Goal: Task Accomplishment & Management: Use online tool/utility

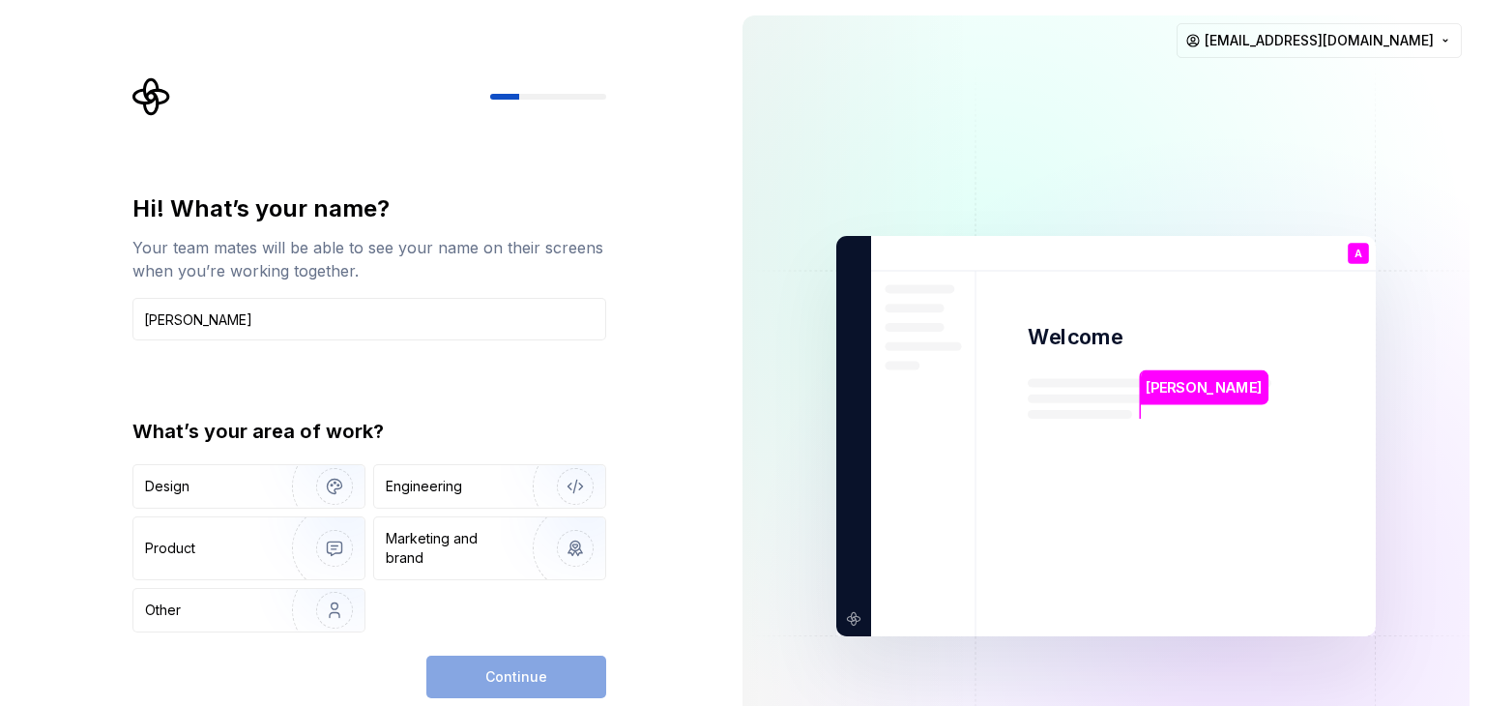
type input "Abhinav"
click at [352, 418] on div "What’s your area of work?" at bounding box center [369, 431] width 474 height 27
click at [447, 492] on div "Engineering" at bounding box center [424, 485] width 76 height 19
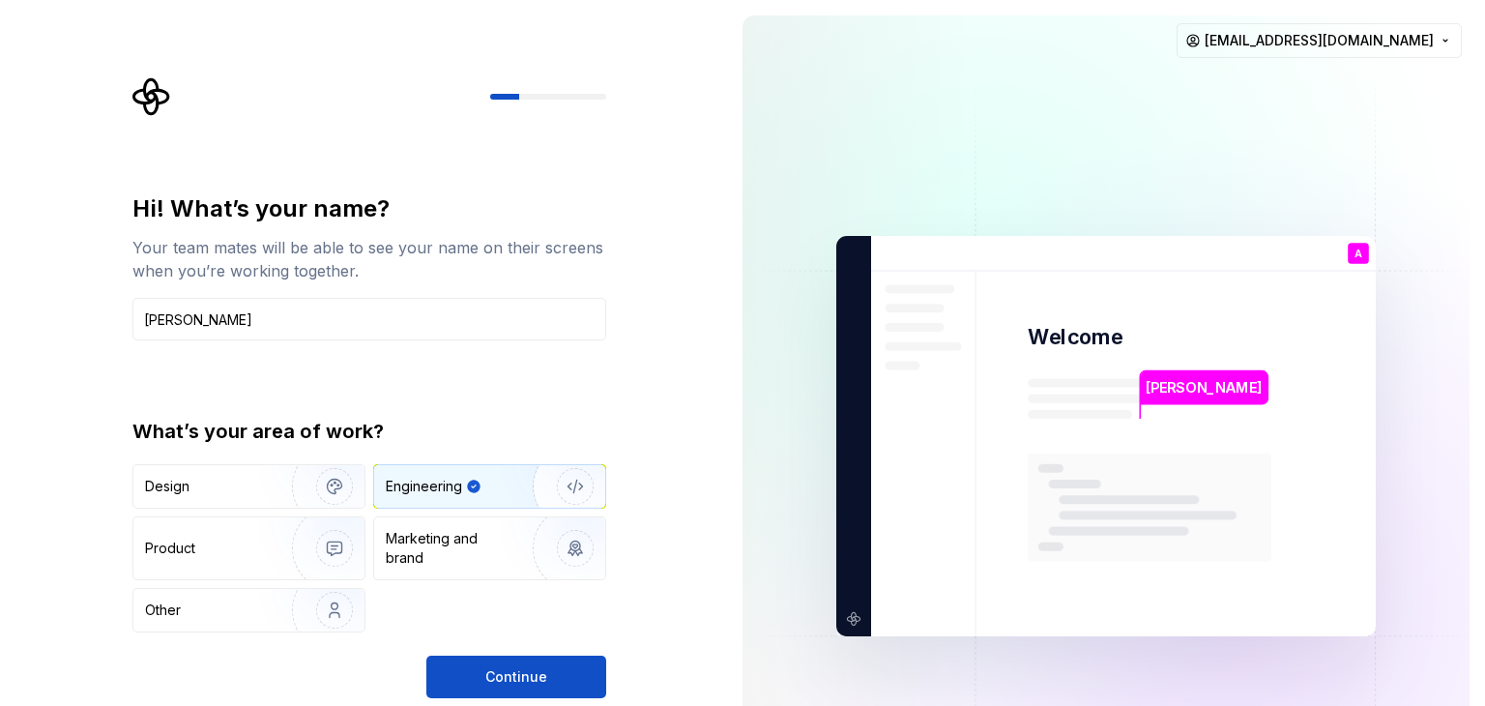
click at [573, 483] on img "button" at bounding box center [563, 486] width 124 height 130
click at [530, 681] on span "Continue" at bounding box center [516, 676] width 62 height 19
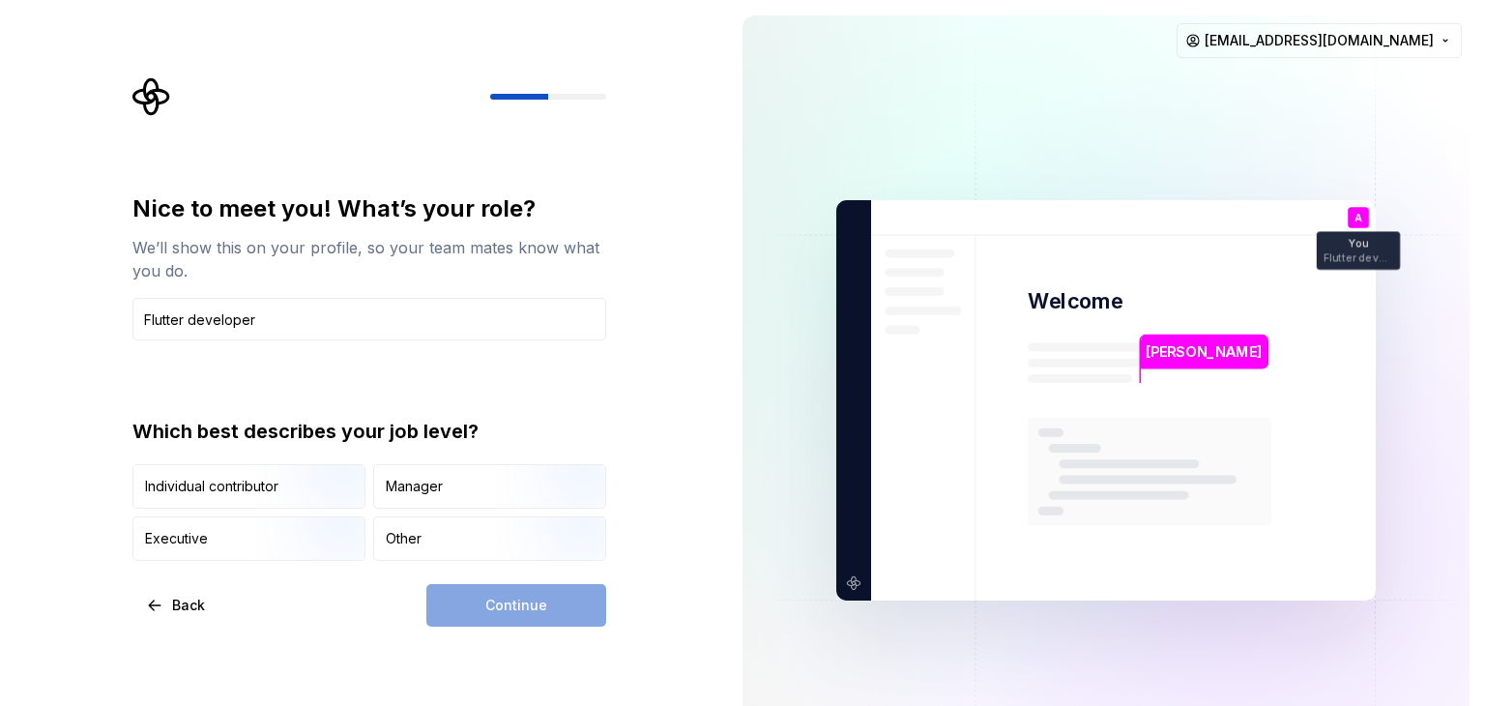
type input "Flutter developer"
click at [267, 440] on div "Which best describes your job level?" at bounding box center [369, 431] width 474 height 27
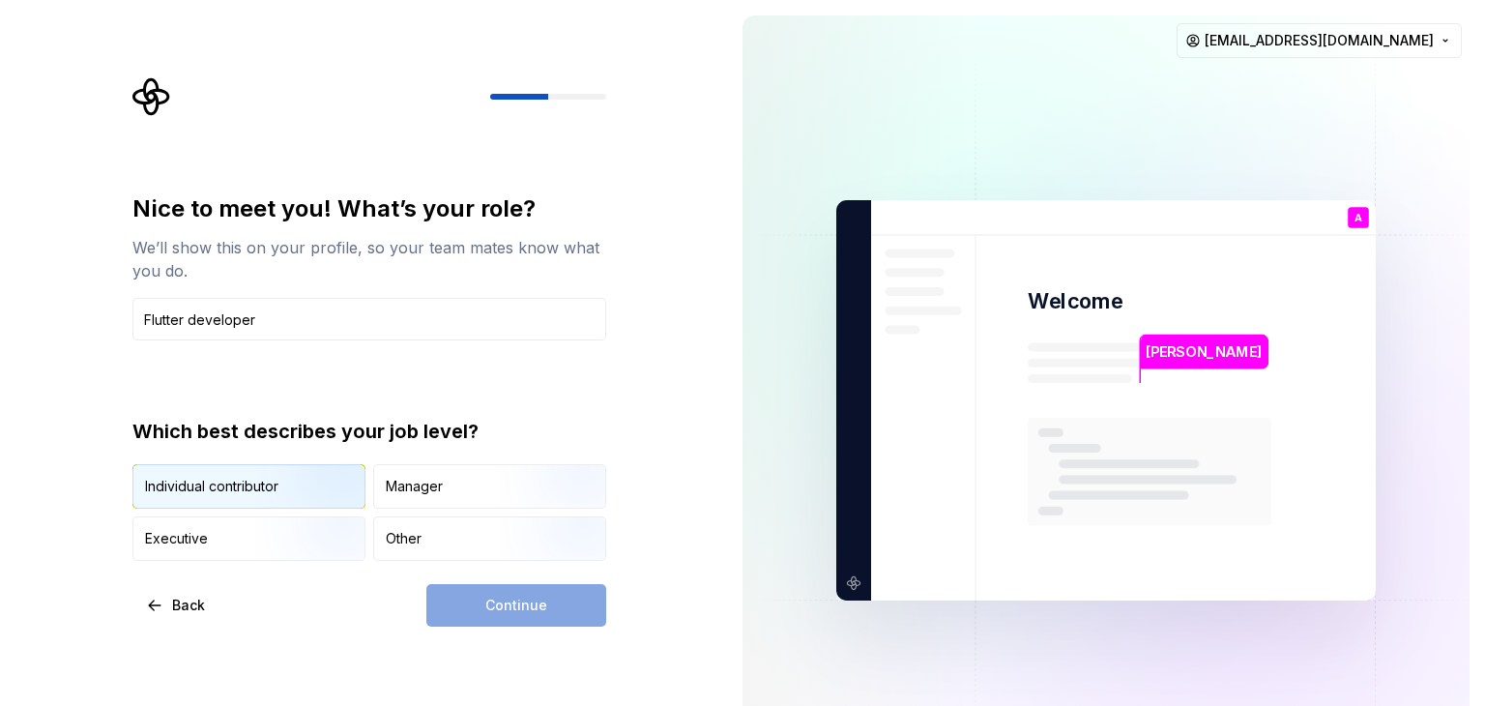
click at [334, 491] on img "button" at bounding box center [318, 511] width 124 height 130
click at [463, 597] on button "Continue" at bounding box center [516, 605] width 180 height 43
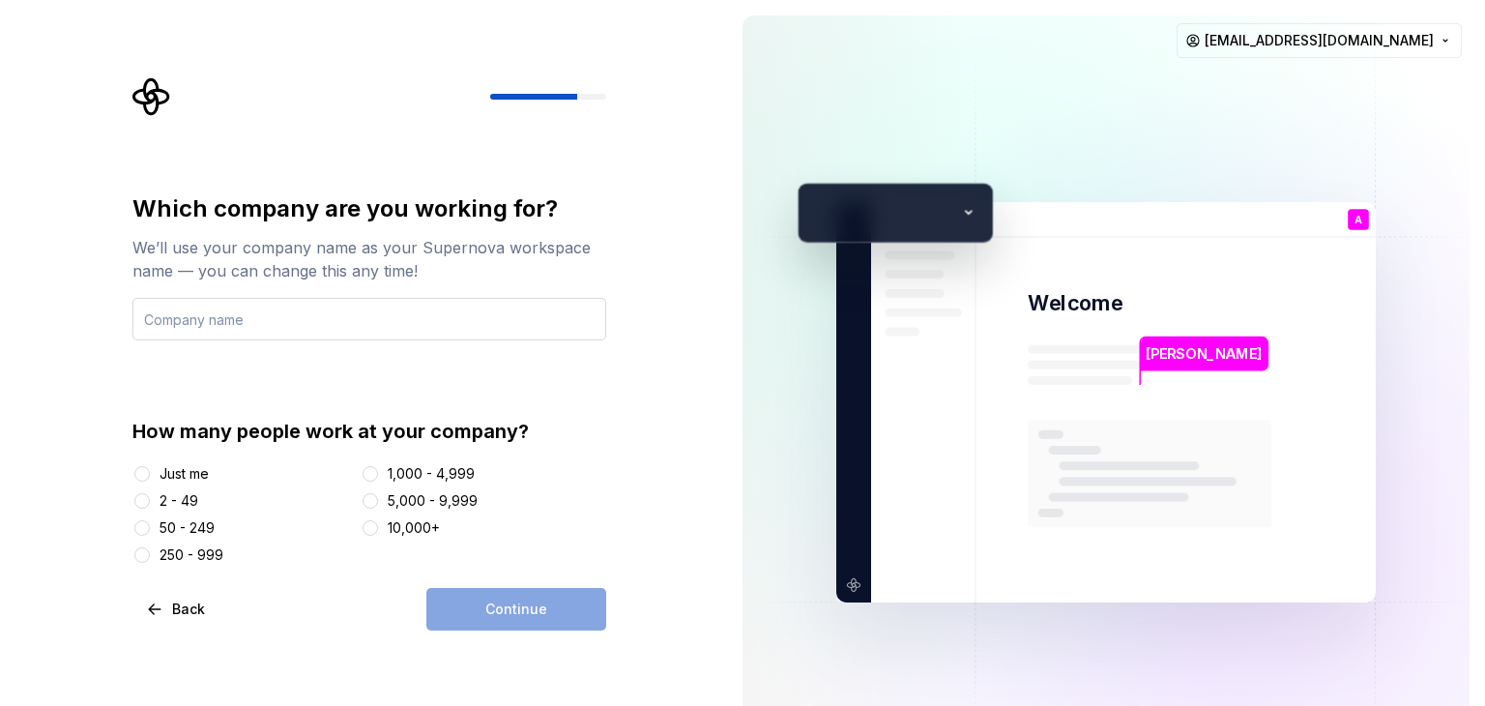
click at [311, 328] on input "text" at bounding box center [369, 319] width 474 height 43
type input "Ak group"
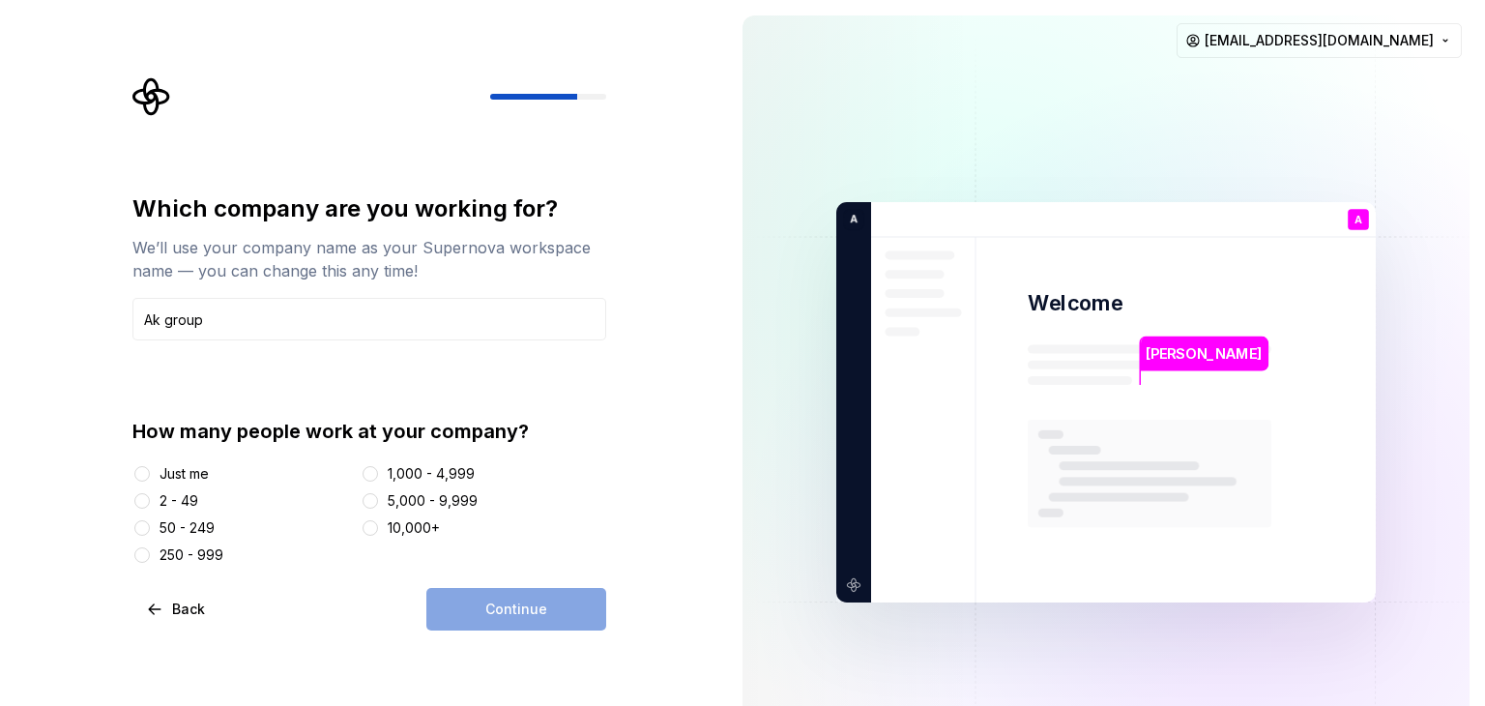
click at [178, 500] on div "2 - 49" at bounding box center [178, 500] width 39 height 19
click at [150, 500] on button "2 - 49" at bounding box center [141, 500] width 15 height 15
click at [530, 604] on span "Continue" at bounding box center [516, 608] width 62 height 19
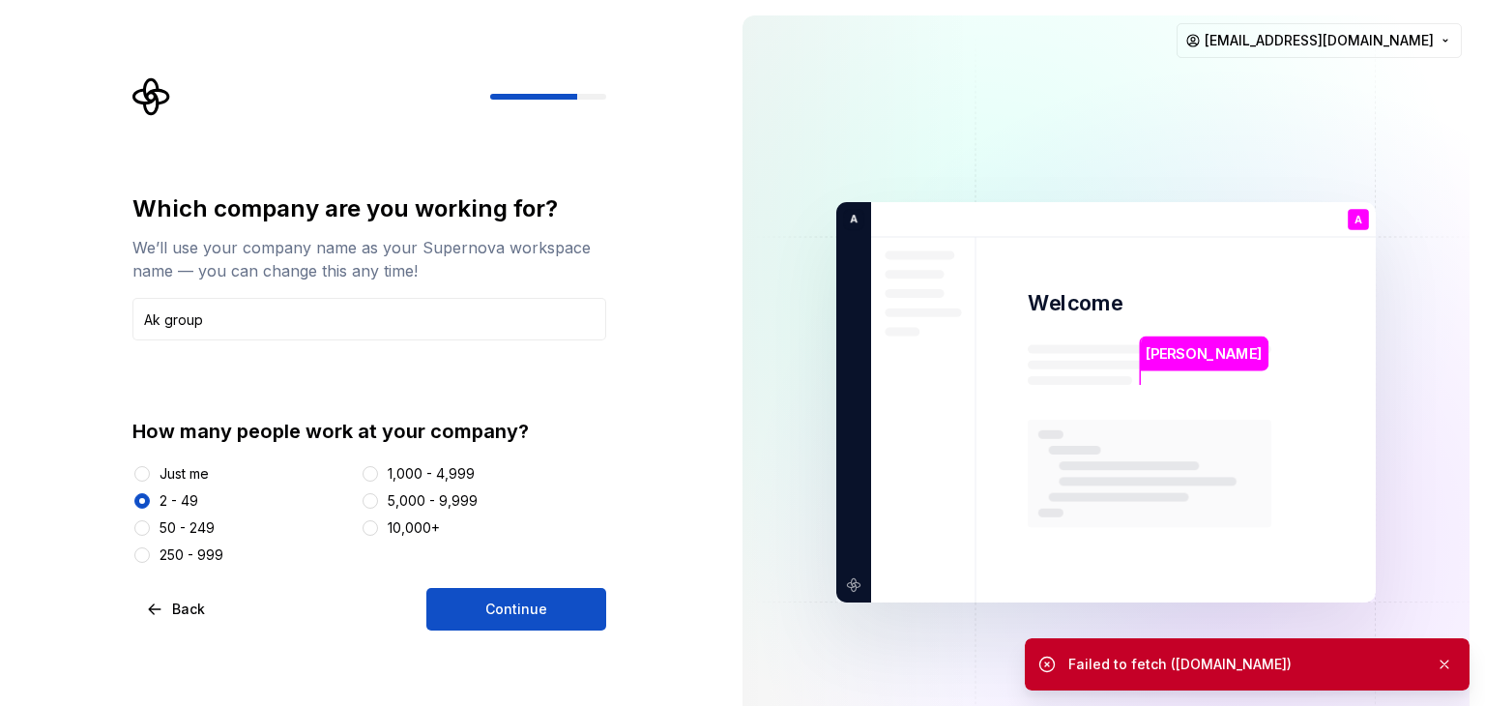
click at [591, 464] on div "1,000 - 4,999" at bounding box center [484, 473] width 246 height 19
click at [535, 624] on button "Continue" at bounding box center [516, 609] width 180 height 43
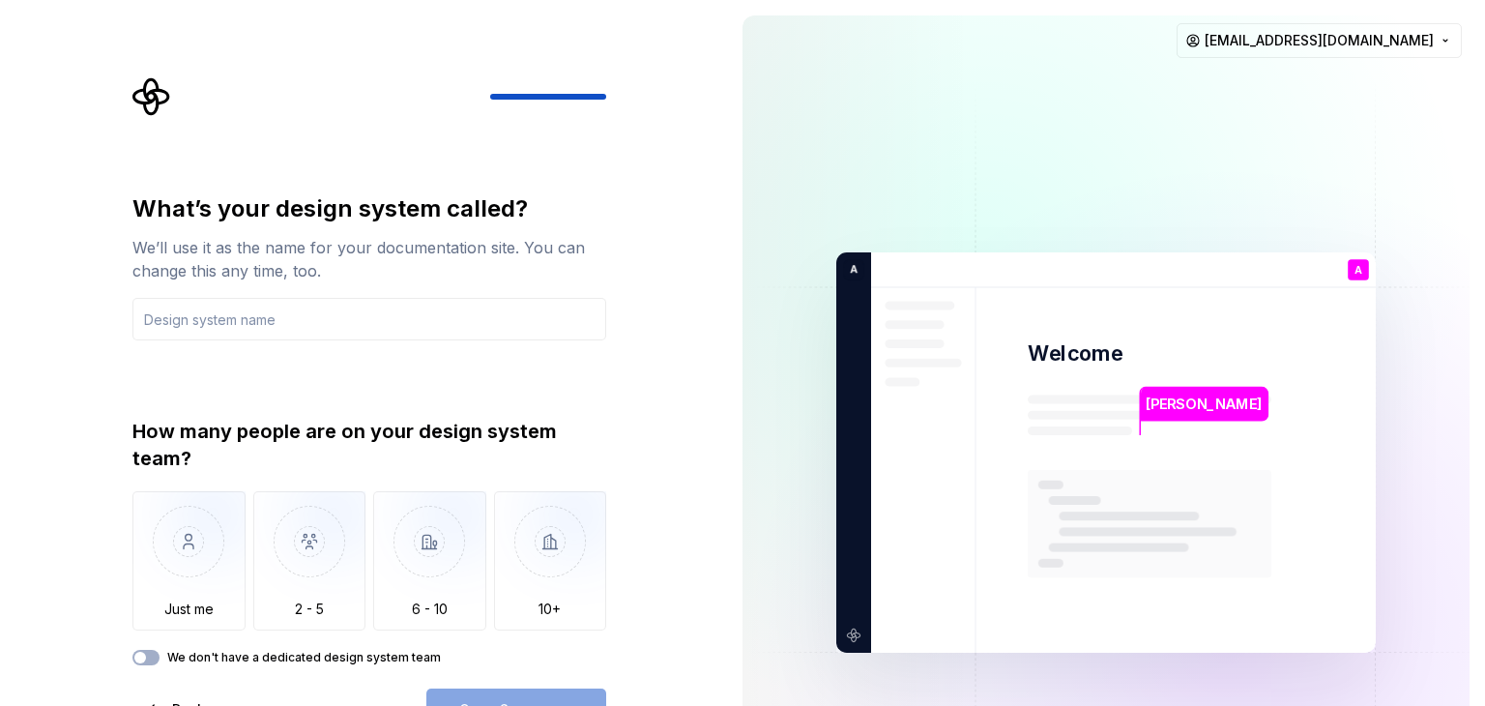
click at [344, 199] on div "What’s your design system called?" at bounding box center [369, 208] width 474 height 31
click at [289, 201] on div "What’s your design system called?" at bounding box center [369, 208] width 474 height 31
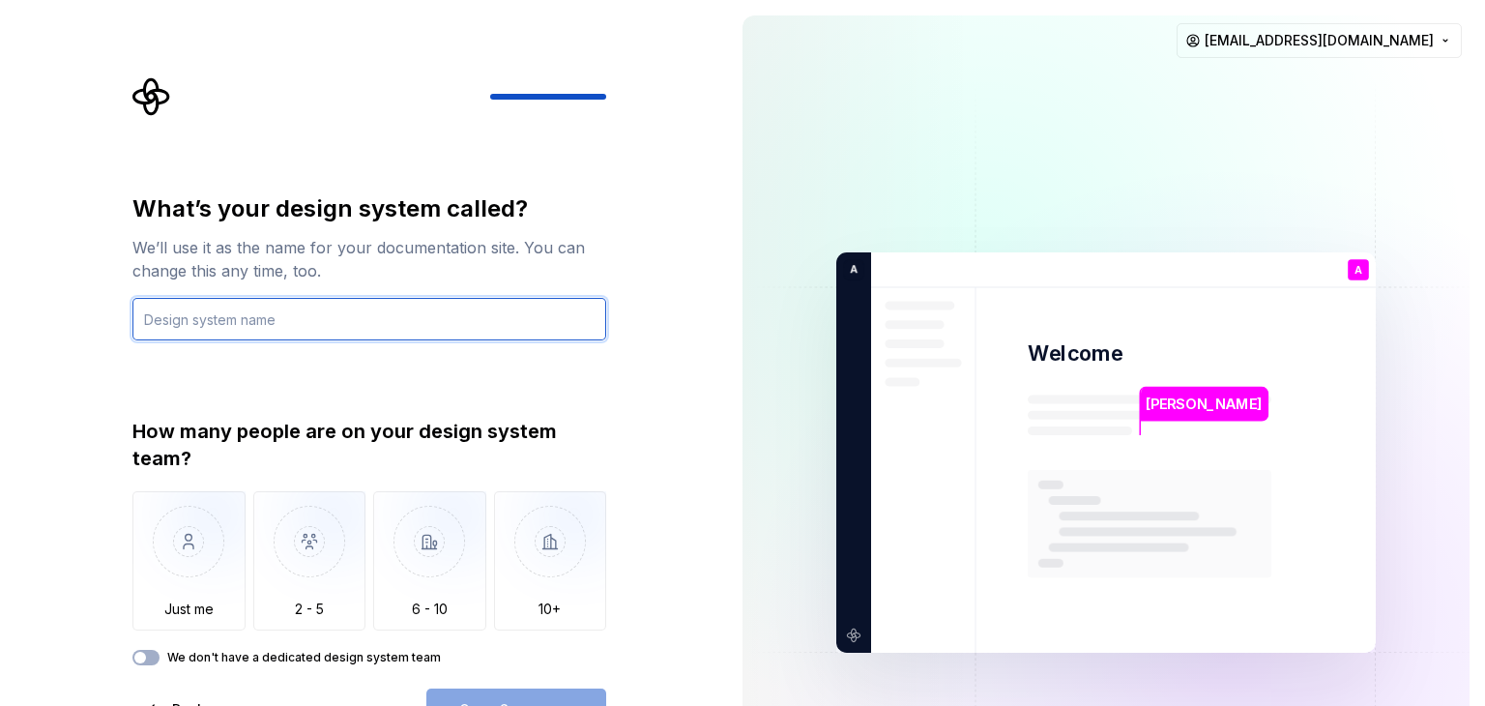
click at [290, 325] on input "text" at bounding box center [369, 319] width 474 height 43
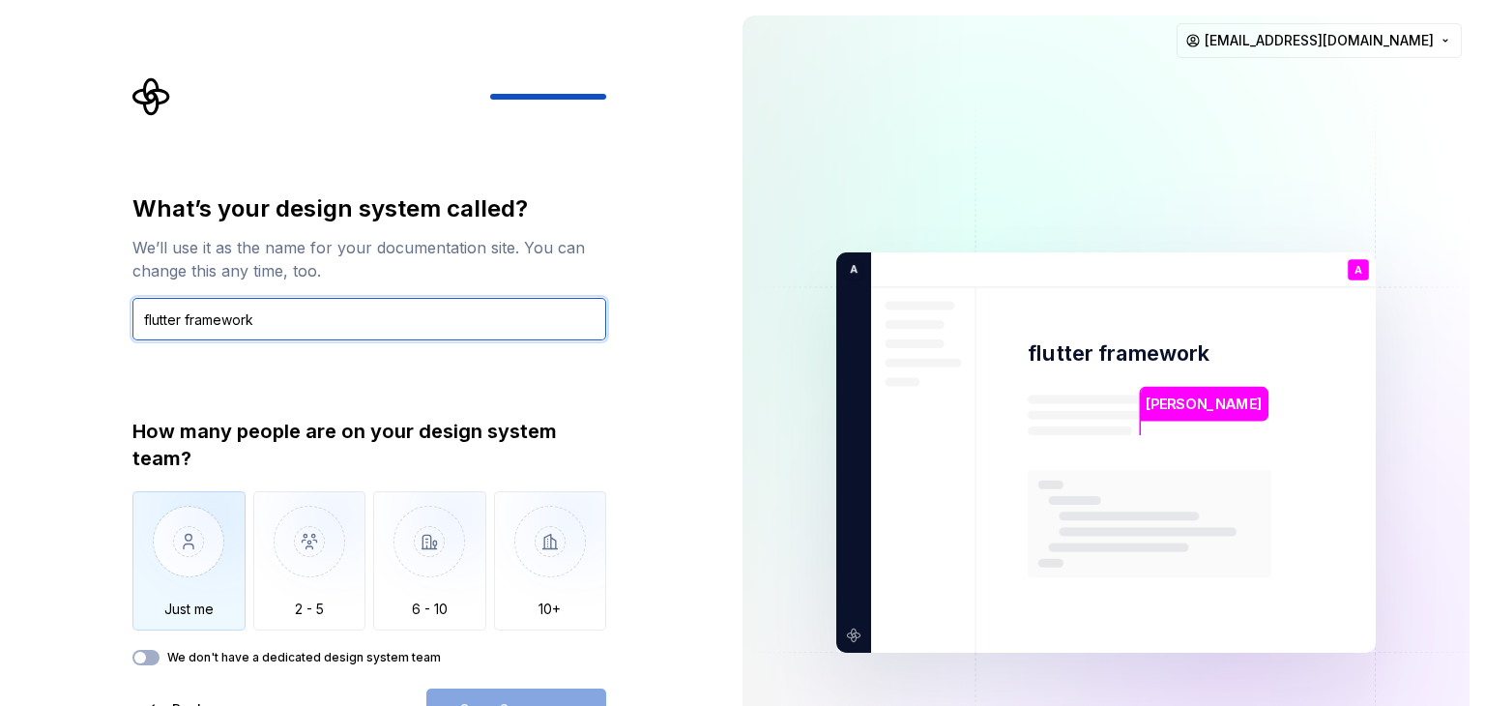
type input "flutter framework"
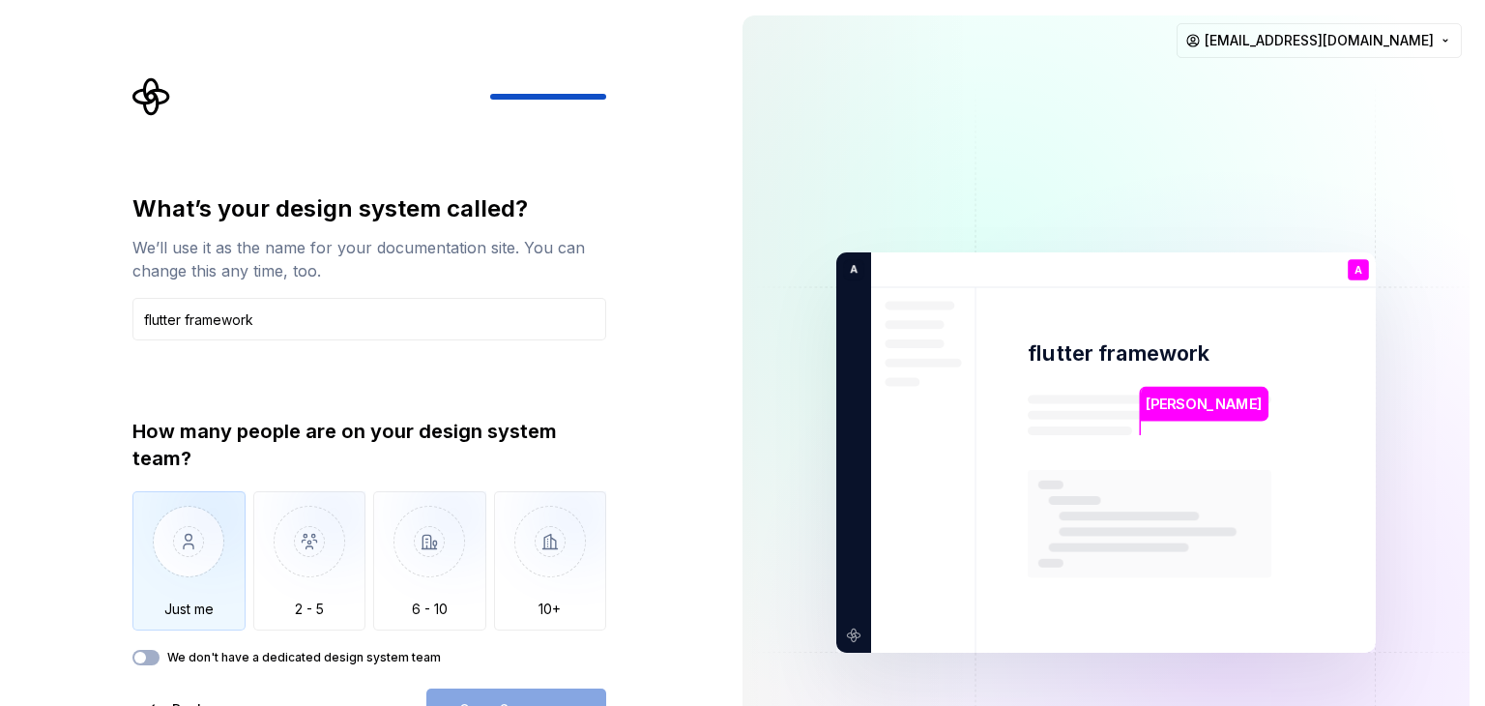
click at [169, 576] on img "button" at bounding box center [188, 556] width 113 height 130
click at [569, 688] on div "Open Supernova" at bounding box center [516, 709] width 180 height 43
click at [538, 686] on div "What’s your design system called? We’ll use it as the name for your documentati…" at bounding box center [369, 461] width 474 height 537
click at [537, 699] on button "Open Supernova" at bounding box center [516, 709] width 180 height 43
click at [754, 409] on img at bounding box center [1105, 452] width 783 height 913
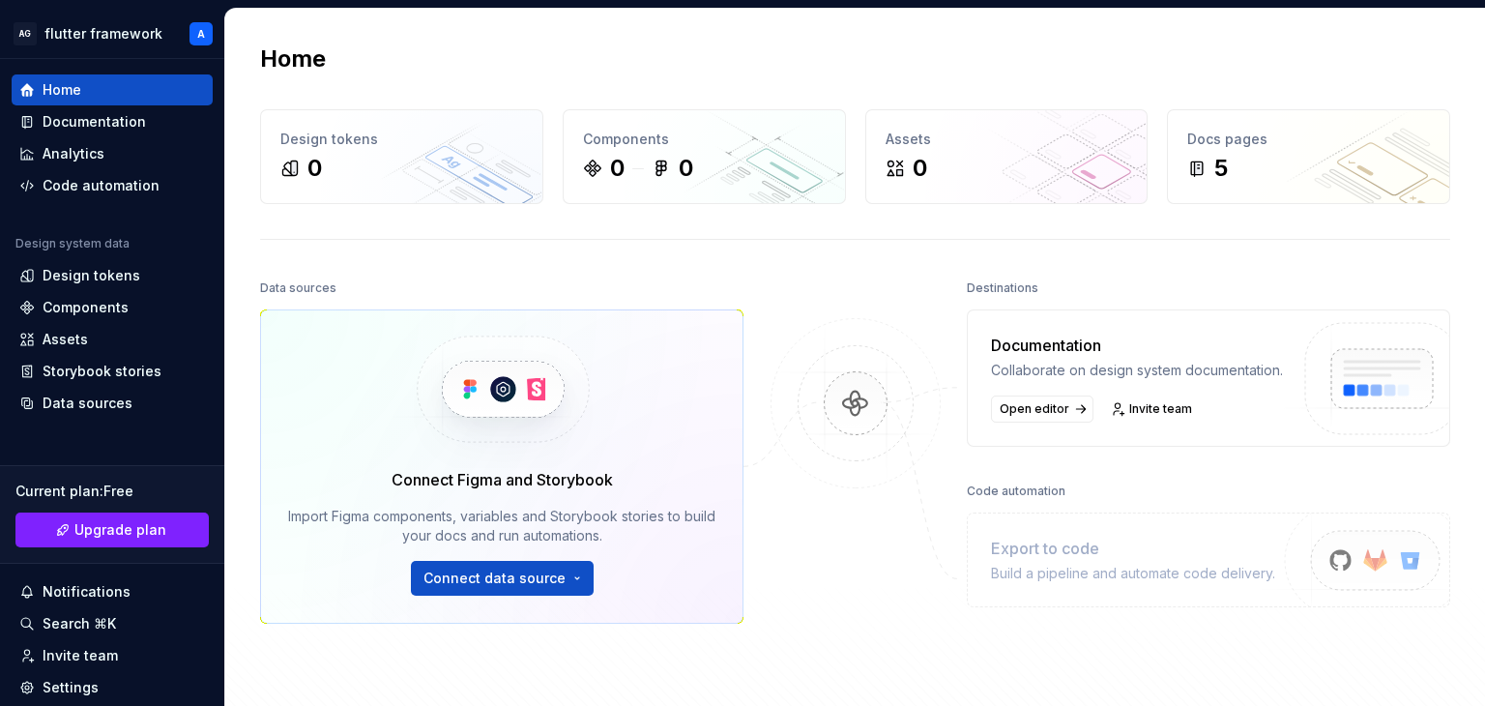
click at [435, 342] on img at bounding box center [502, 389] width 237 height 158
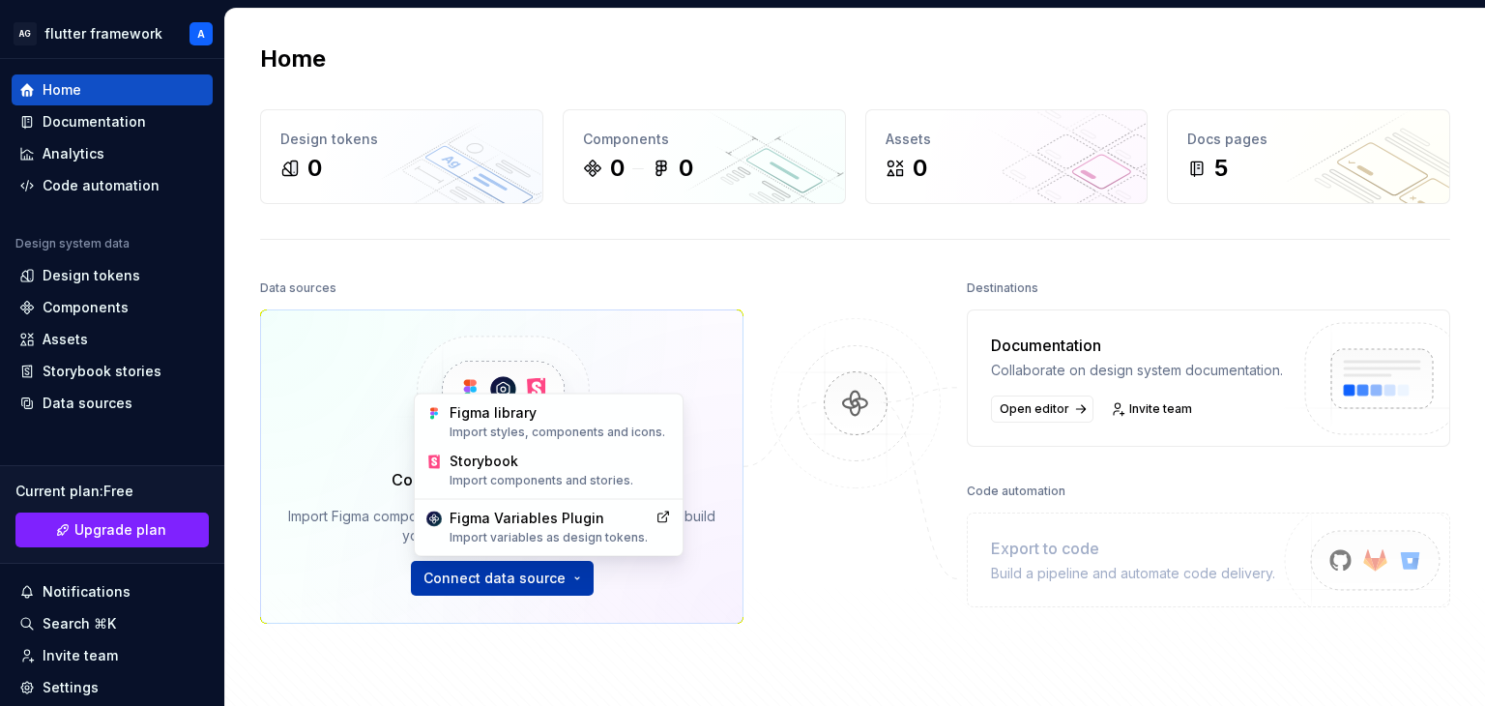
click at [553, 576] on html "AG flutter framework A Home Documentation Analytics Code automation Design syst…" at bounding box center [742, 353] width 1485 height 706
click at [485, 413] on div "Figma library Import styles, components and icons." at bounding box center [559, 421] width 221 height 37
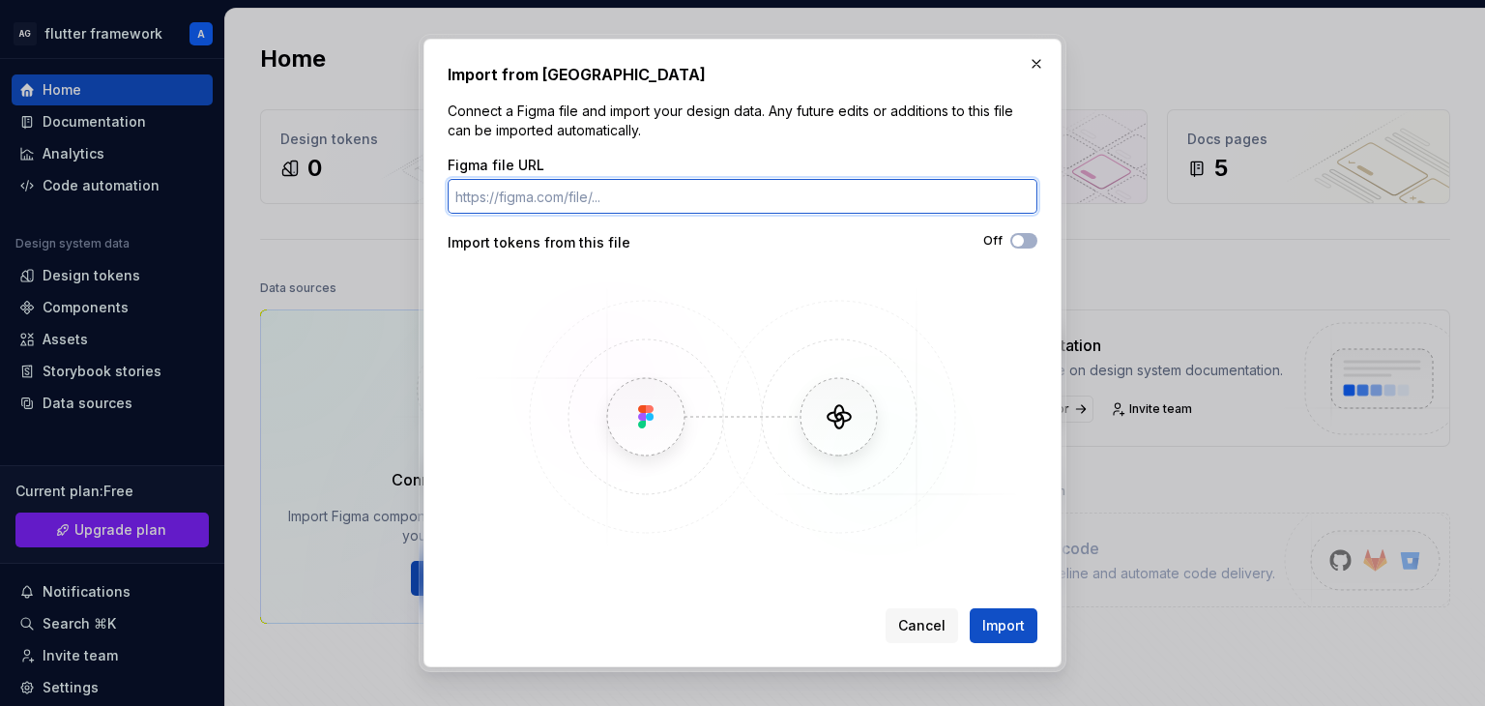
click at [590, 186] on input "Figma file URL" at bounding box center [742, 196] width 590 height 35
paste input "https://www.figma.com/design/Sm2BFBDmwQWelbfCns3u1h/Seclob-reseller-app?node-id…"
type input "https://www.figma.com/design/Sm2BFBDmwQWelbfCns3u1h/Seclob-reseller-app?node-id…"
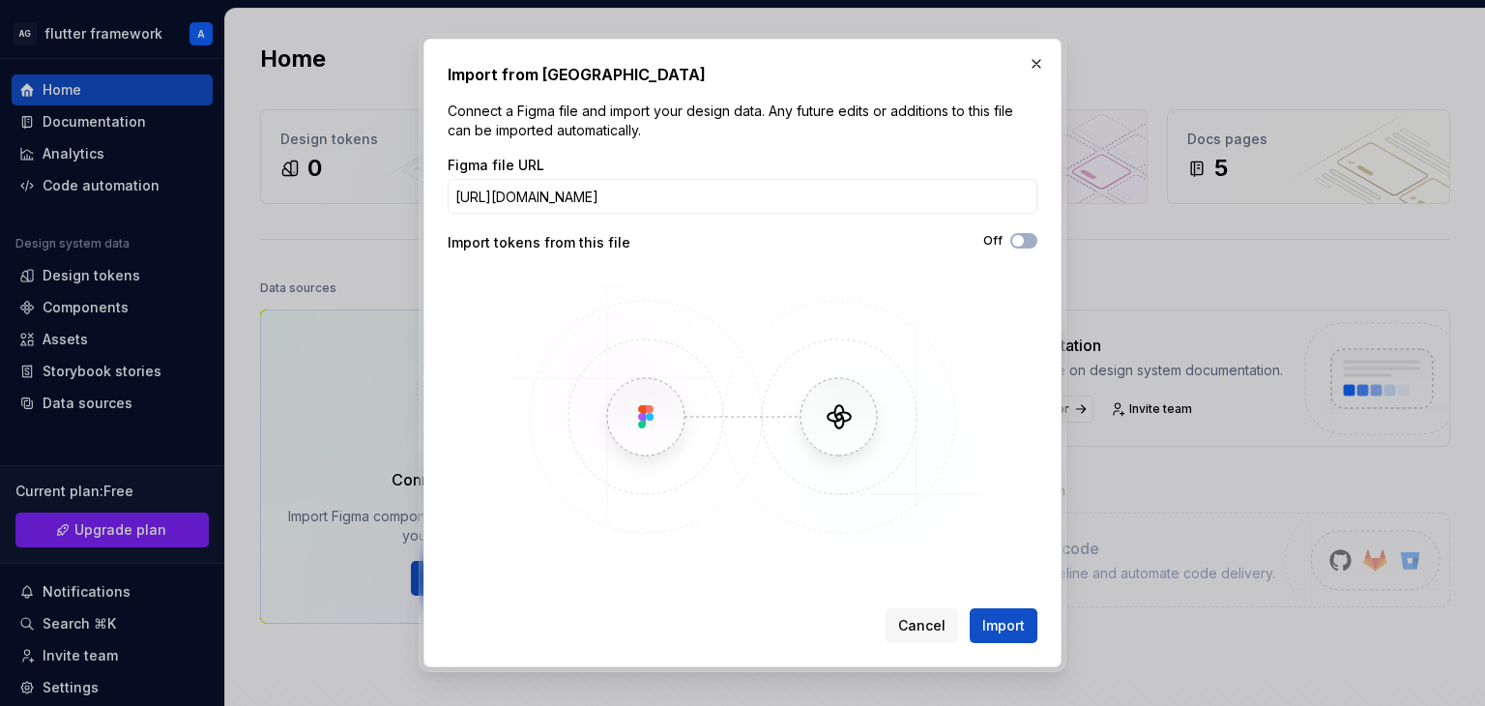
scroll to position [0, 0]
click at [843, 416] on img at bounding box center [742, 417] width 561 height 290
click at [1014, 623] on span "Import" at bounding box center [1003, 625] width 43 height 19
click at [1005, 626] on span "Import" at bounding box center [1003, 625] width 43 height 19
click at [1009, 238] on div "Off" at bounding box center [889, 240] width 295 height 15
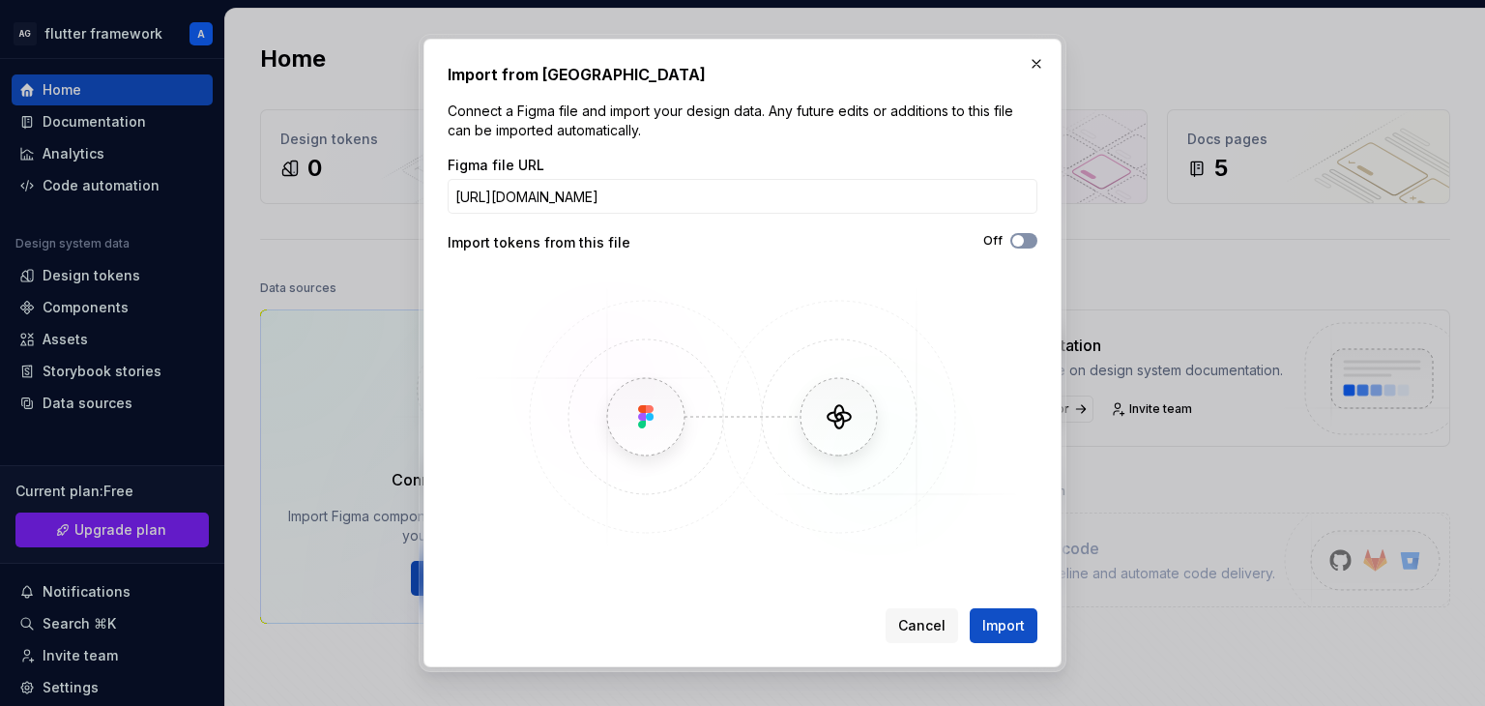
click at [1009, 238] on div "Off" at bounding box center [889, 240] width 295 height 15
click at [1015, 241] on span "button" at bounding box center [1018, 241] width 12 height 12
click at [1017, 620] on span "Import" at bounding box center [1003, 625] width 43 height 19
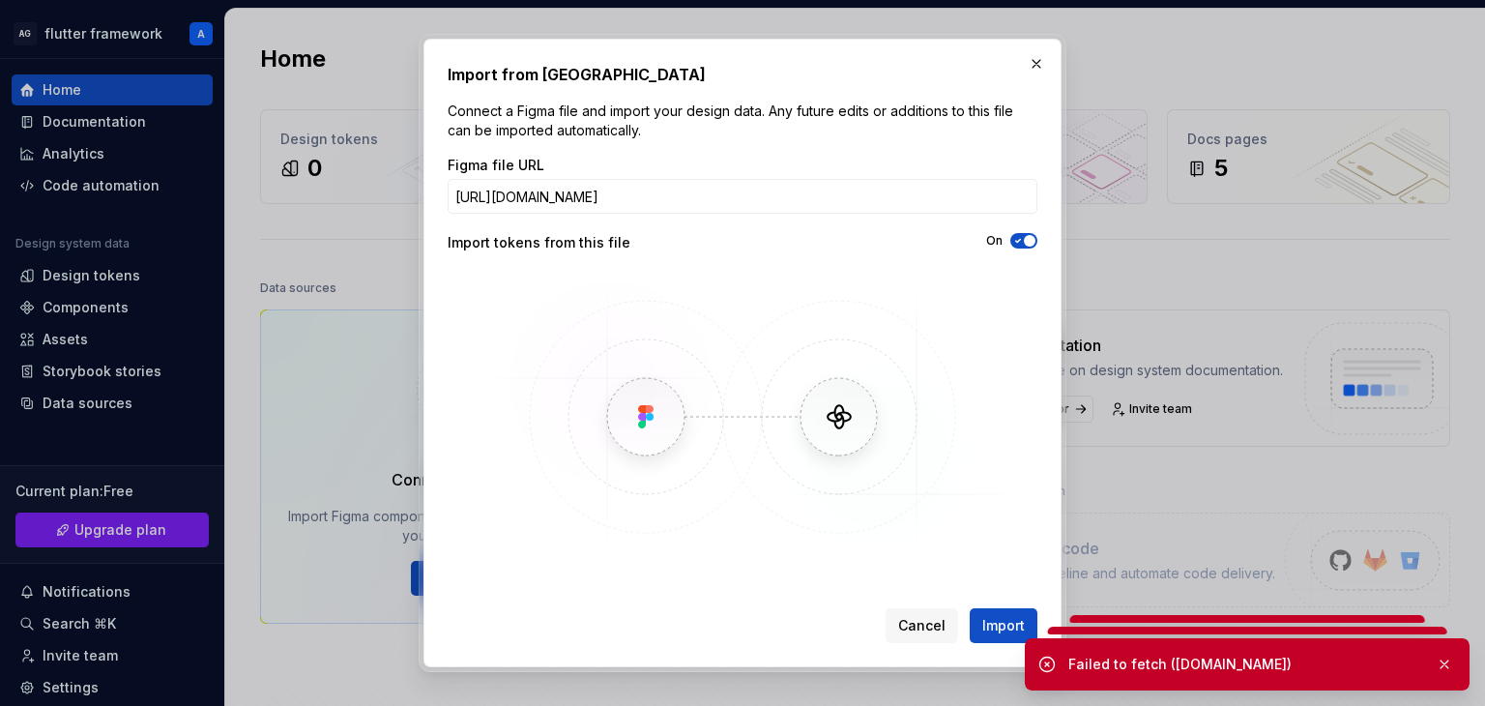
click at [759, 612] on div "Cancel Import" at bounding box center [742, 621] width 590 height 43
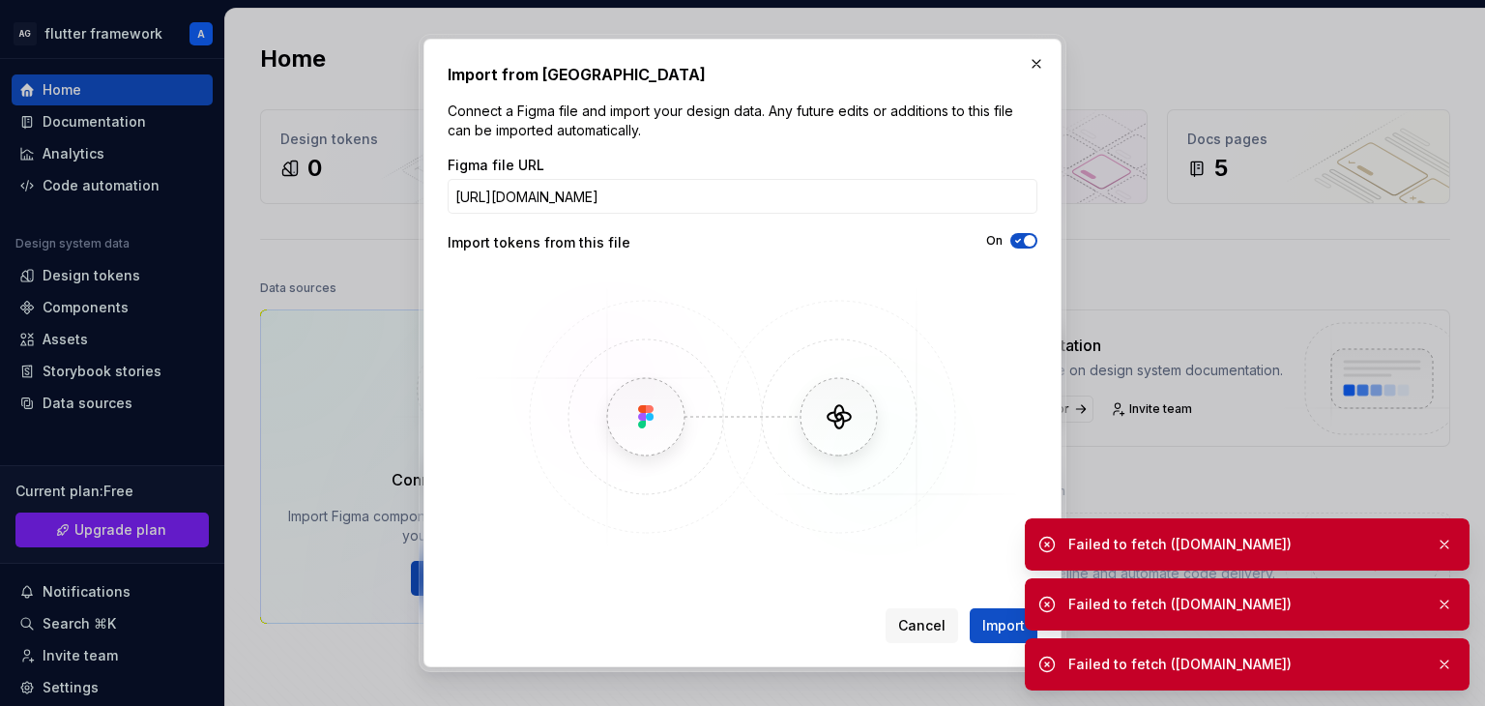
click at [1009, 636] on ul "Failed to fetch (api.supernova.io) Failed to fetch (api.supernova.io) Failed to…" at bounding box center [1247, 600] width 476 height 211
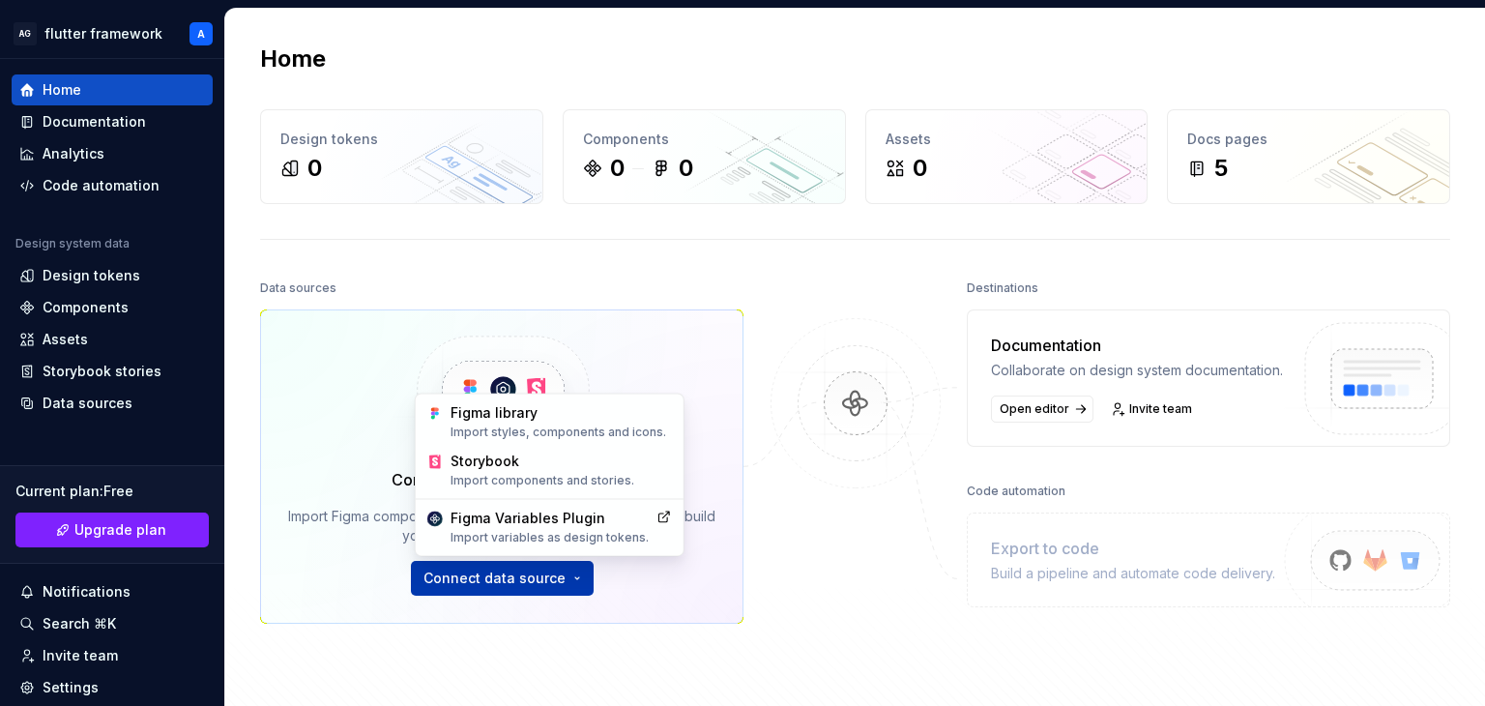
click at [509, 569] on html "AG flutter framework A Home Documentation Analytics Code automation Design syst…" at bounding box center [742, 353] width 1485 height 706
click at [530, 399] on div "Figma library Import styles, components and icons." at bounding box center [548, 421] width 260 height 48
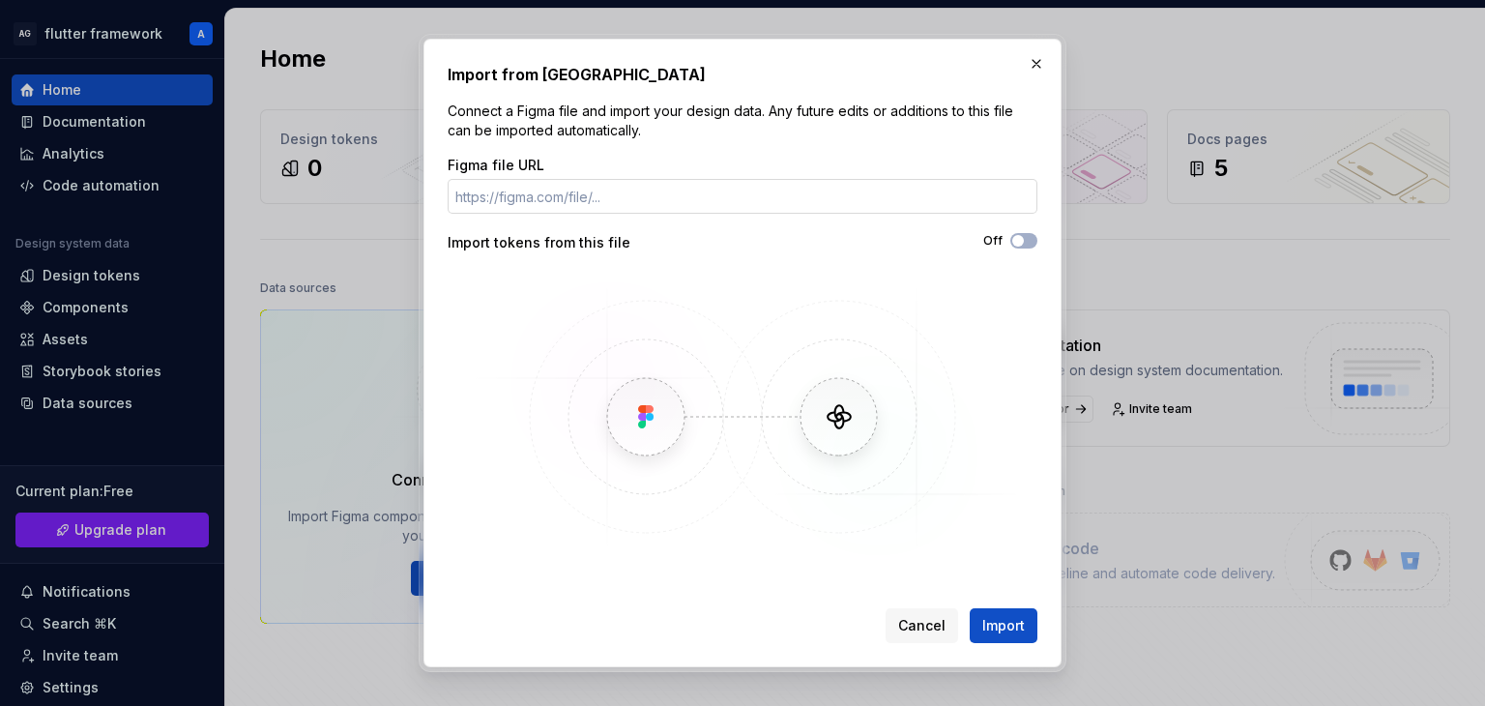
click at [665, 187] on input "Figma file URL" at bounding box center [742, 196] width 590 height 35
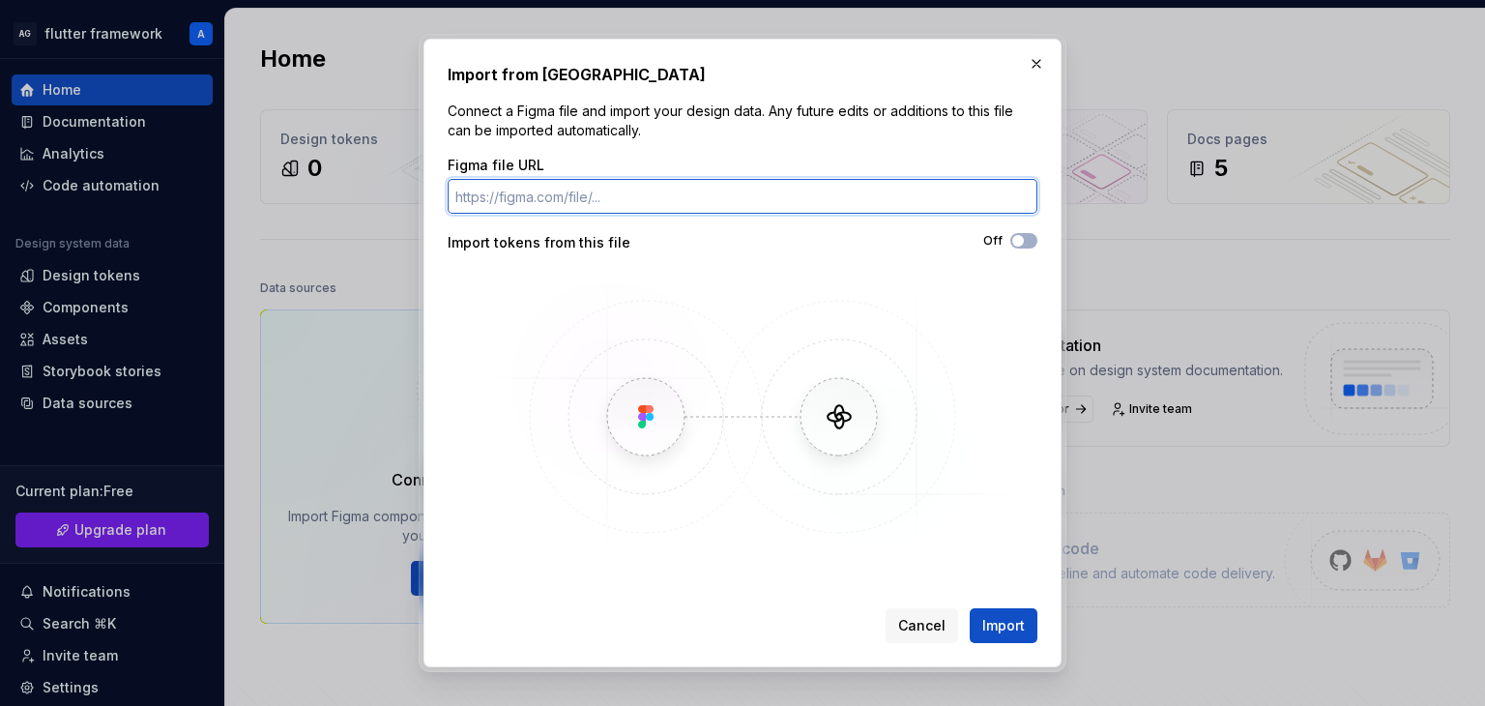
paste input "[URL][DOMAIN_NAME]"
type input "[URL][DOMAIN_NAME]"
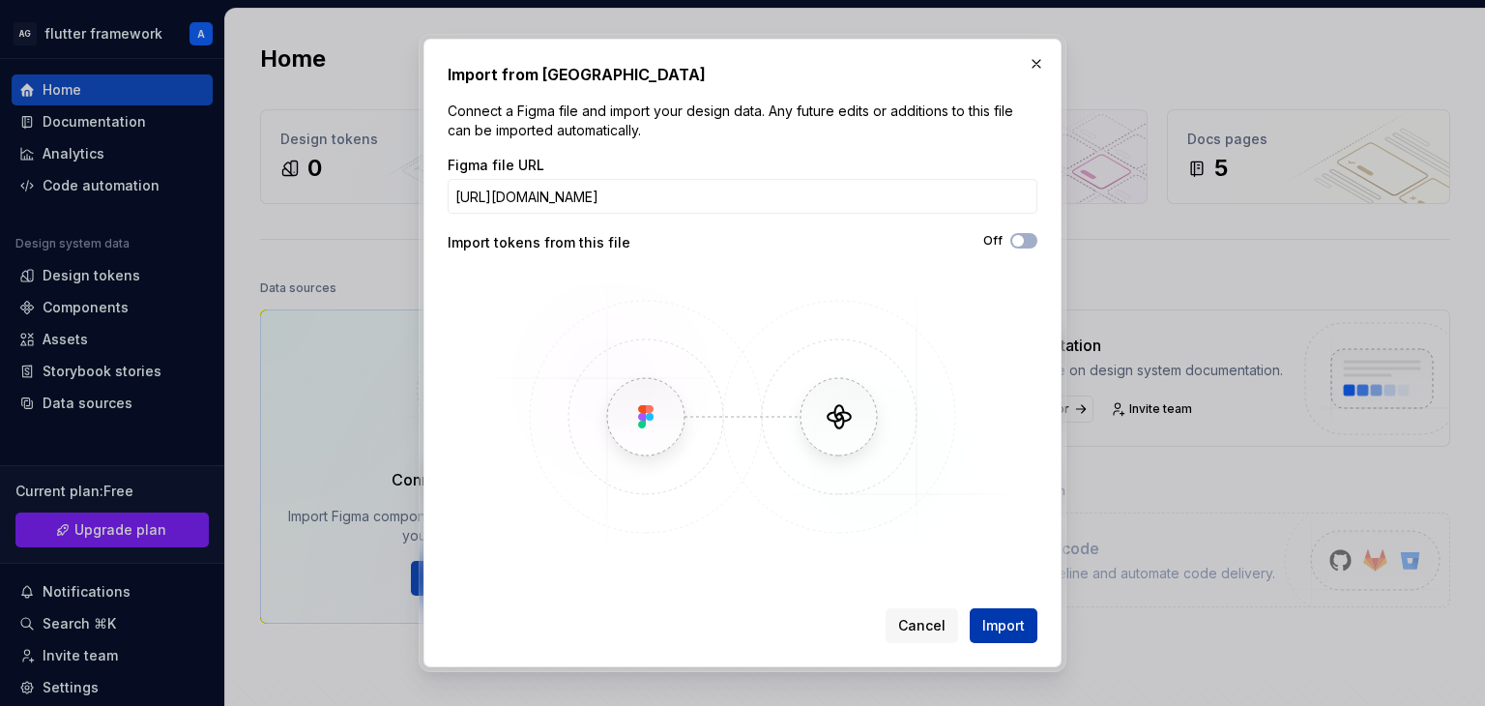
scroll to position [0, 0]
click at [981, 625] on button "Import" at bounding box center [1003, 625] width 68 height 35
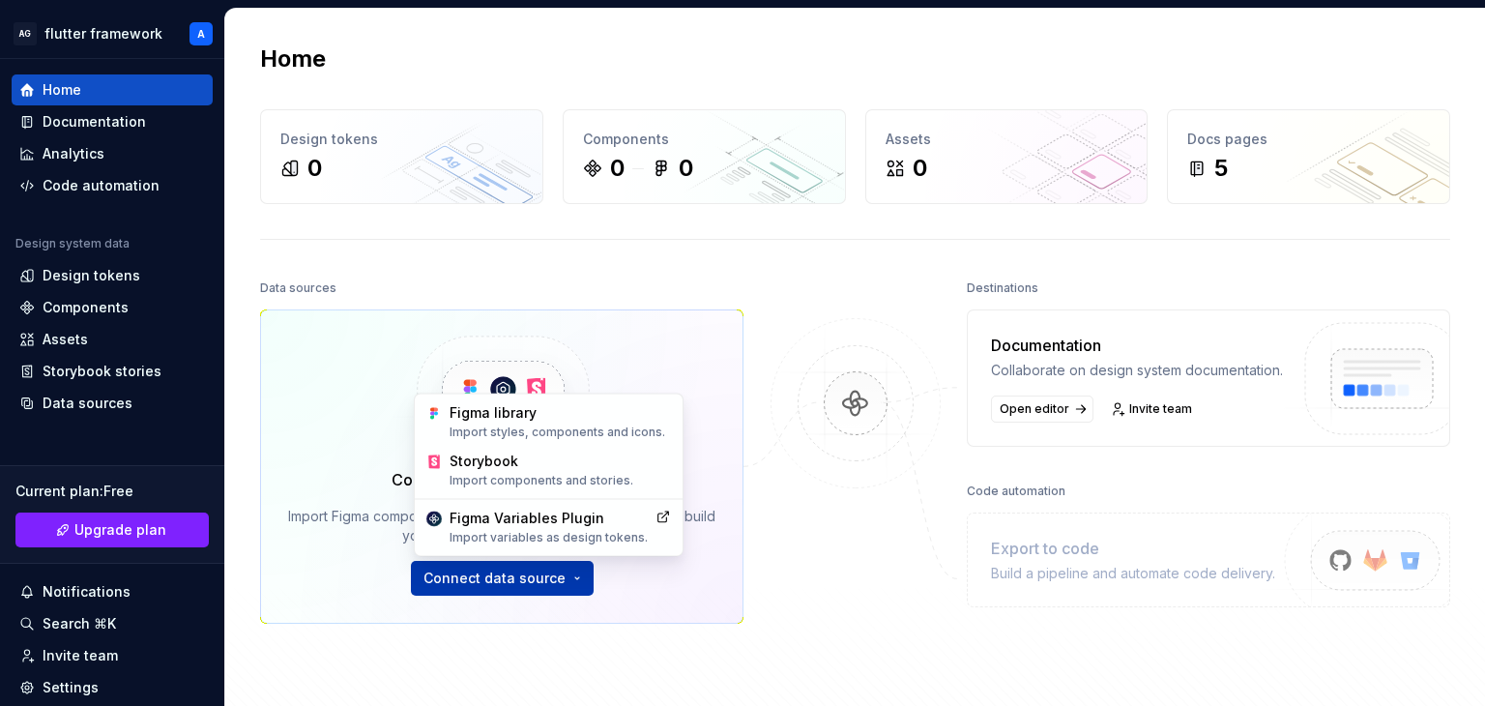
click at [472, 562] on html "AG flutter framework A Home Documentation Analytics Code automation Design syst…" at bounding box center [742, 353] width 1485 height 706
click at [522, 436] on div "Import styles, components and icons." at bounding box center [559, 431] width 221 height 15
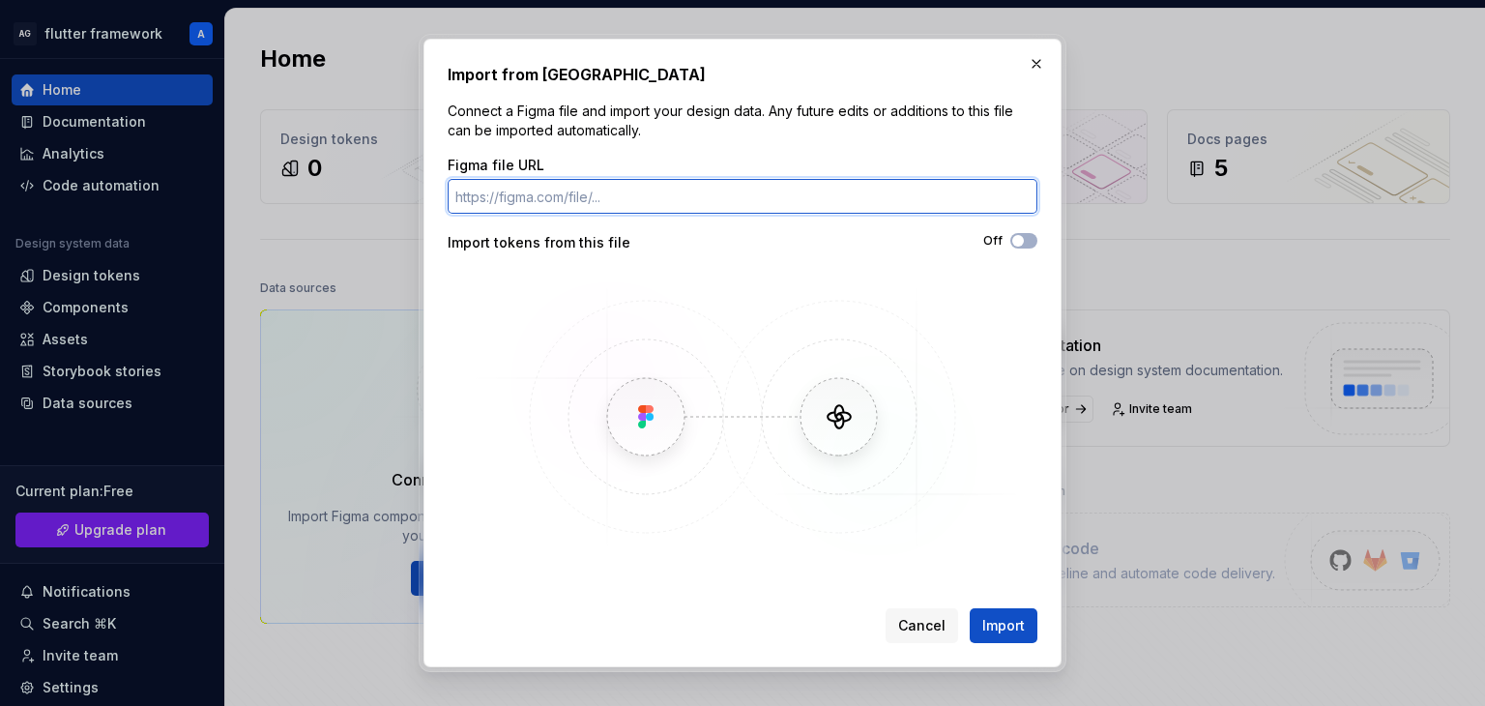
click at [854, 206] on input "Figma file URL" at bounding box center [742, 196] width 590 height 35
paste input "https://www.figma.com/design/Sm2BFBDmwQWelbfCns3u1h/Seclob-reseller-app?node-id…"
type input "https://www.figma.com/design/Sm2BFBDmwQWelbfCns3u1h/Seclob-reseller-app?node-id…"
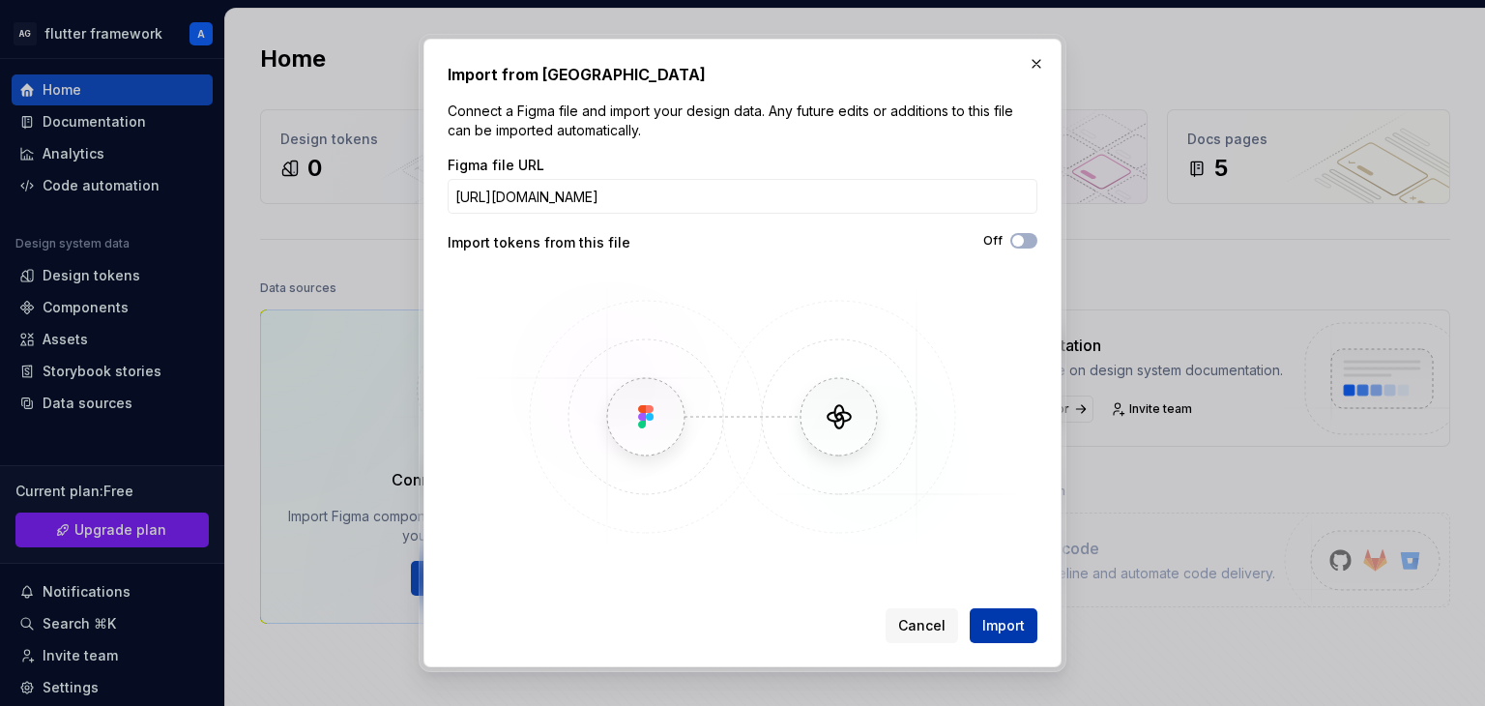
scroll to position [0, 0]
click at [1008, 634] on span "Import" at bounding box center [1003, 625] width 43 height 19
click at [542, 245] on div "Import tokens from this file" at bounding box center [594, 242] width 295 height 19
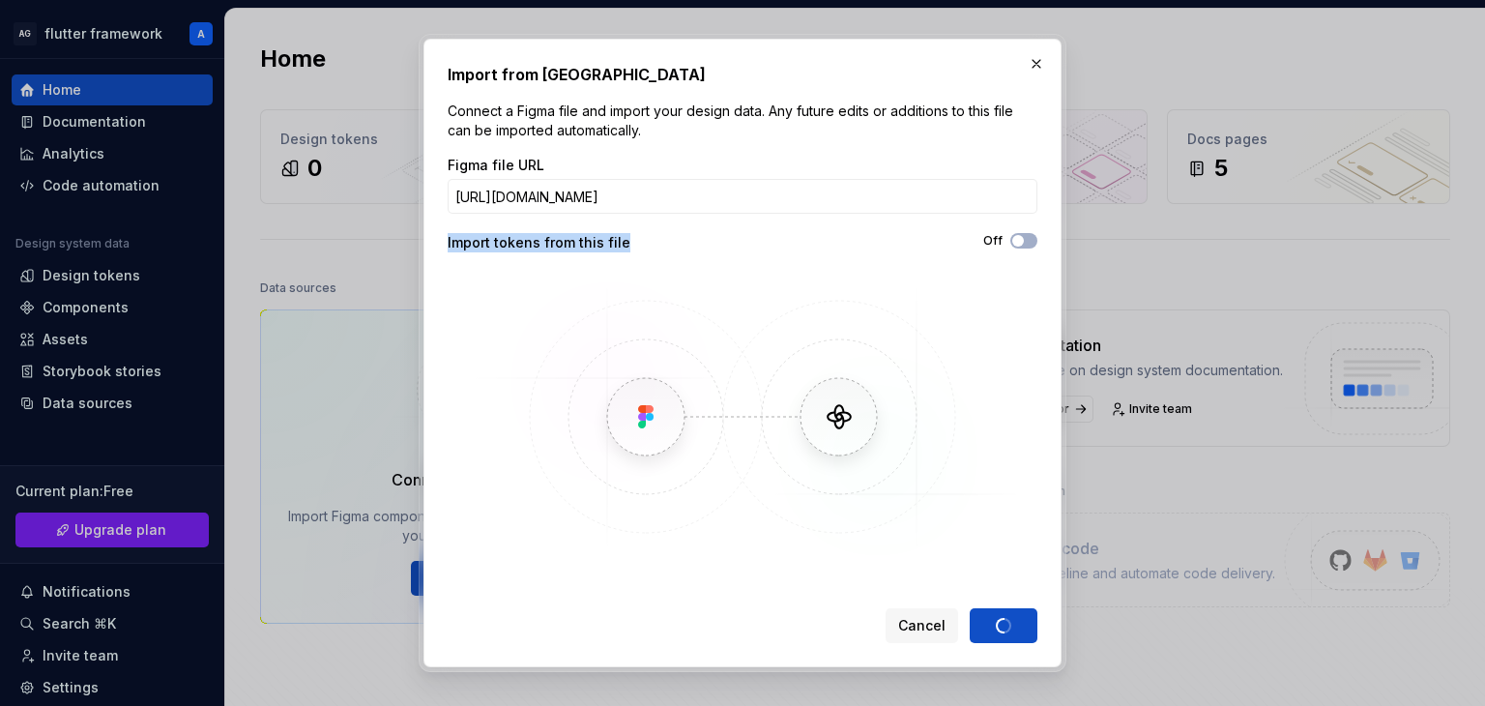
click at [542, 245] on div "Import tokens from this file" at bounding box center [594, 242] width 295 height 19
click at [1034, 56] on button "button" at bounding box center [1036, 63] width 27 height 27
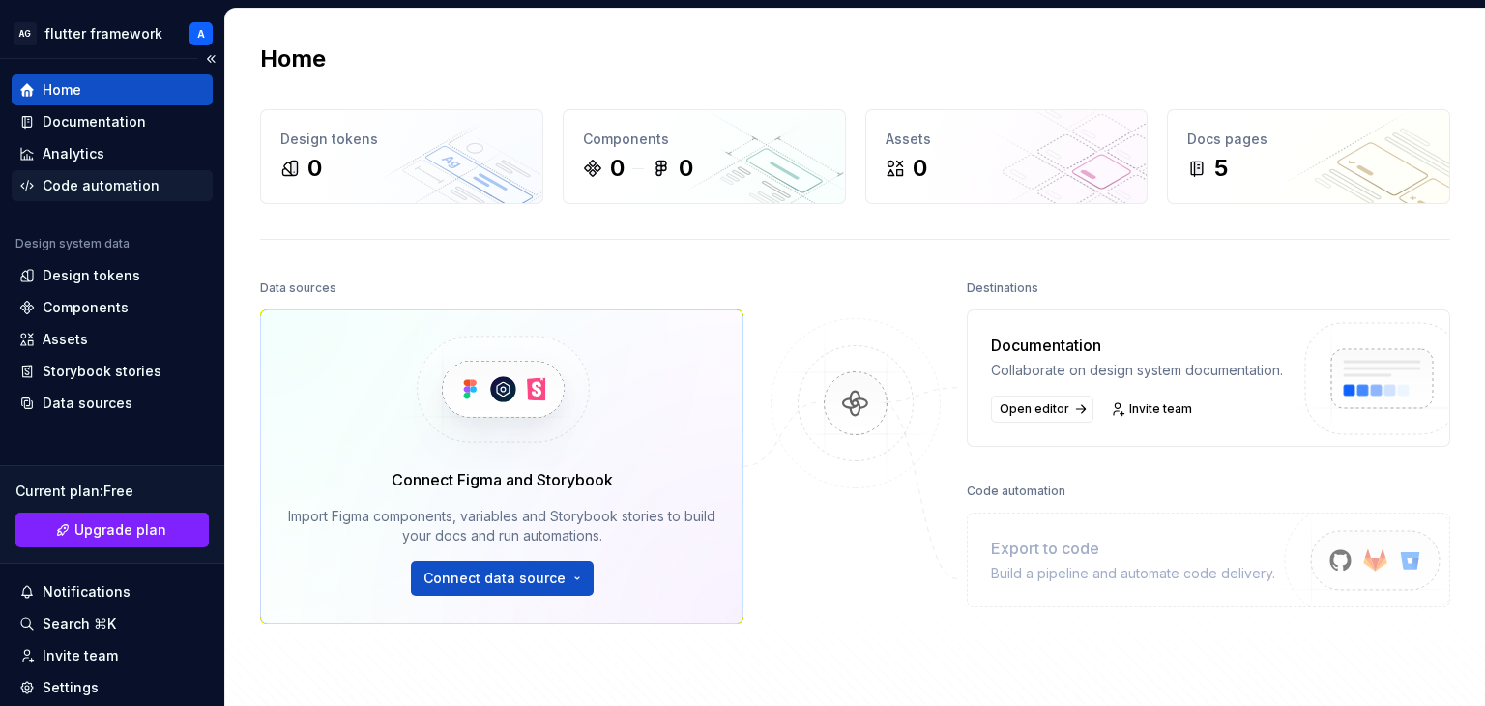
click at [65, 177] on div "Code automation" at bounding box center [101, 185] width 117 height 19
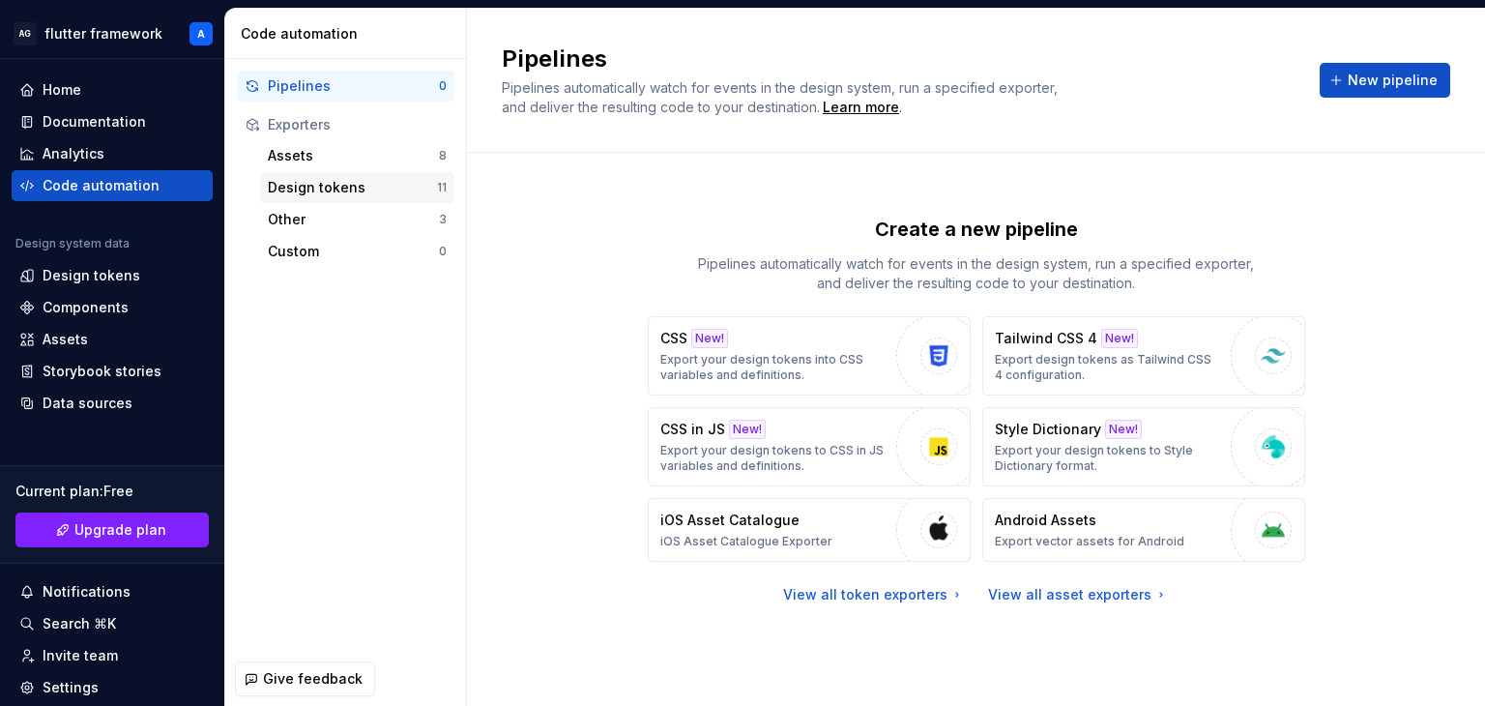
click at [387, 175] on div "Design tokens 11" at bounding box center [357, 187] width 194 height 31
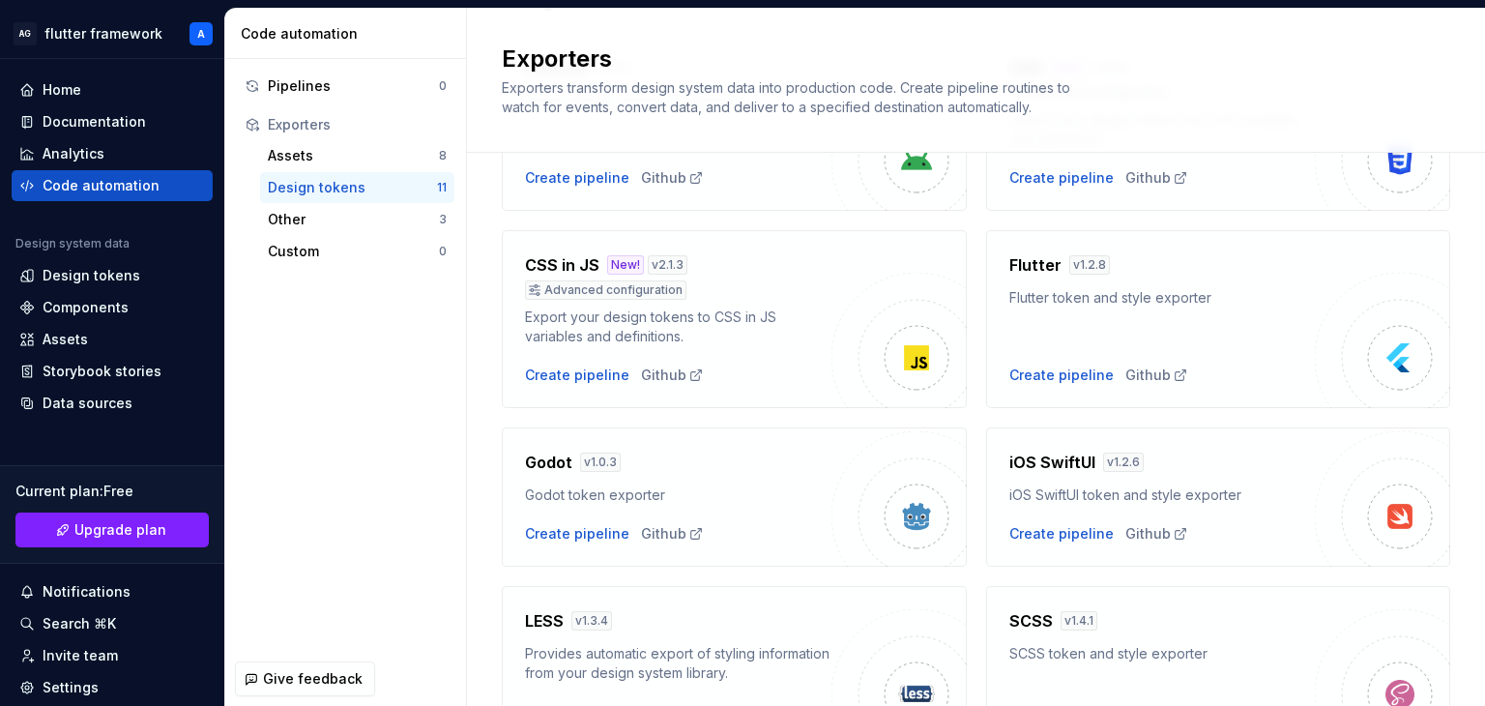
scroll to position [201, 0]
click at [1067, 341] on div "Flutter v 1.2.8 Flutter token and style exporter Create pipeline Github" at bounding box center [1162, 318] width 306 height 131
click at [1053, 371] on div "Create pipeline" at bounding box center [1061, 374] width 104 height 19
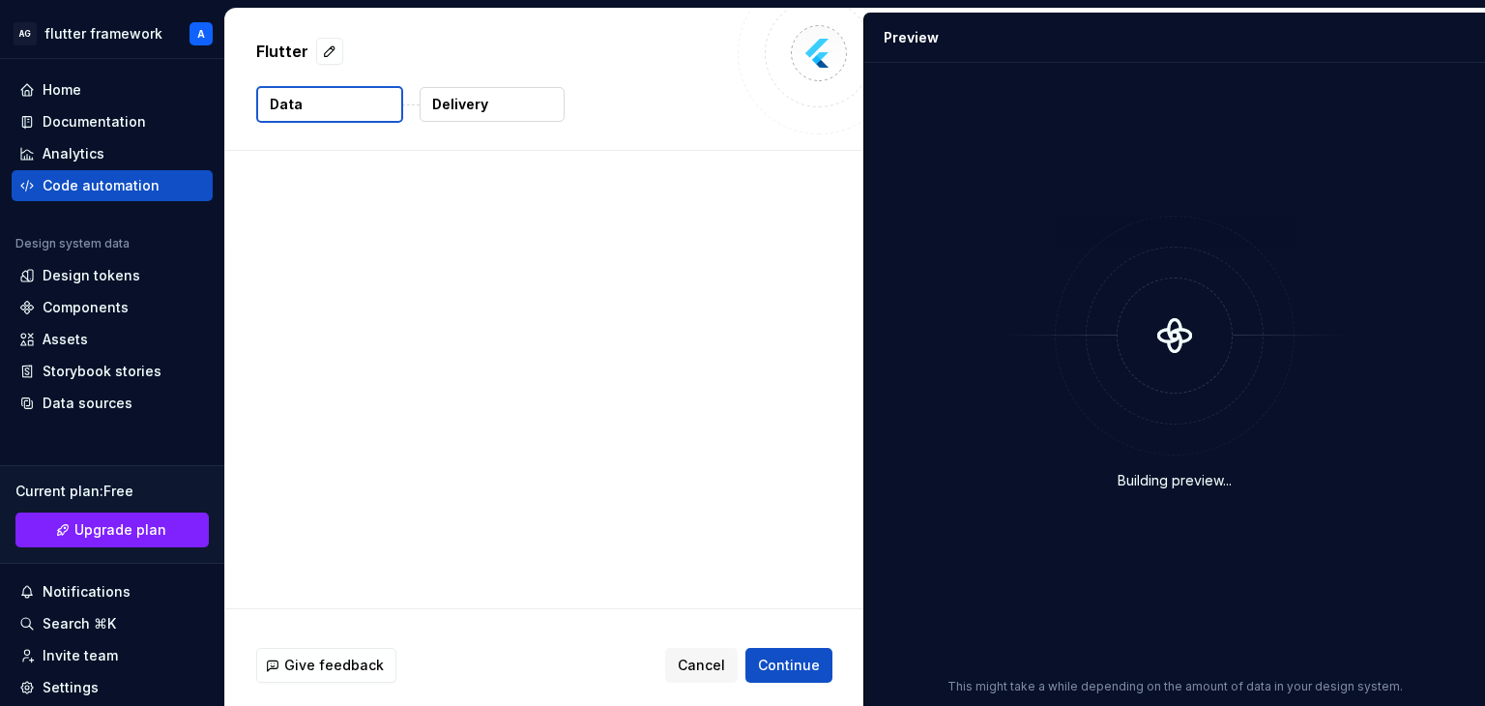
click at [1053, 371] on div at bounding box center [1174, 335] width 348 height 116
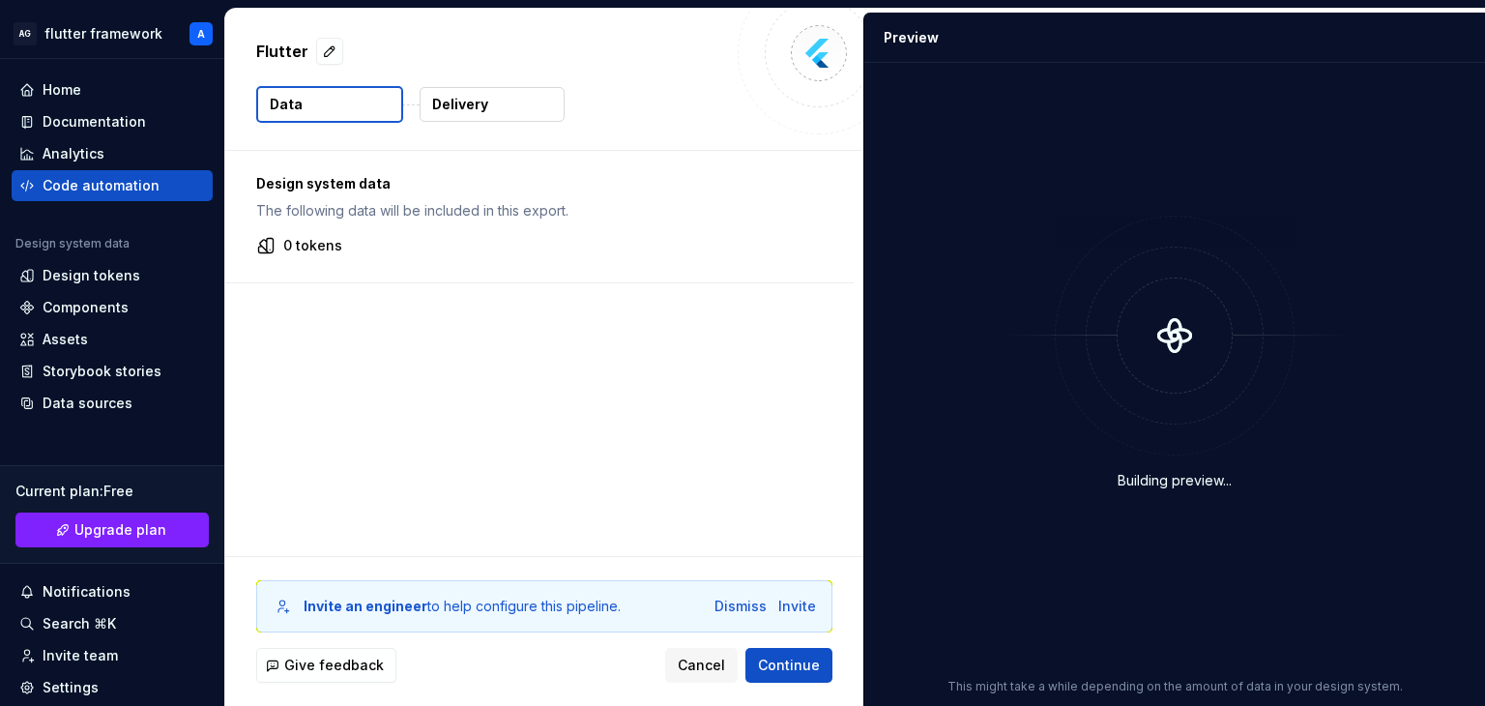
click at [329, 244] on p "0 tokens" at bounding box center [312, 245] width 59 height 19
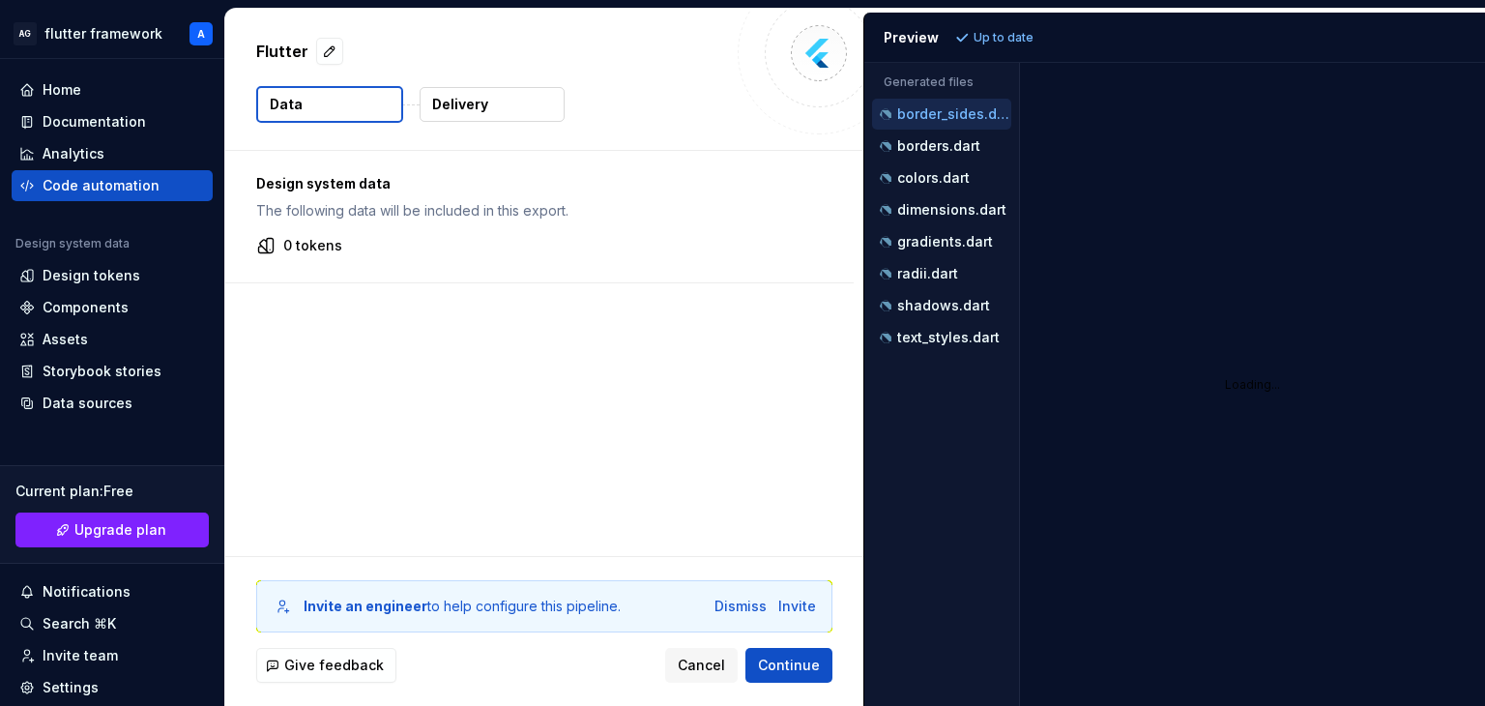
click at [354, 227] on div "Design system data The following data will be included in this export. 0 tokens" at bounding box center [539, 216] width 628 height 131
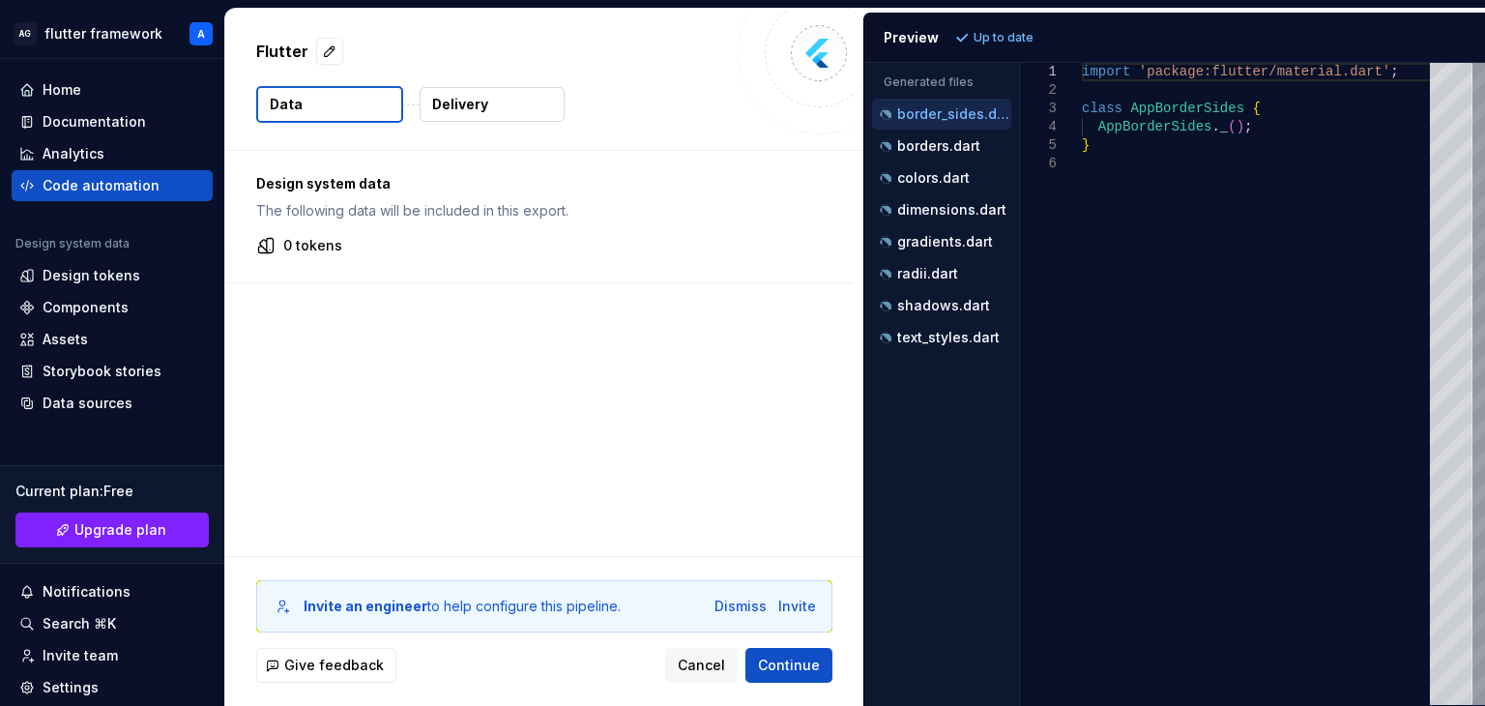
click at [296, 243] on p "0 tokens" at bounding box center [312, 245] width 59 height 19
click at [271, 244] on icon at bounding box center [265, 245] width 19 height 19
click at [456, 99] on p "Delivery" at bounding box center [460, 104] width 56 height 19
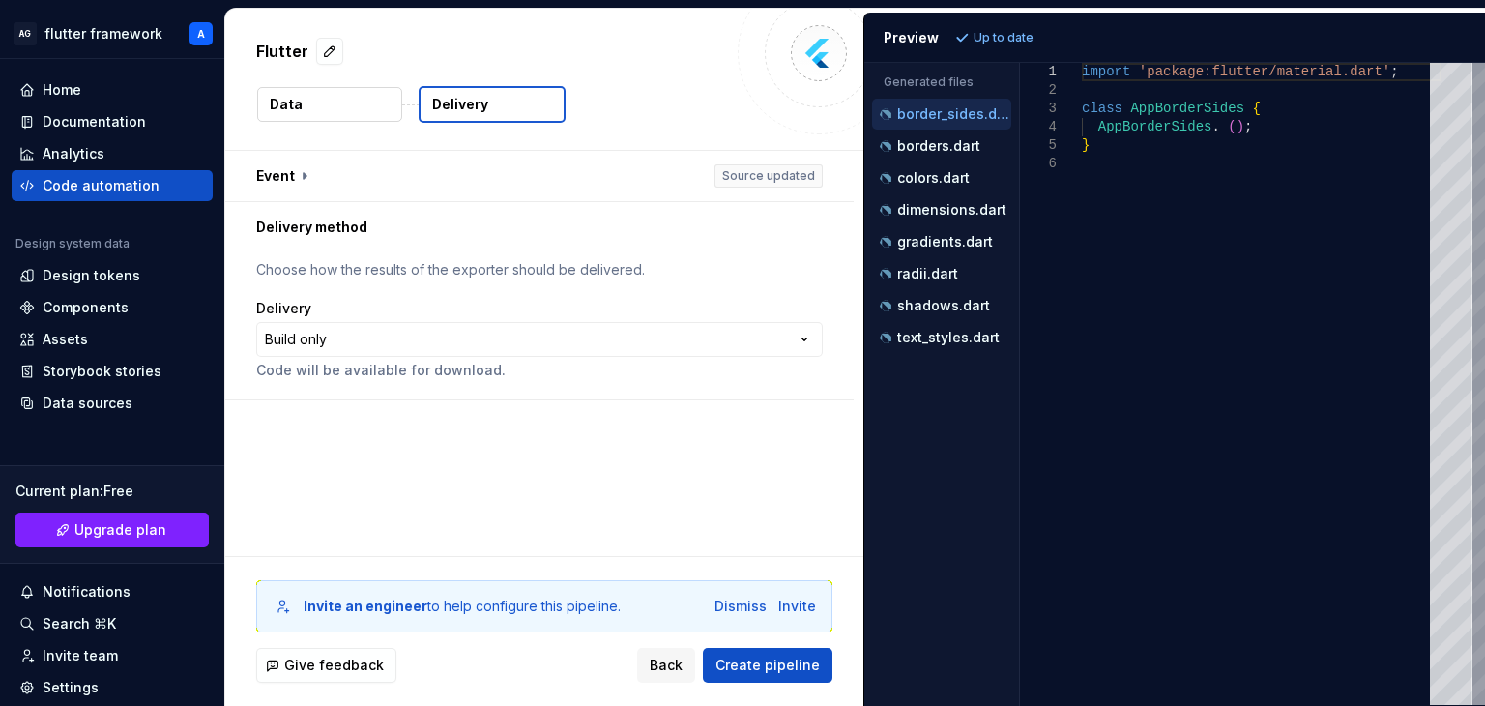
click at [449, 109] on p "Delivery" at bounding box center [460, 104] width 56 height 19
click at [328, 100] on button "Data" at bounding box center [329, 104] width 145 height 35
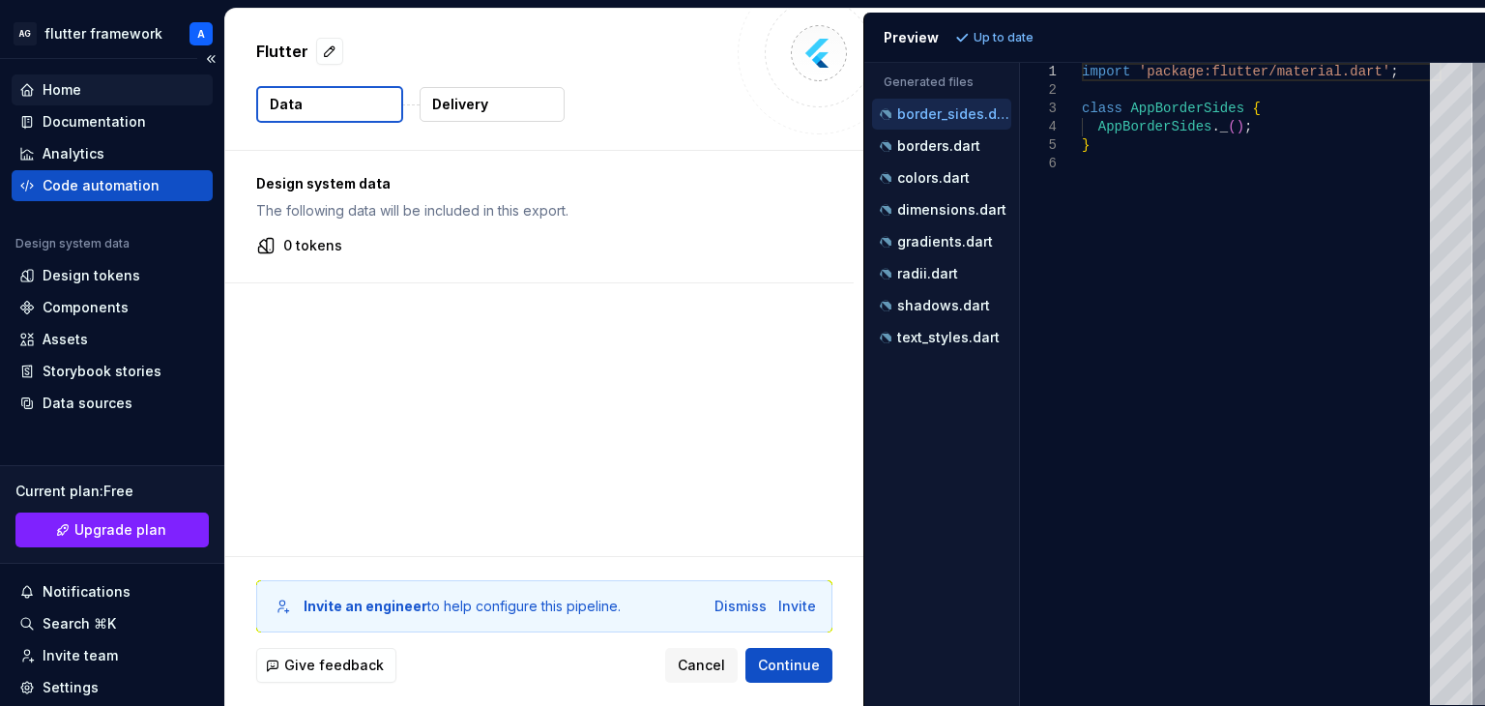
click at [94, 94] on div "Home" at bounding box center [112, 89] width 186 height 19
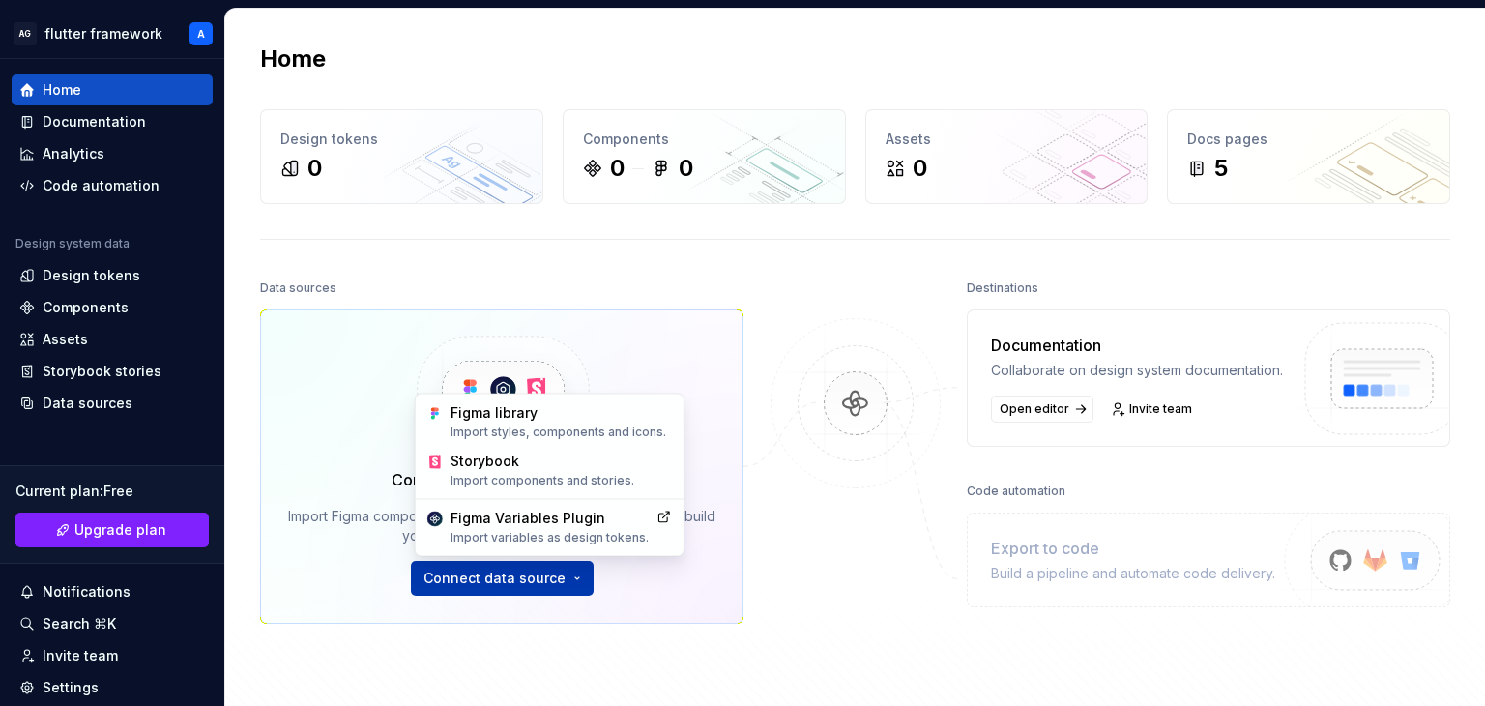
click at [518, 568] on html "AG flutter framework A Home Documentation Analytics Code automation Design syst…" at bounding box center [742, 353] width 1485 height 706
click at [513, 412] on div "Figma library Import styles, components and icons." at bounding box center [559, 421] width 221 height 37
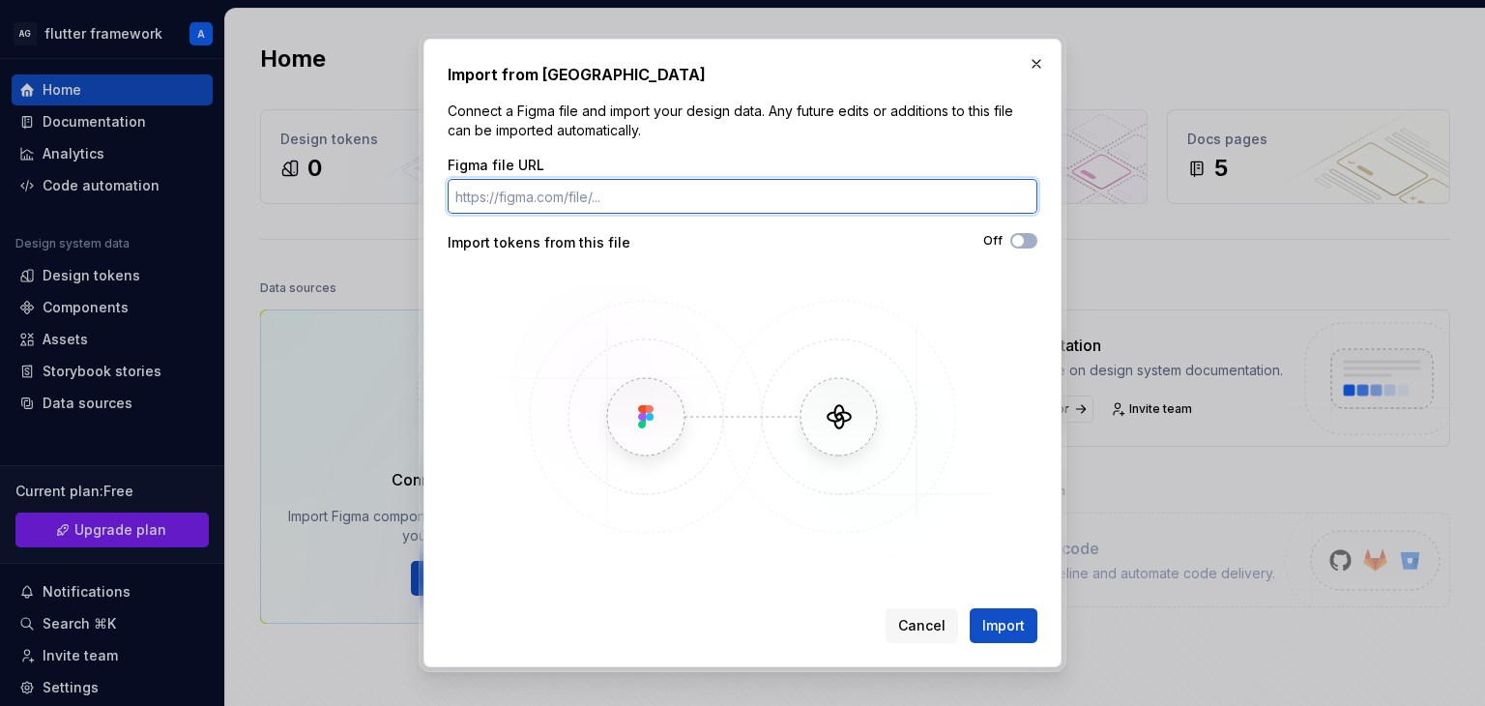
click at [645, 199] on input "Figma file URL" at bounding box center [742, 196] width 590 height 35
paste input "https://www.figma.com/design/Sm2BFBDmwQWelbfCns3u1h/Seclob-reseller-app?node-id…"
type input "https://www.figma.com/design/Sm2BFBDmwQWelbfCns3u1h/Seclob-reseller-app?node-id…"
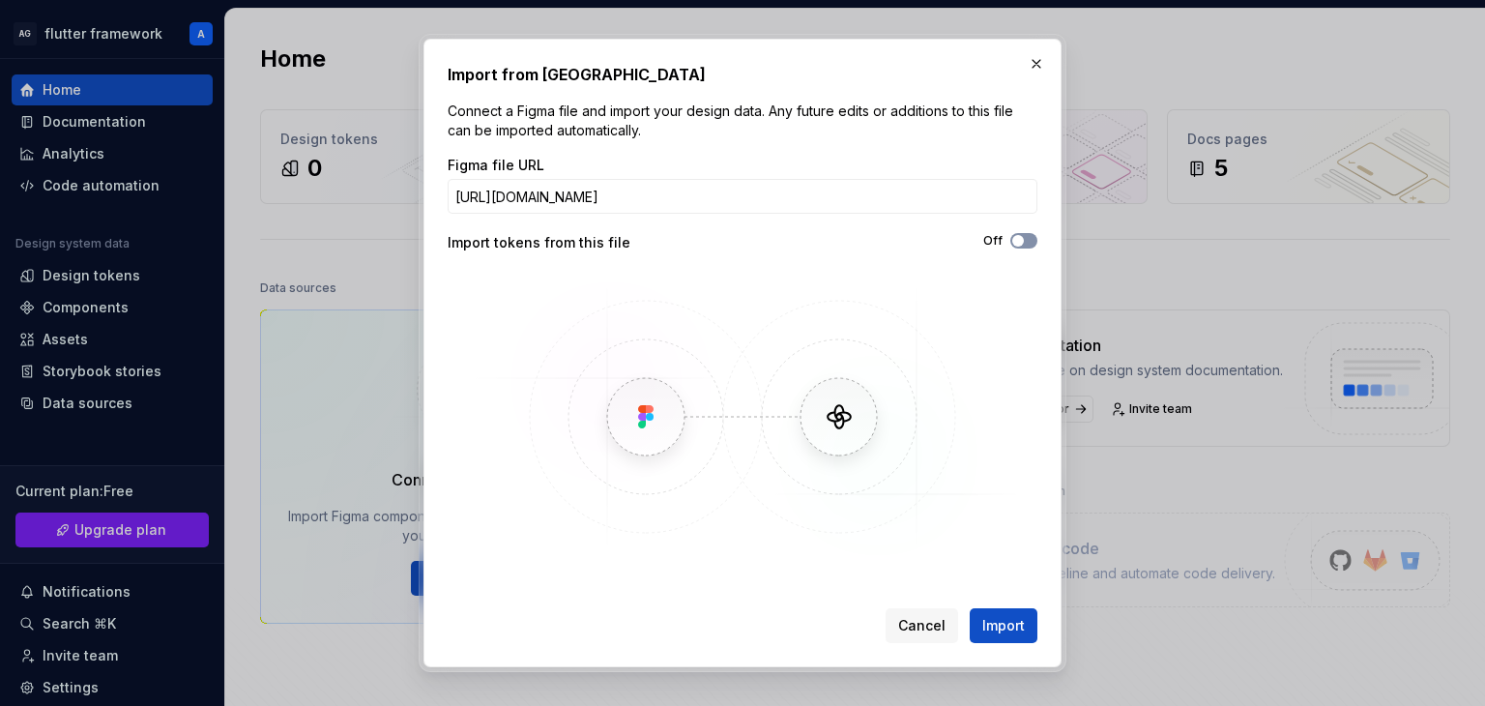
scroll to position [0, 0]
click at [1028, 237] on button "Off" at bounding box center [1023, 240] width 27 height 15
click at [1021, 558] on img at bounding box center [742, 417] width 561 height 290
click at [1024, 625] on button "Import" at bounding box center [1003, 625] width 68 height 35
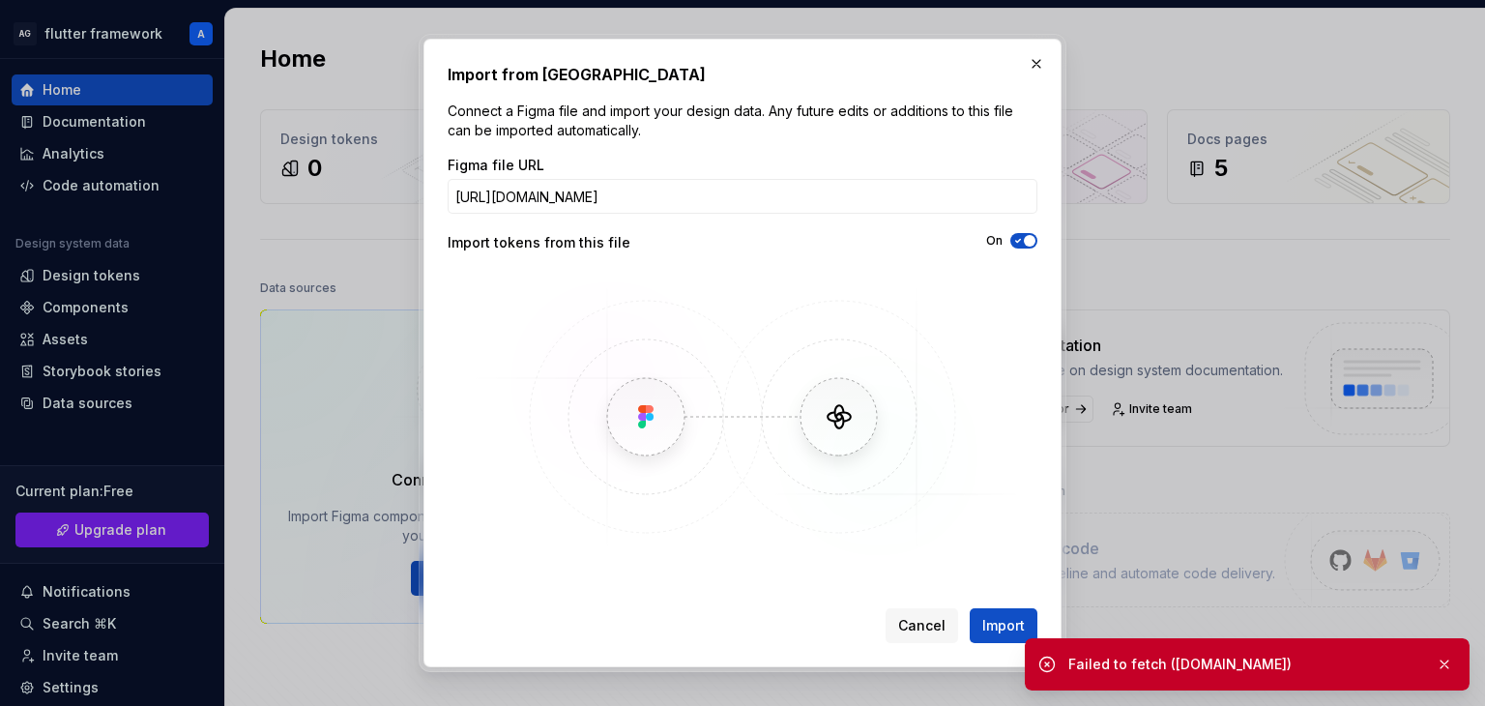
click at [860, 339] on img at bounding box center [742, 417] width 561 height 290
click at [981, 618] on button "Import" at bounding box center [1003, 625] width 68 height 35
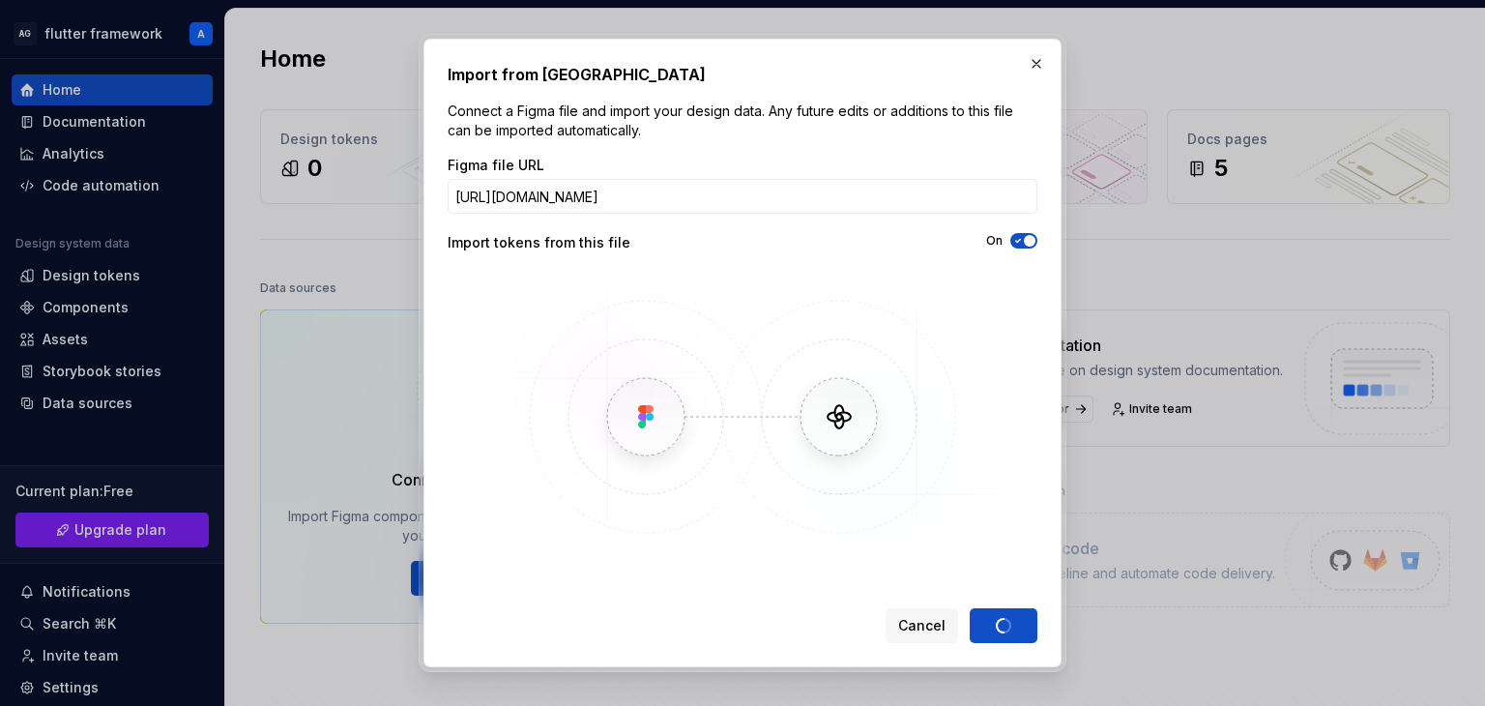
click at [890, 503] on img at bounding box center [742, 417] width 561 height 290
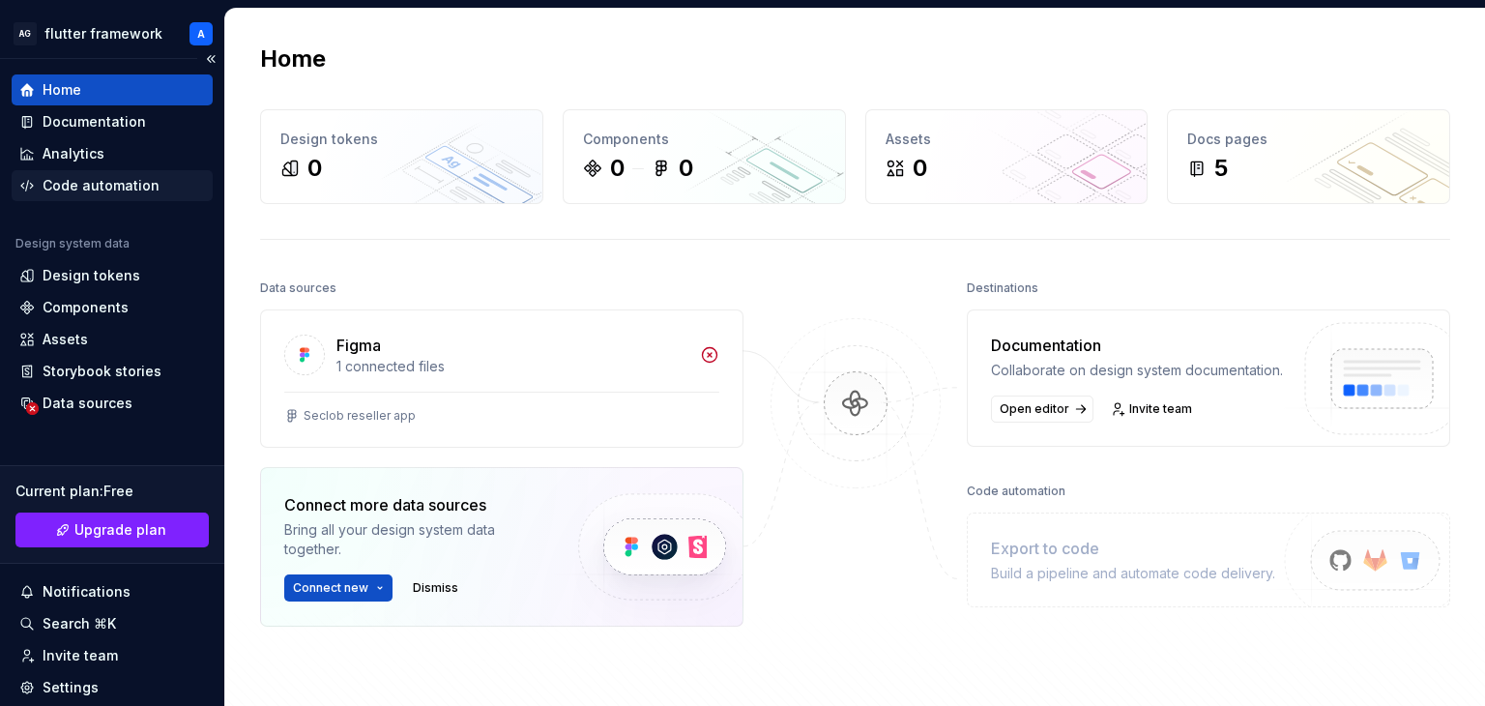
click at [97, 180] on div "Code automation" at bounding box center [101, 185] width 117 height 19
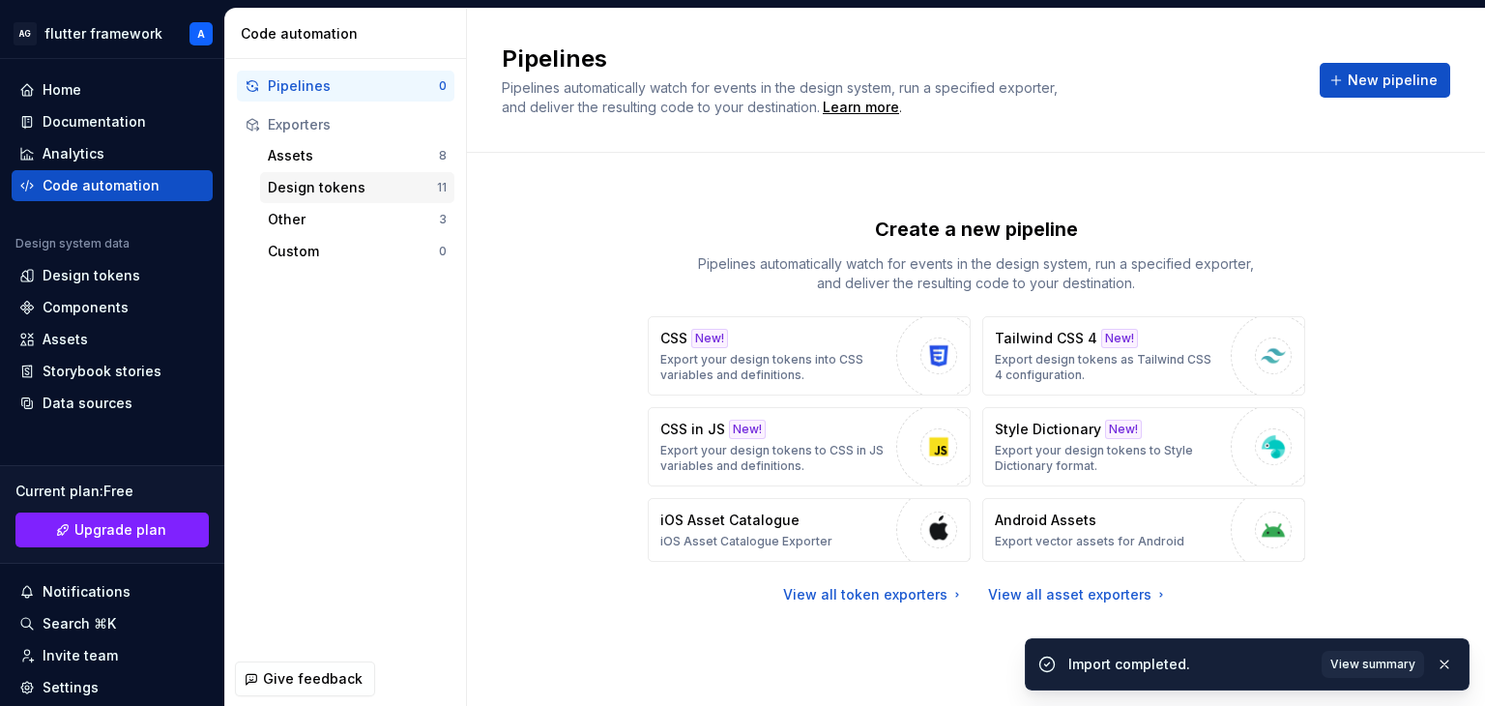
click at [372, 187] on div "Design tokens" at bounding box center [352, 187] width 169 height 19
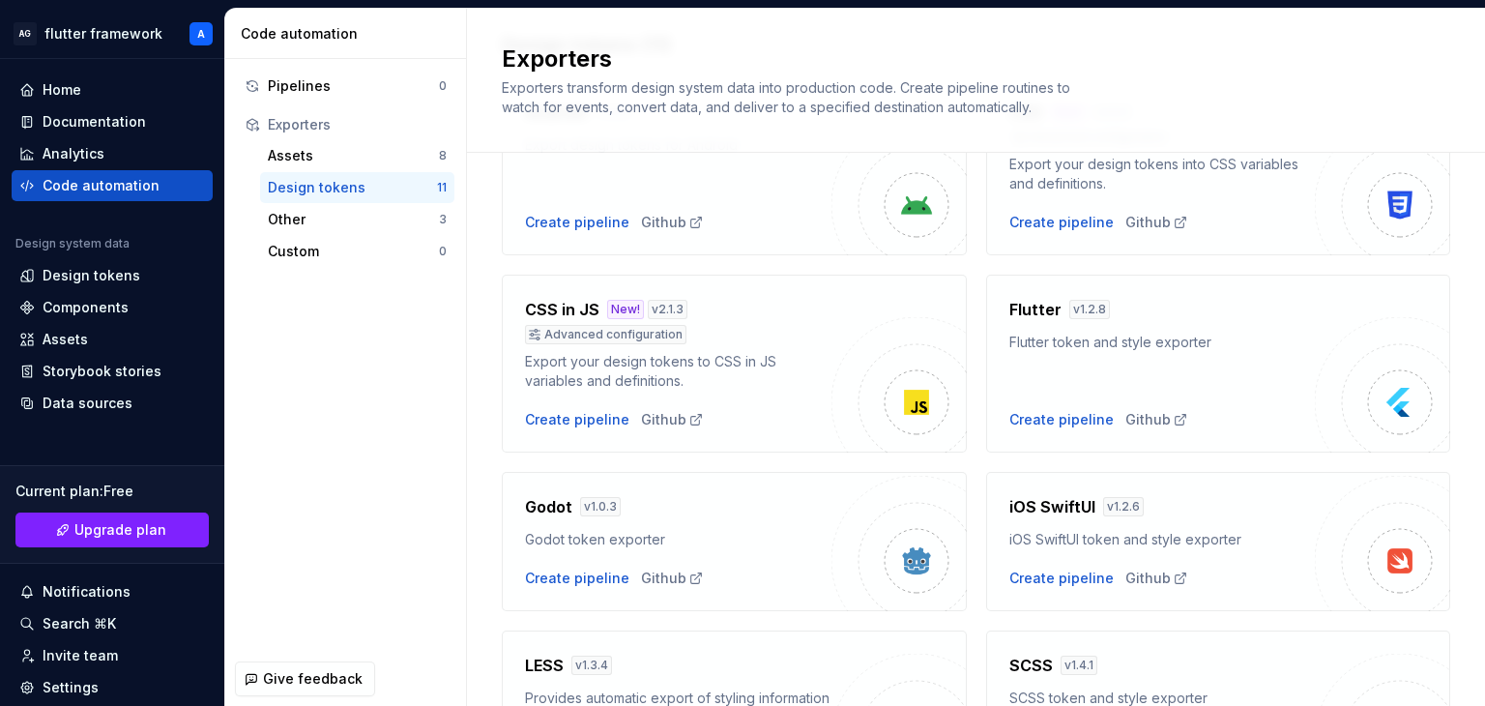
scroll to position [158, 0]
click at [1043, 420] on div "Create pipeline" at bounding box center [1061, 418] width 104 height 19
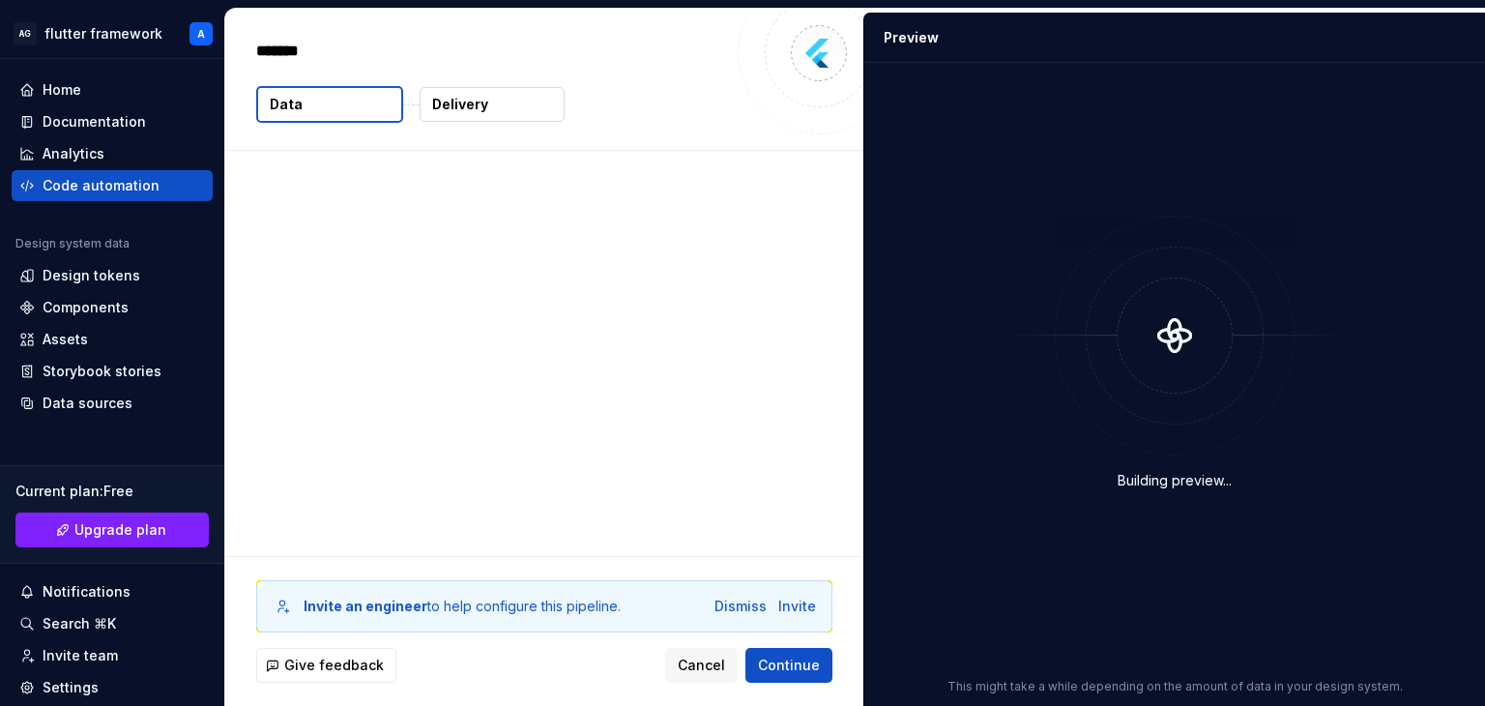
type textarea "*"
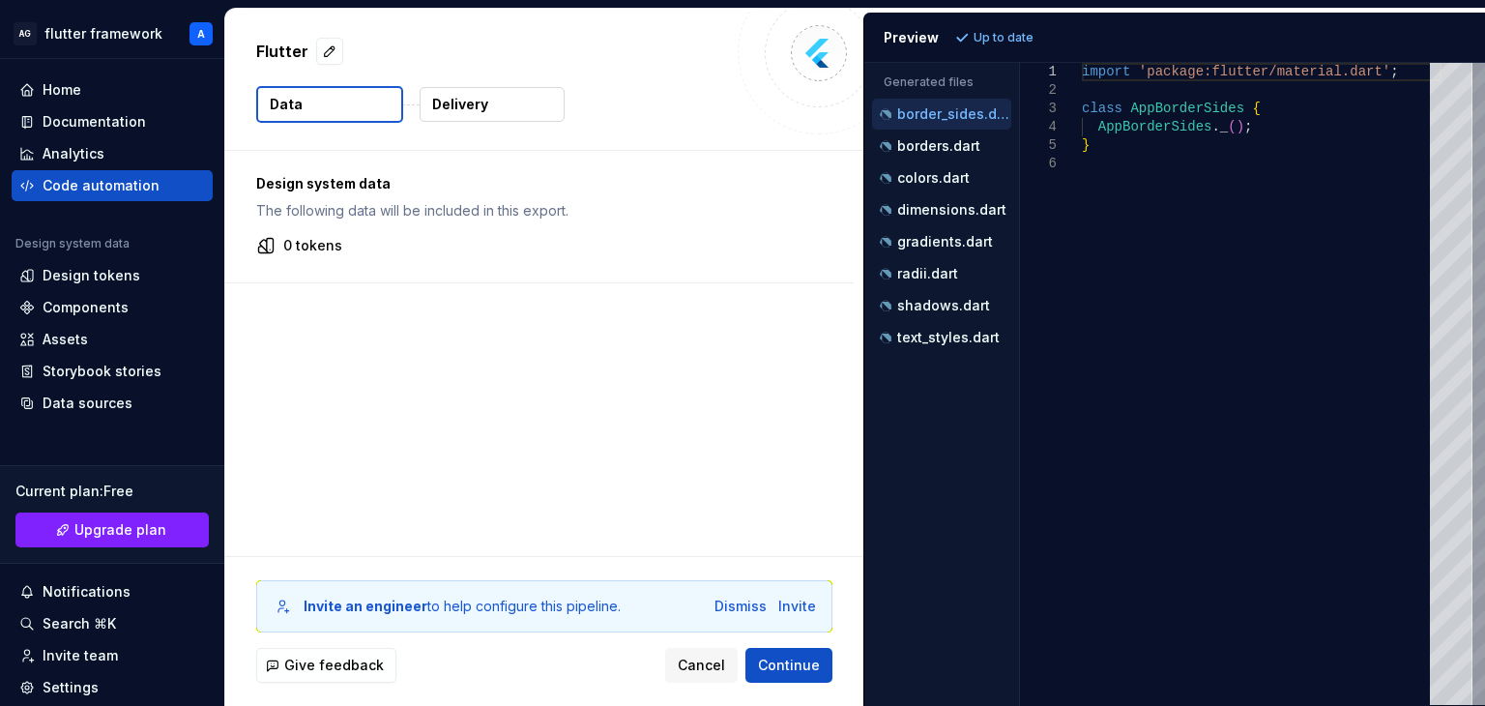
click at [278, 344] on div "Design system data The following data will be included in this export. 0 tokens" at bounding box center [544, 353] width 638 height 405
drag, startPoint x: 298, startPoint y: 241, endPoint x: 263, endPoint y: 245, distance: 35.1
click at [263, 245] on div "0 tokens" at bounding box center [539, 245] width 566 height 19
click at [263, 245] on icon at bounding box center [266, 246] width 14 height 14
click at [476, 99] on p "Delivery" at bounding box center [460, 104] width 56 height 19
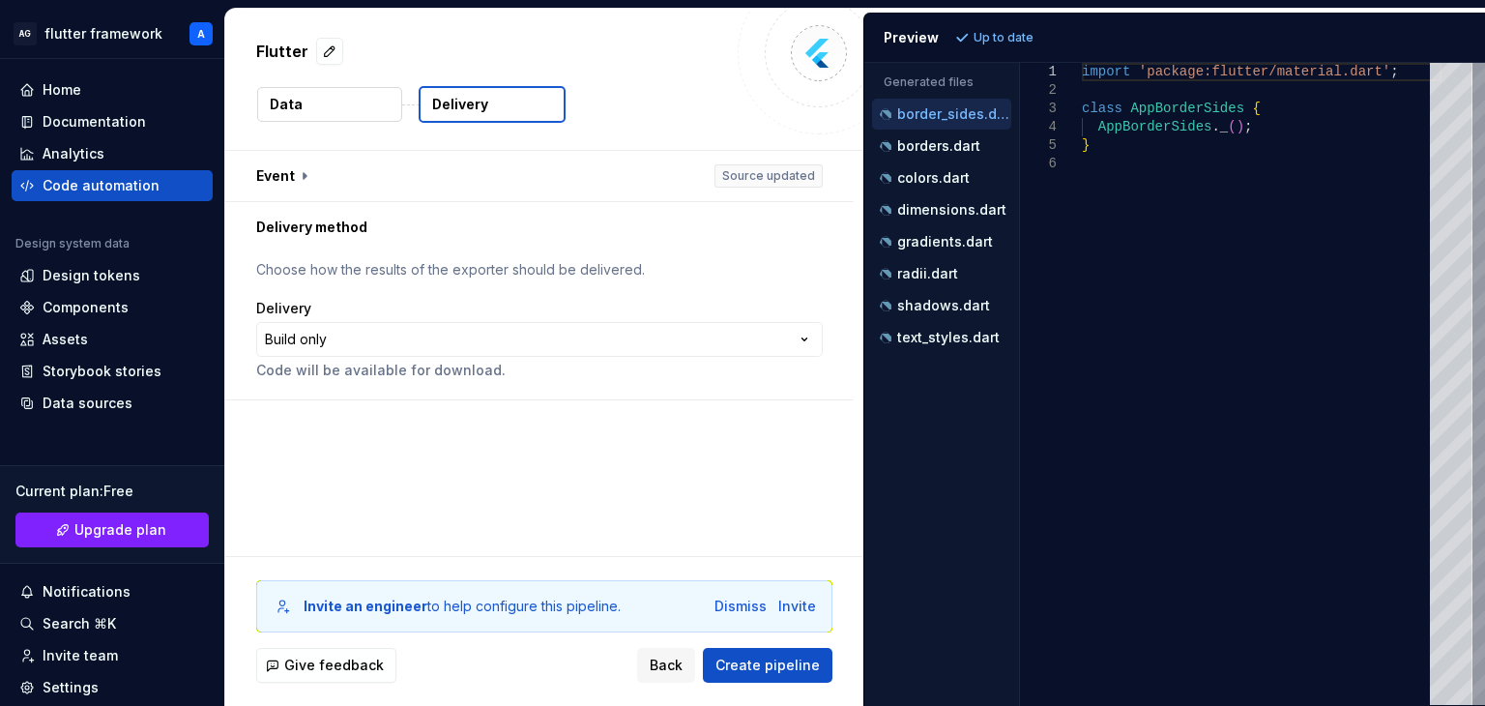
click at [322, 103] on button "Data" at bounding box center [329, 104] width 145 height 35
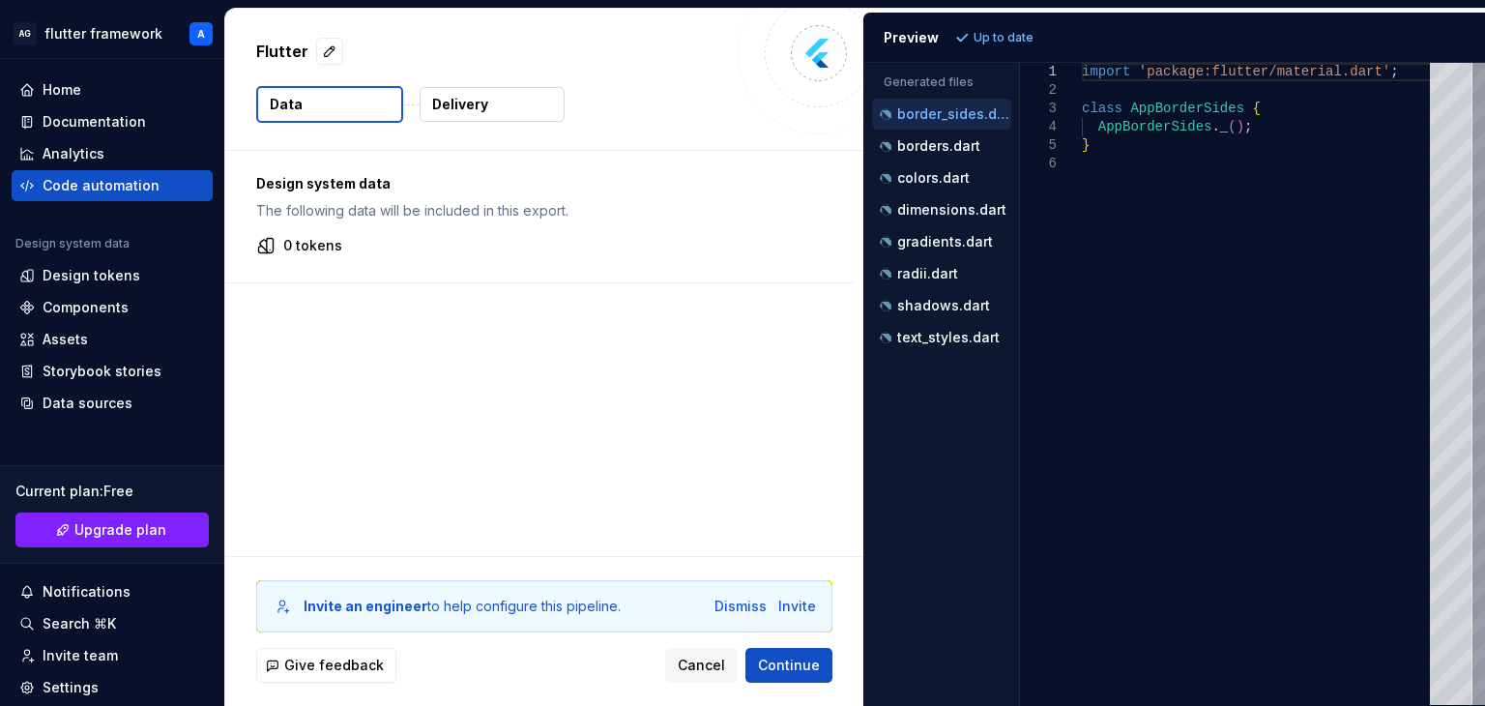
click at [322, 103] on button "Data" at bounding box center [329, 104] width 147 height 37
click at [777, 668] on span "Continue" at bounding box center [789, 664] width 62 height 19
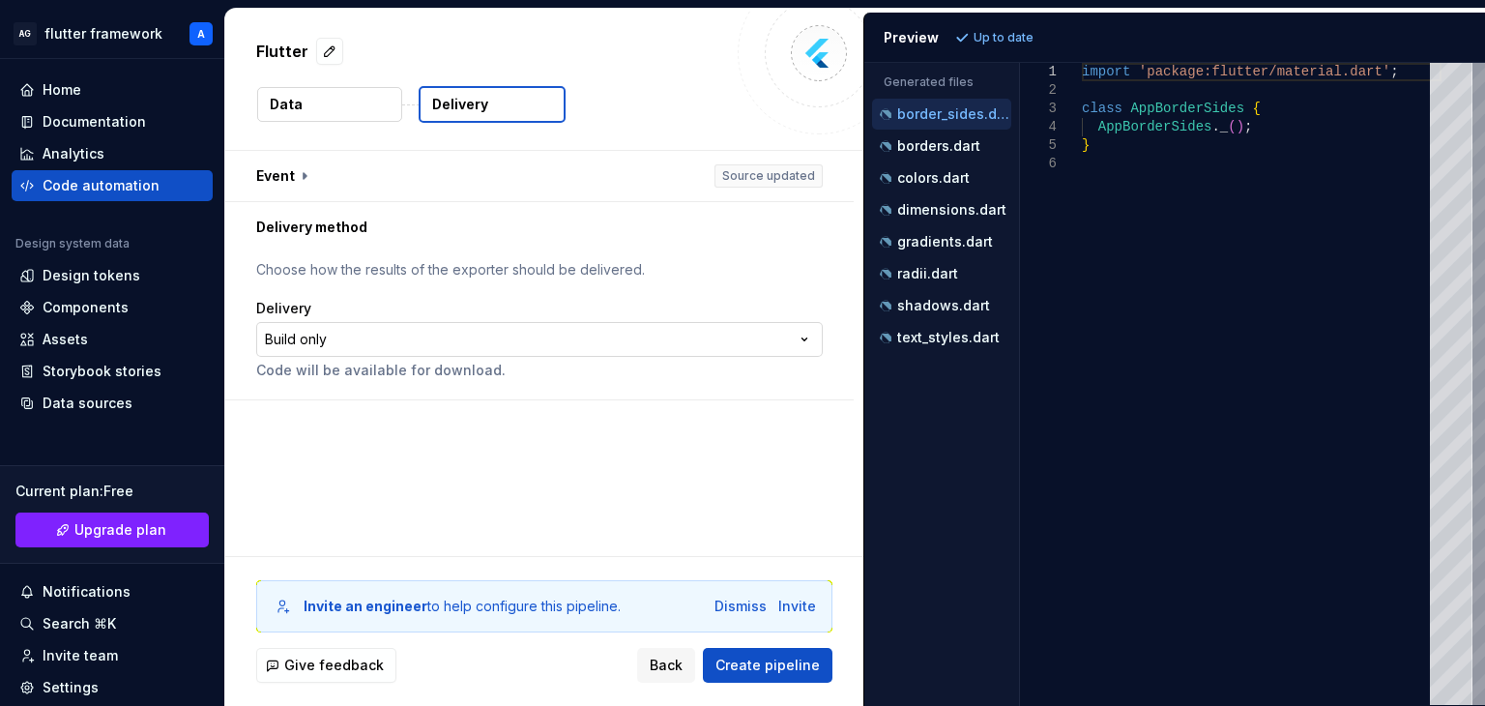
click at [446, 339] on html "**********" at bounding box center [742, 353] width 1485 height 706
click at [440, 258] on html "**********" at bounding box center [742, 353] width 1485 height 706
click at [445, 269] on p "Choose how the results of the exporter should be delivered." at bounding box center [539, 269] width 566 height 19
click at [343, 254] on div "**********" at bounding box center [539, 325] width 628 height 147
click at [308, 179] on button "button" at bounding box center [539, 176] width 628 height 50
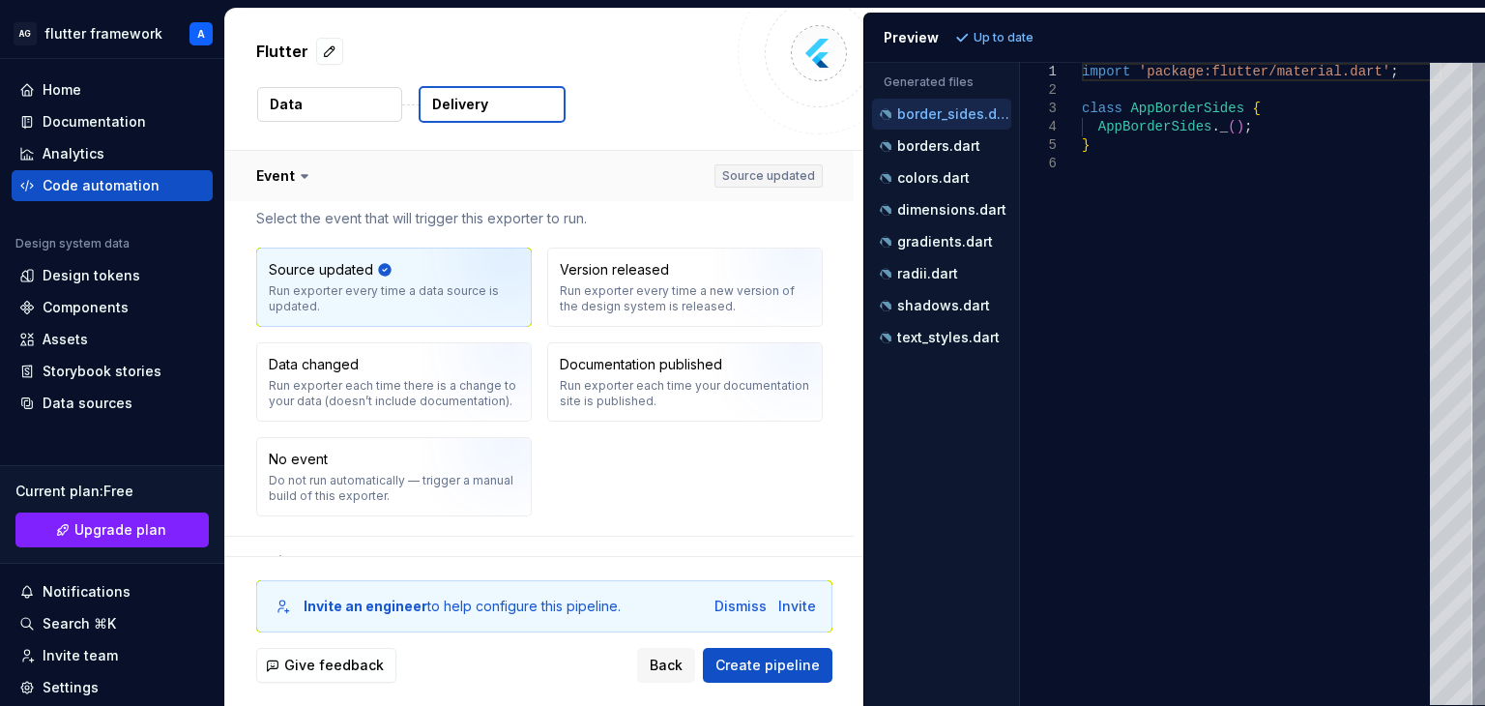
click at [308, 179] on icon at bounding box center [304, 175] width 19 height 19
click at [301, 167] on icon at bounding box center [304, 175] width 19 height 19
click at [301, 185] on button "button" at bounding box center [539, 176] width 628 height 50
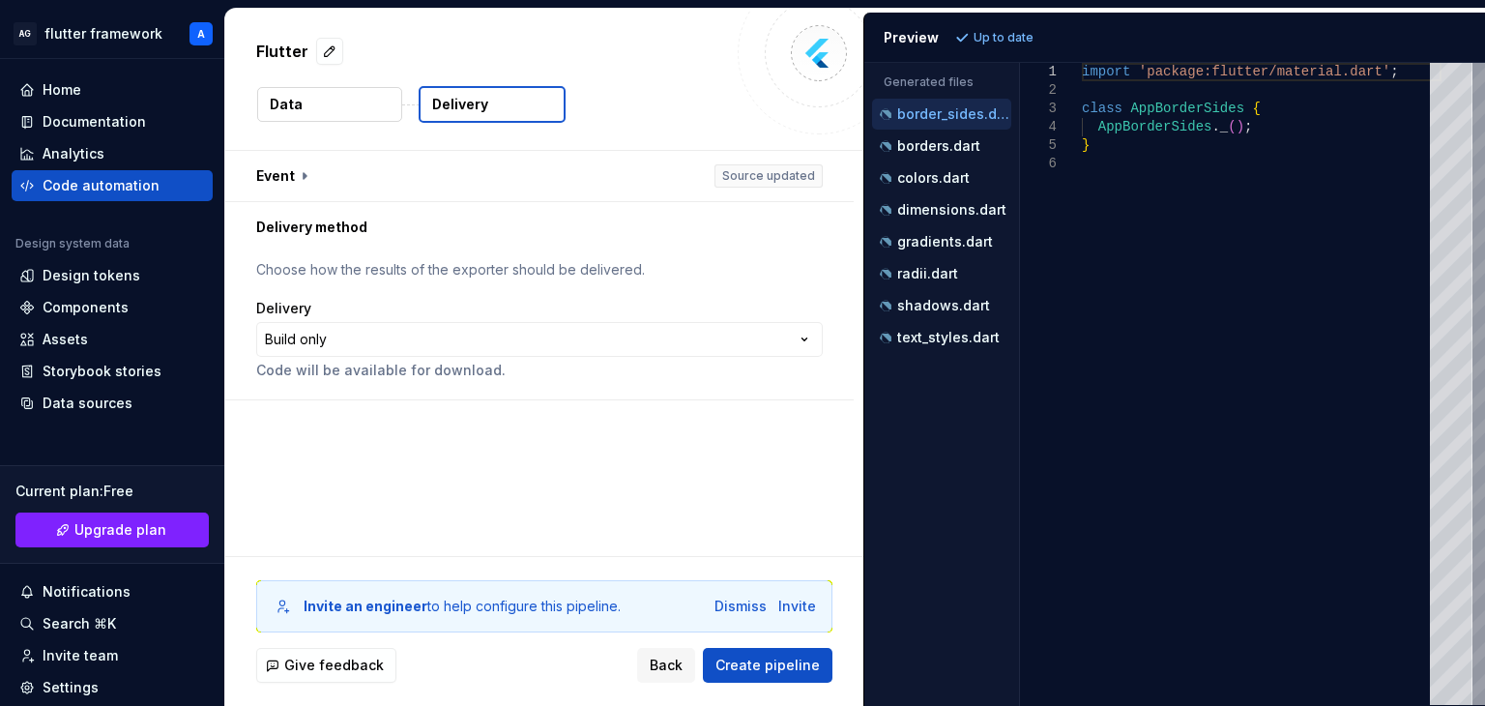
click at [312, 268] on p "Choose how the results of the exporter should be delivered." at bounding box center [539, 269] width 566 height 19
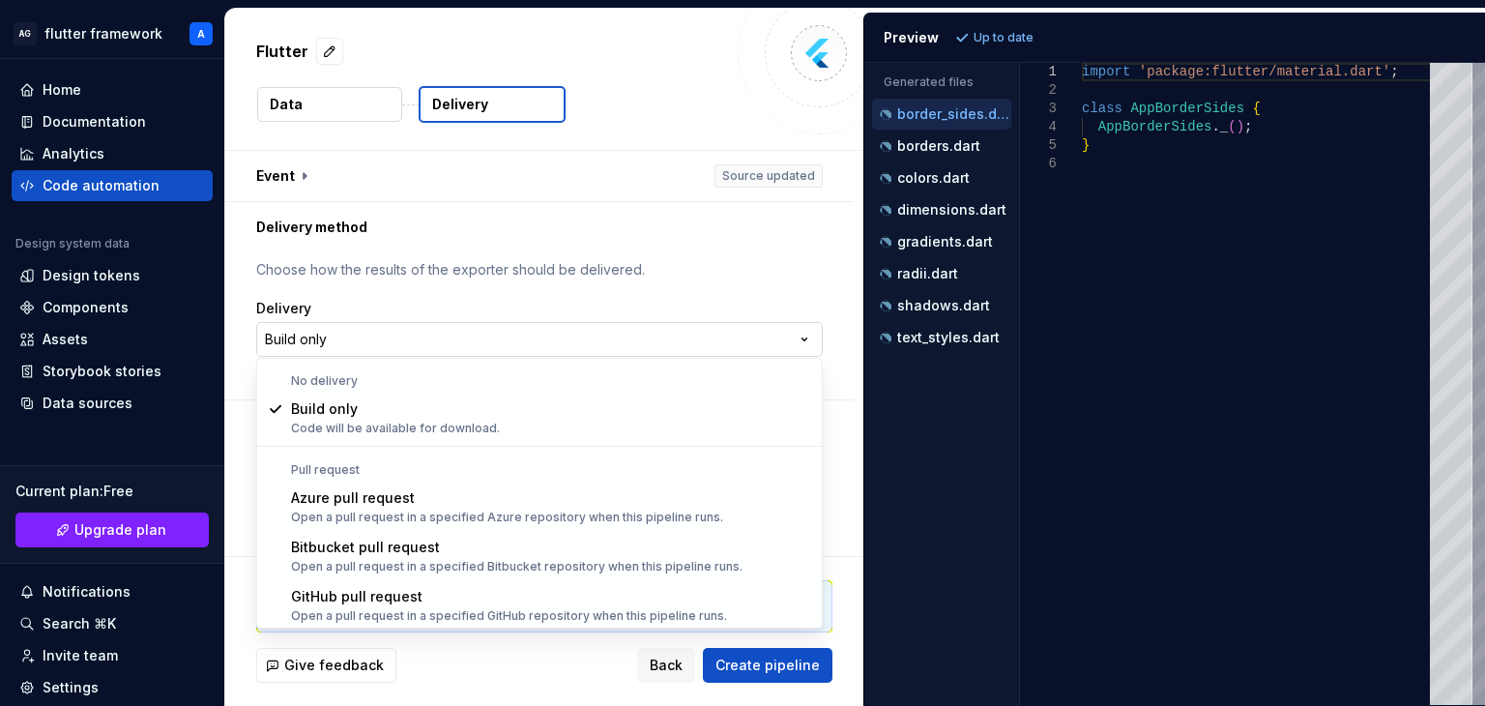
click at [306, 332] on html "**********" at bounding box center [742, 353] width 1485 height 706
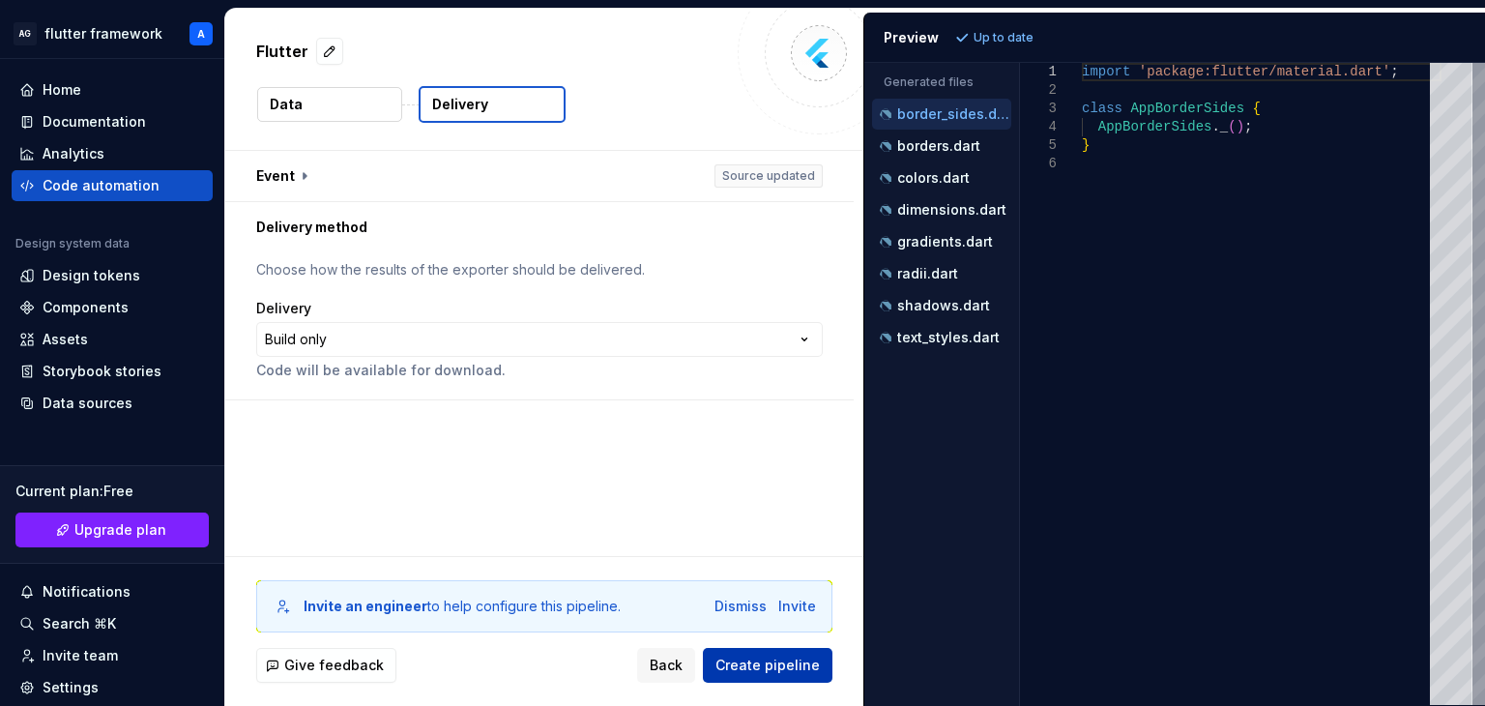
click at [743, 653] on button "Create pipeline" at bounding box center [768, 665] width 130 height 35
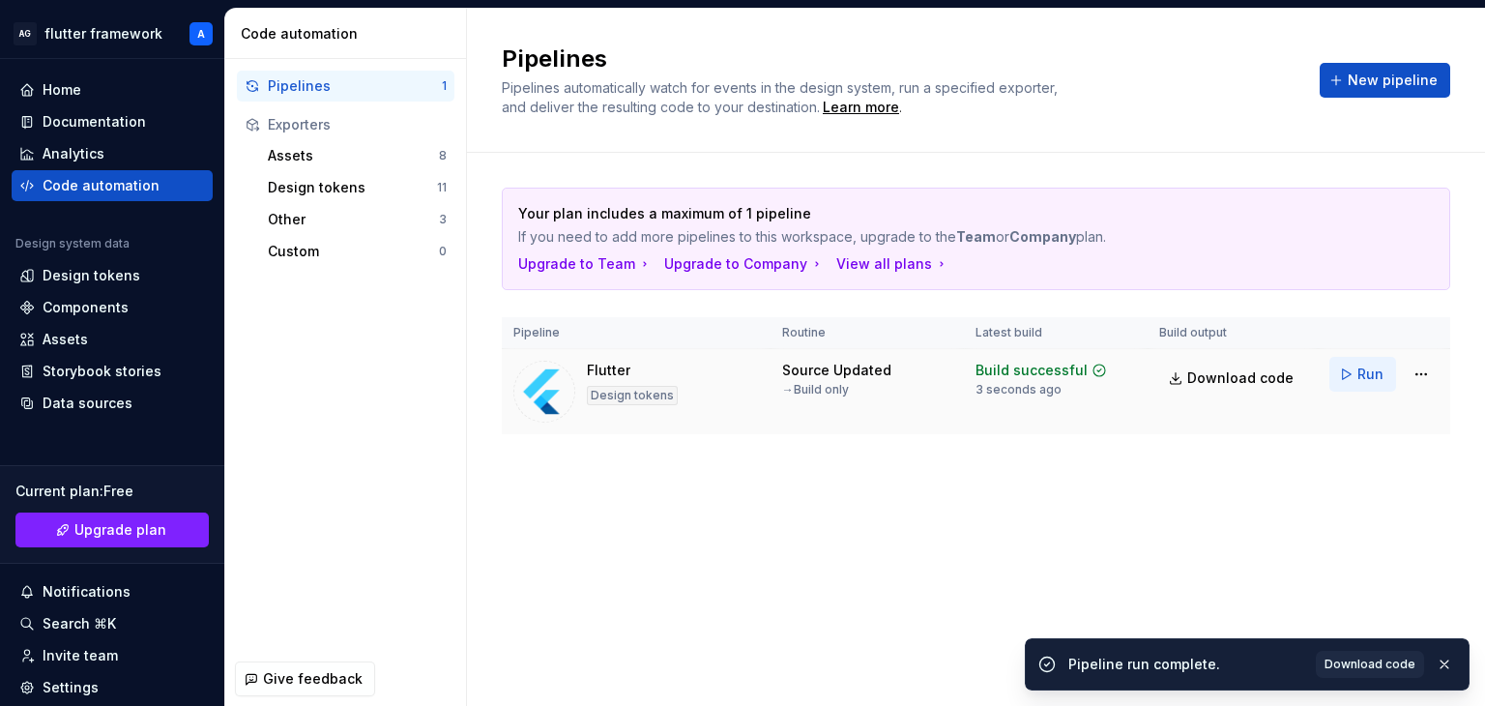
click at [1343, 373] on button "Run" at bounding box center [1362, 374] width 67 height 35
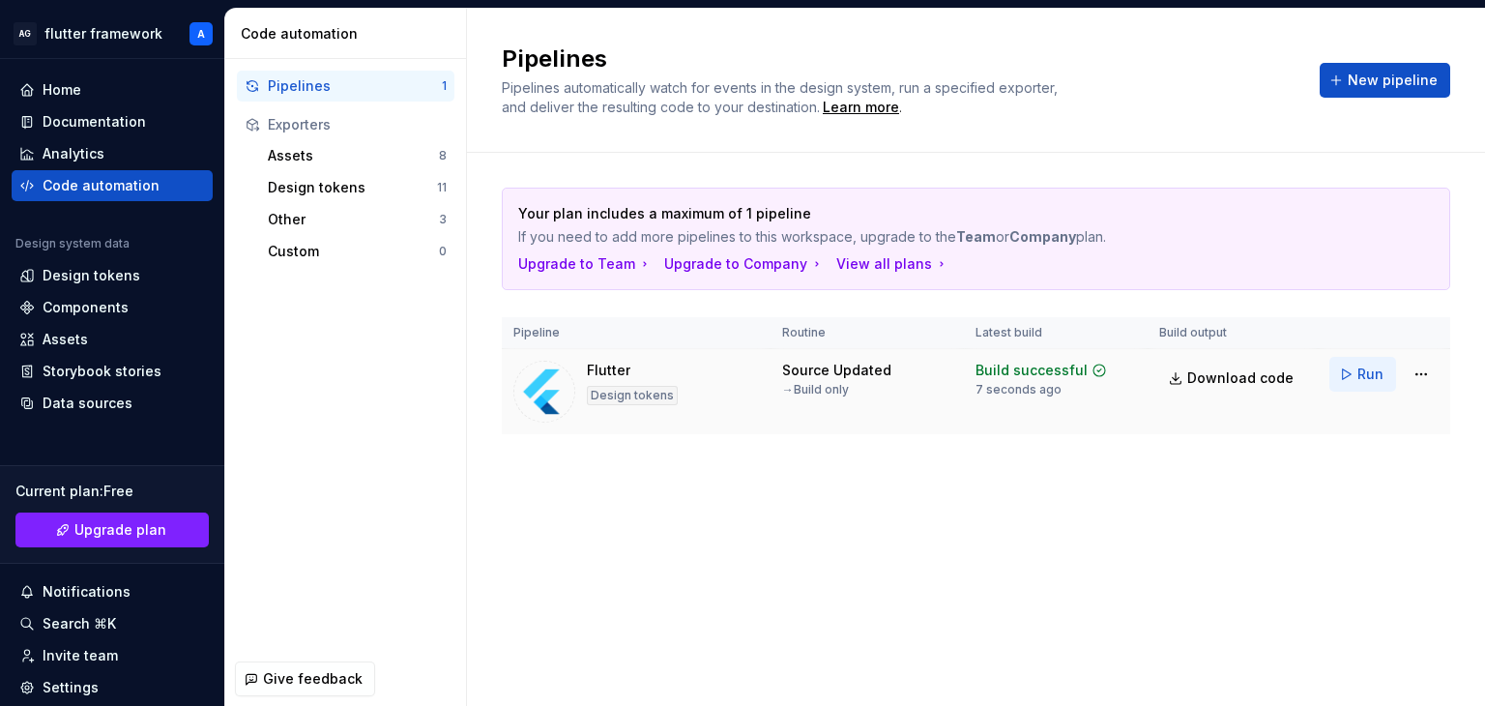
click at [1366, 372] on span "Run" at bounding box center [1370, 373] width 26 height 19
click at [1011, 390] on div "12 seconds ago" at bounding box center [1020, 389] width 91 height 15
click at [1005, 349] on td "Build successful 12 seconds ago" at bounding box center [1056, 392] width 184 height 86
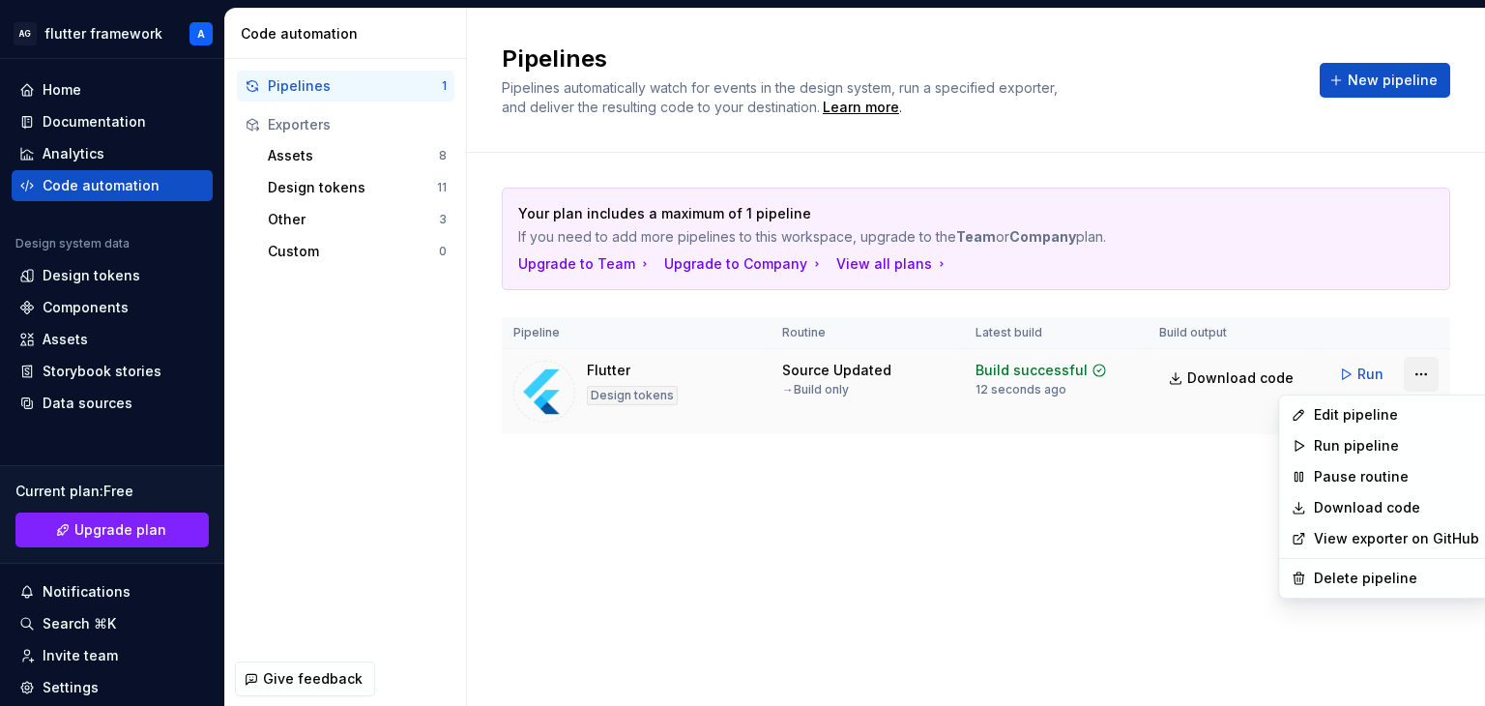
click at [1421, 370] on html "AG flutter framework A Home Documentation Analytics Code automation Design syst…" at bounding box center [742, 353] width 1485 height 706
click at [1322, 505] on link "Download code" at bounding box center [1395, 507] width 165 height 19
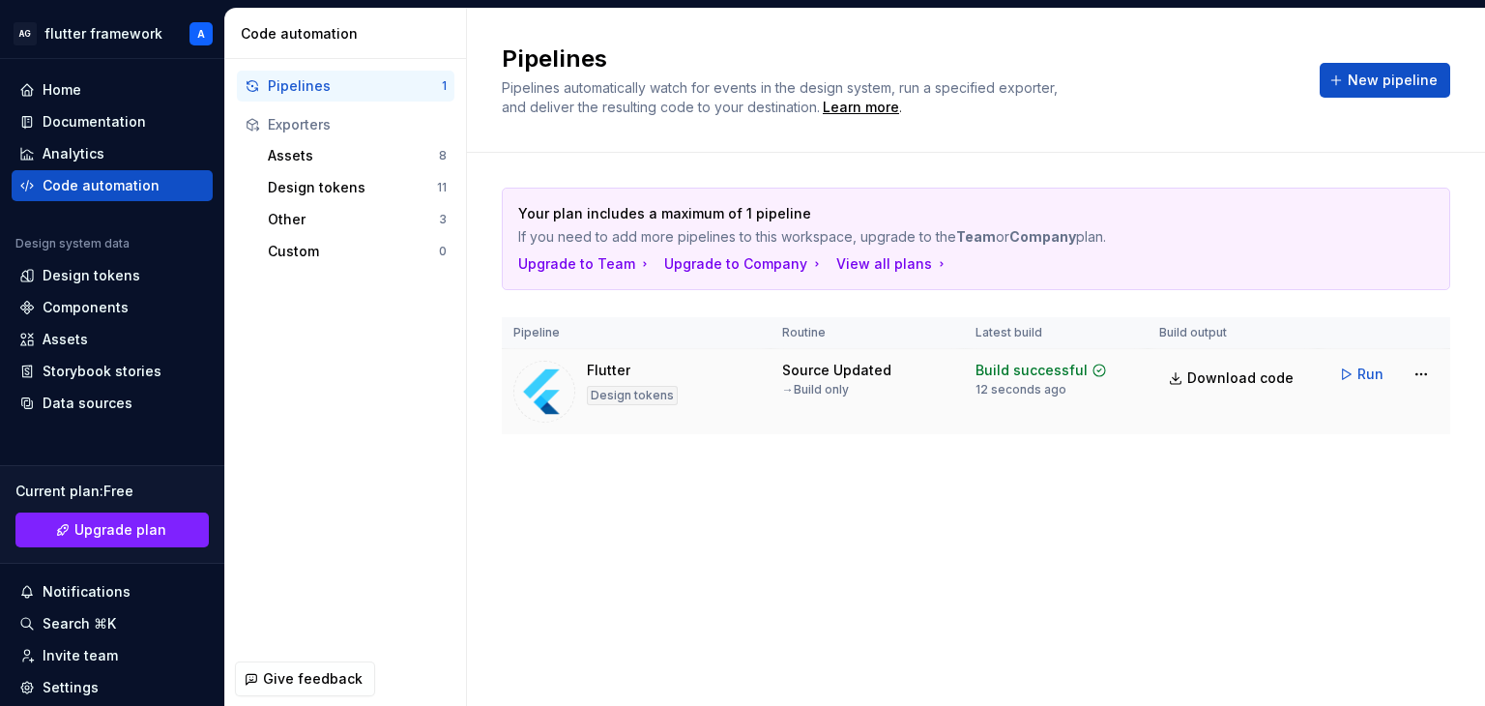
click at [643, 392] on div "Design tokens" at bounding box center [632, 395] width 91 height 19
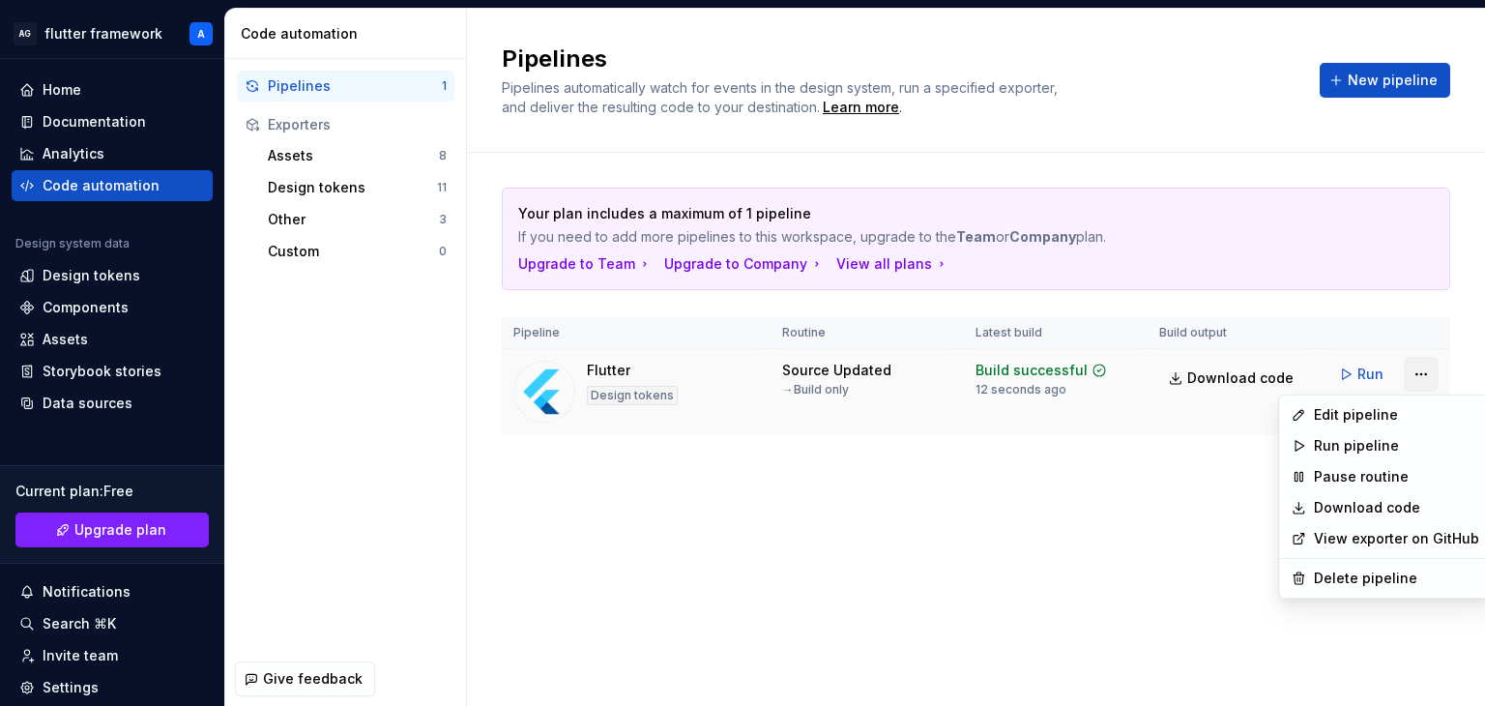
click at [1419, 378] on html "AG flutter framework A Home Documentation Analytics Code automation Design syst…" at bounding box center [742, 353] width 1485 height 706
click at [1348, 412] on div "Edit pipeline" at bounding box center [1395, 414] width 165 height 19
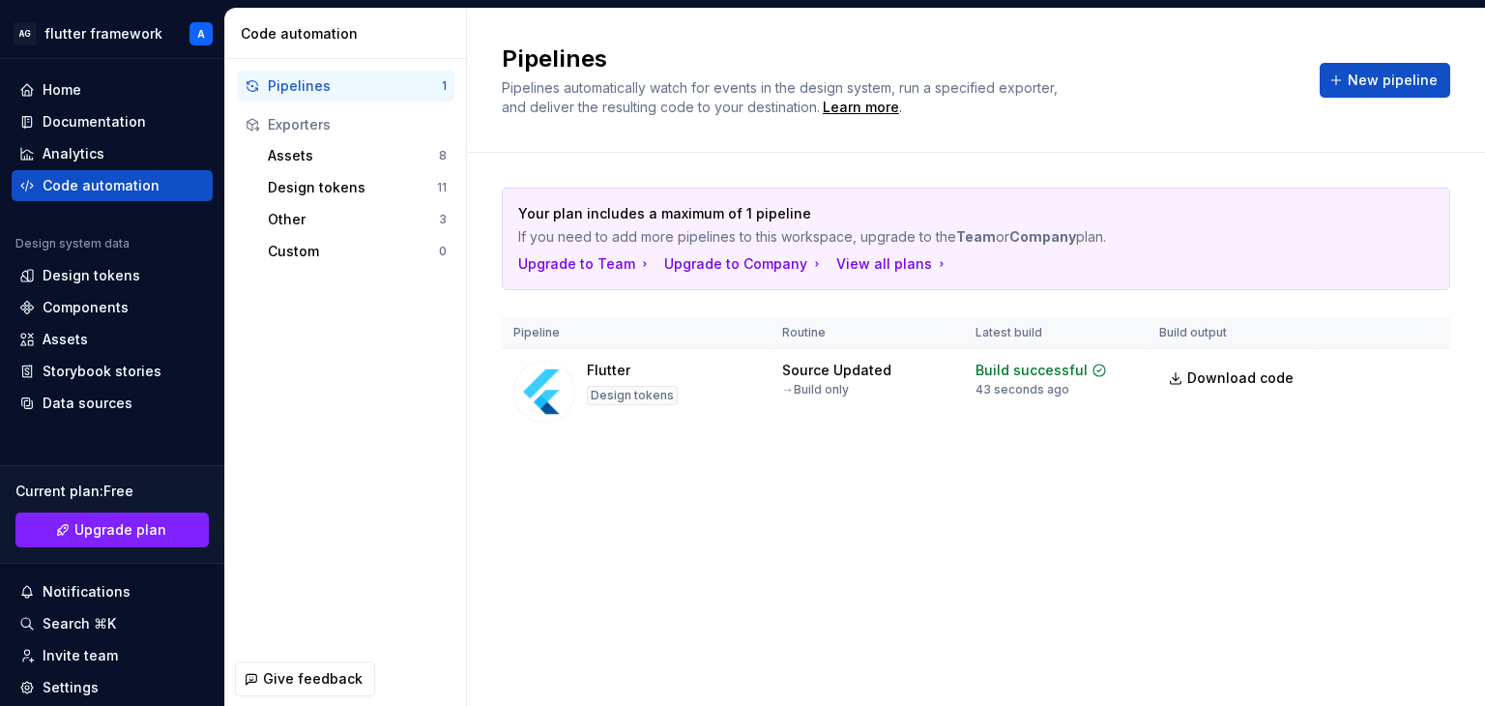
click at [1005, 492] on div "Your plan includes a maximum of 1 pipeline If you need to add more pipelines to…" at bounding box center [976, 330] width 948 height 355
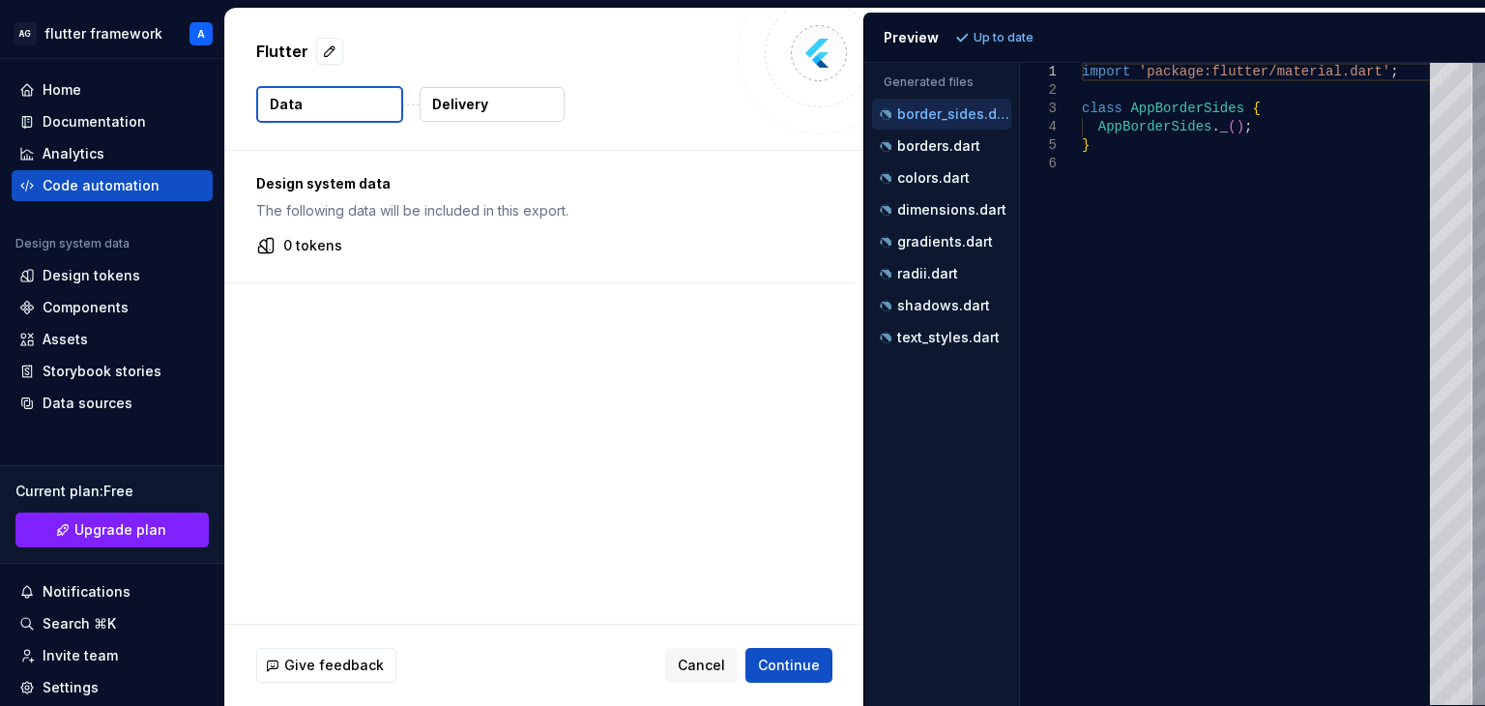
click at [374, 381] on div "Design system data The following data will be included in this export. 0 tokens" at bounding box center [544, 387] width 638 height 473
click at [468, 206] on p "The following data will be included in this export." at bounding box center [539, 210] width 566 height 19
click at [322, 50] on button "button" at bounding box center [329, 51] width 27 height 27
click at [322, 50] on textarea "*******" at bounding box center [489, 51] width 474 height 31
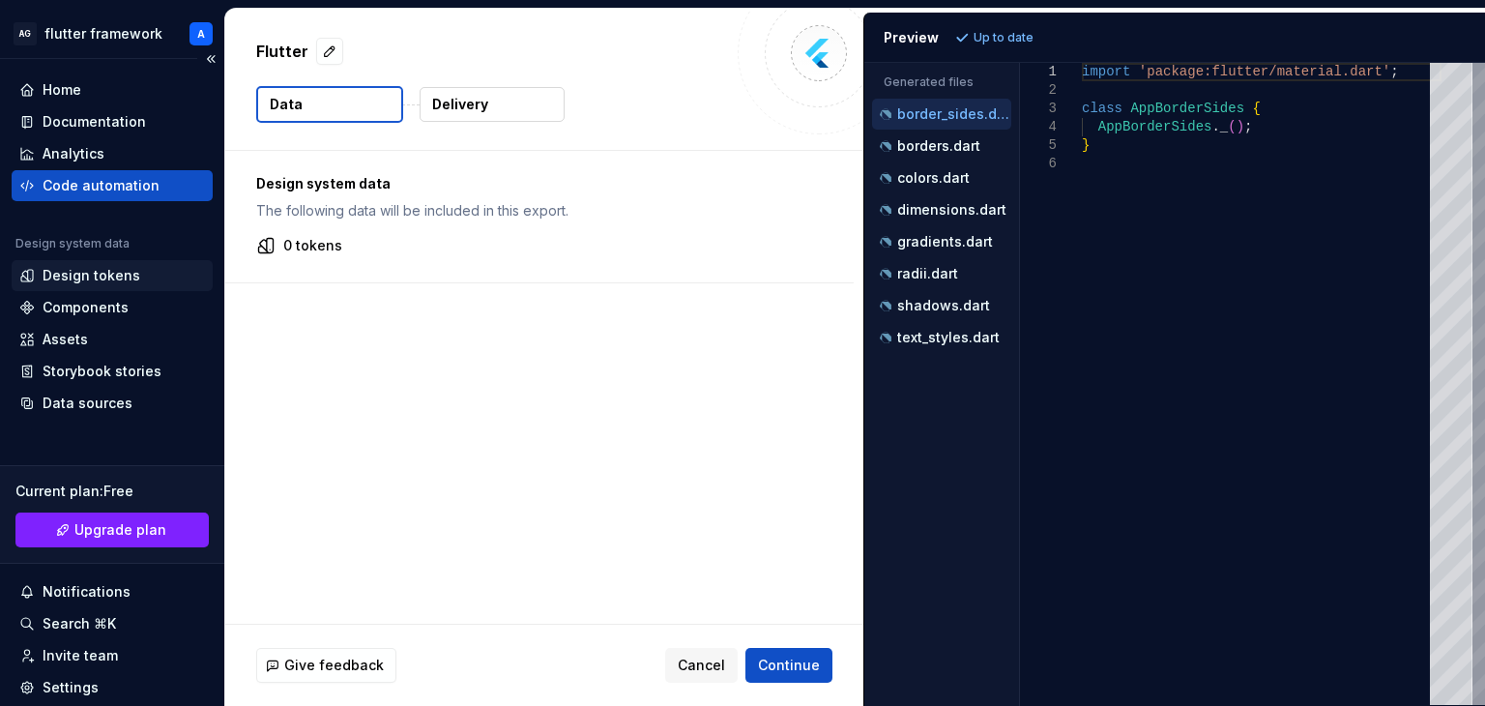
click at [125, 283] on div "Design tokens" at bounding box center [92, 275] width 98 height 19
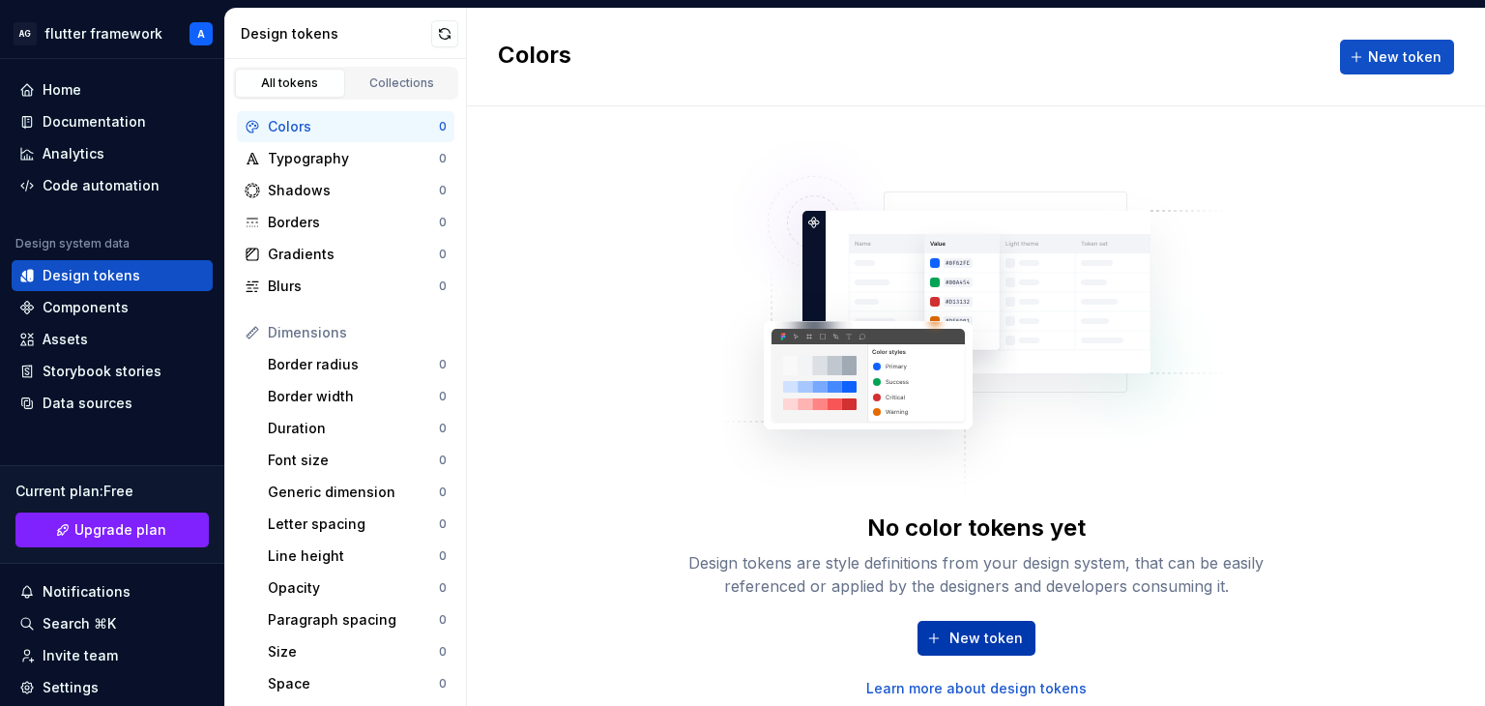
click at [970, 640] on span "New token" at bounding box center [985, 637] width 73 height 19
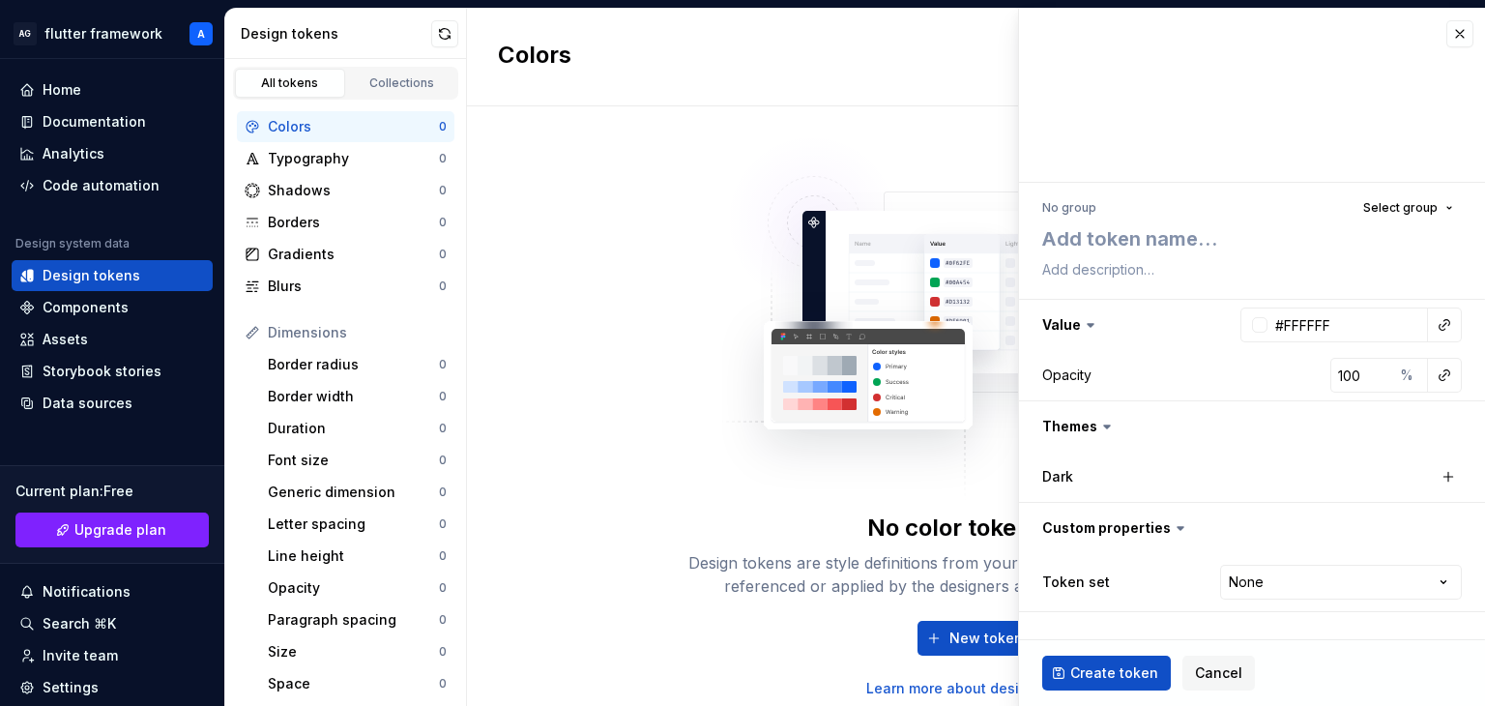
type textarea "*"
type textarea "t"
type textarea "*"
type textarea "tri"
type textarea "*"
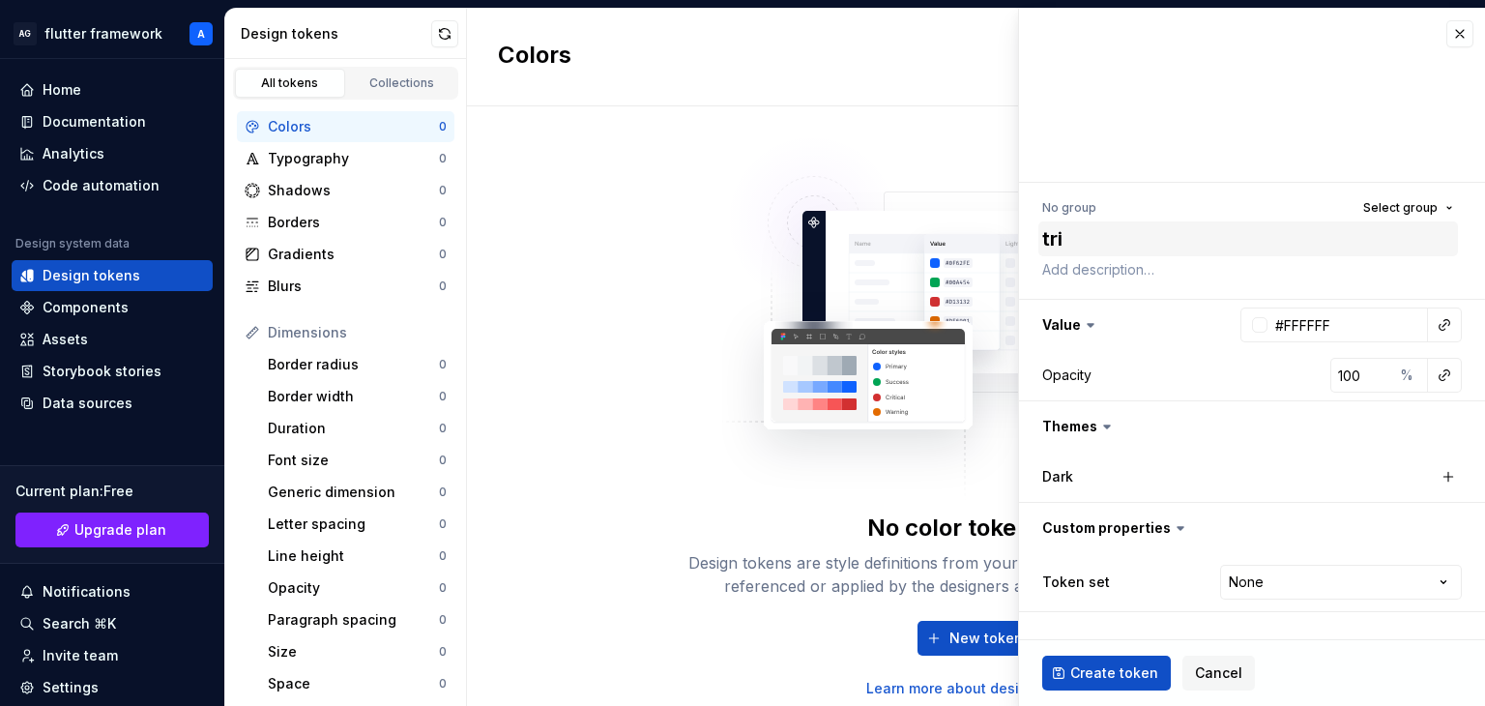
type textarea "tria"
type textarea "*"
type textarea "tria;"
type textarea "*"
type textarea "tria"
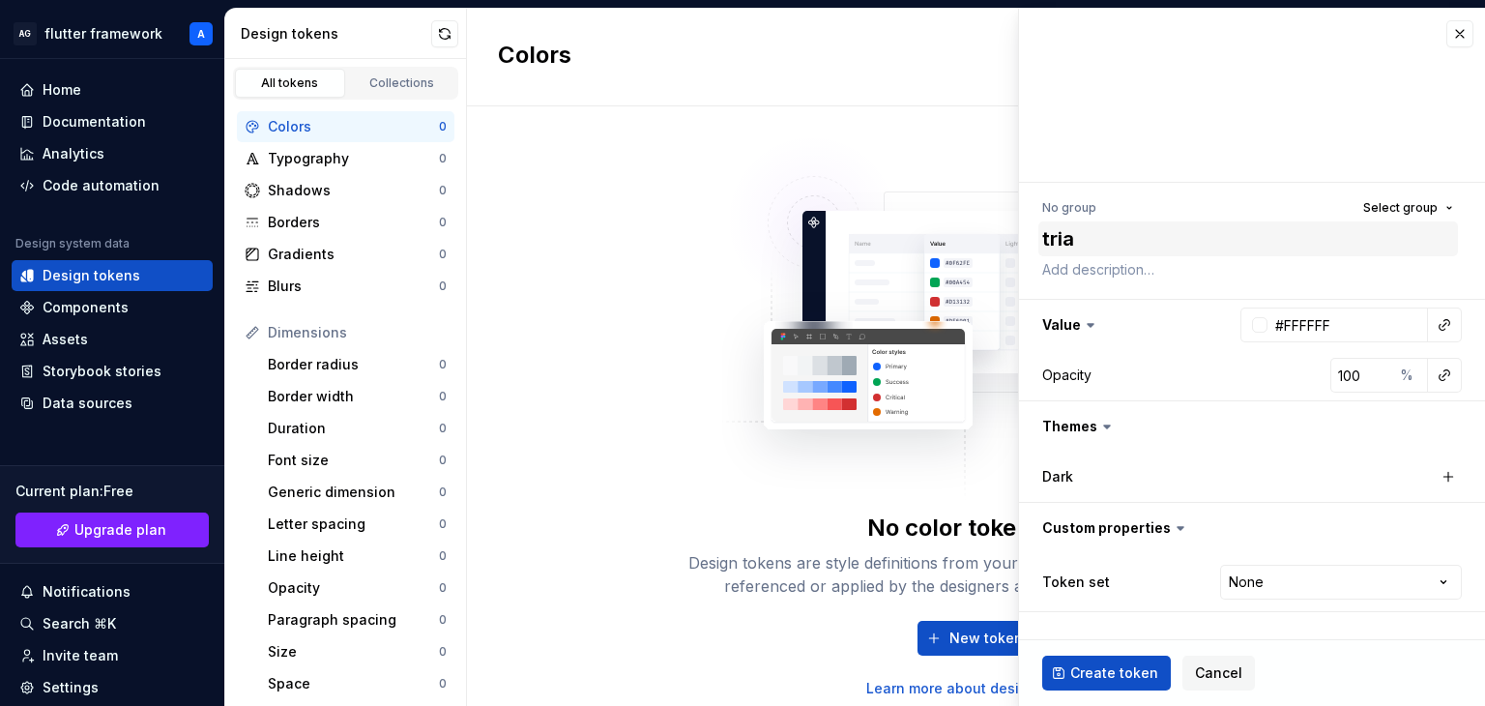
type textarea "*"
type textarea "trial"
click at [1109, 627] on fieldset "No group Select group trial Value #FFFFFF Opacity 100 % Themes Dark Custom prop…" at bounding box center [1252, 357] width 466 height 697
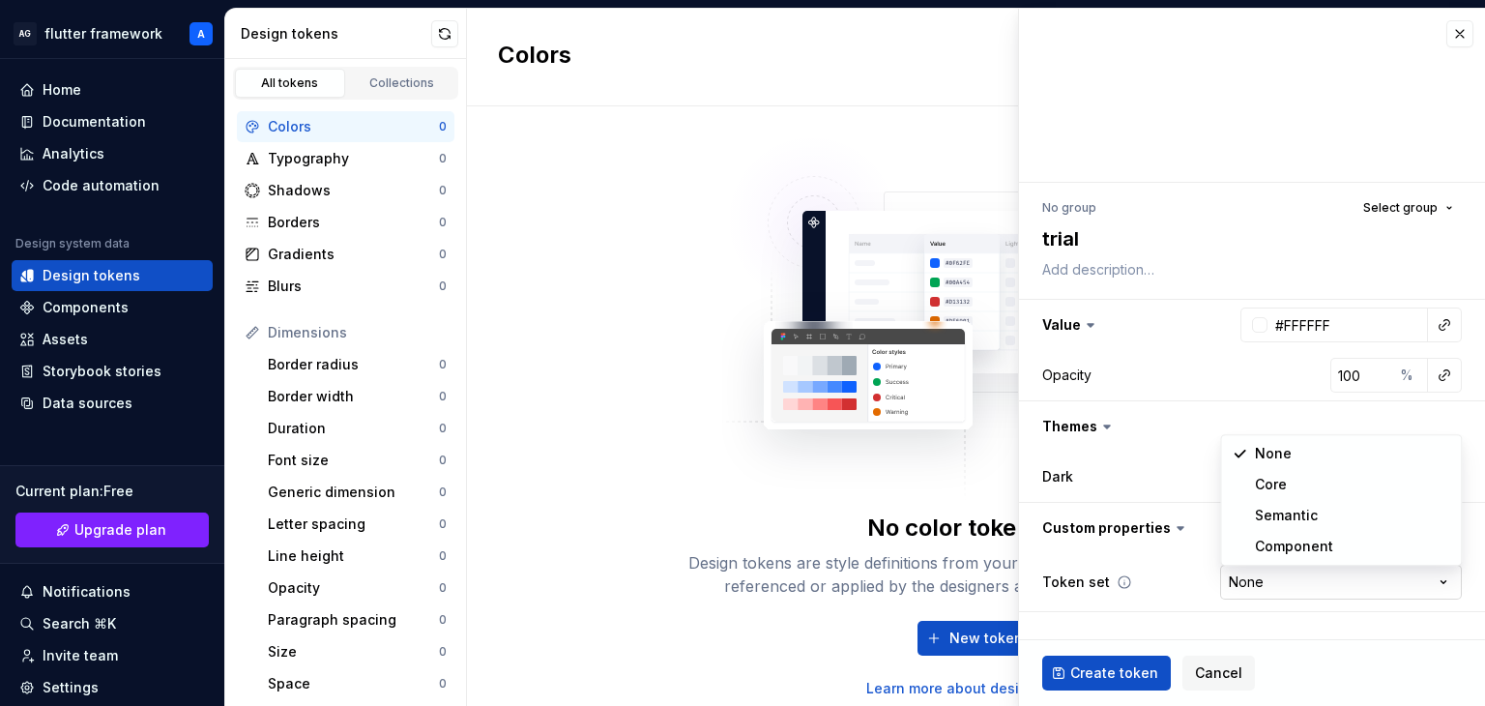
click at [1272, 573] on html "AG flutter framework A Home Documentation Analytics Code automation Design syst…" at bounding box center [742, 353] width 1485 height 706
click at [1179, 533] on html "AG flutter framework A Home Documentation Analytics Code automation Design syst…" at bounding box center [742, 353] width 1485 height 706
click at [1103, 670] on span "Create token" at bounding box center [1114, 672] width 88 height 19
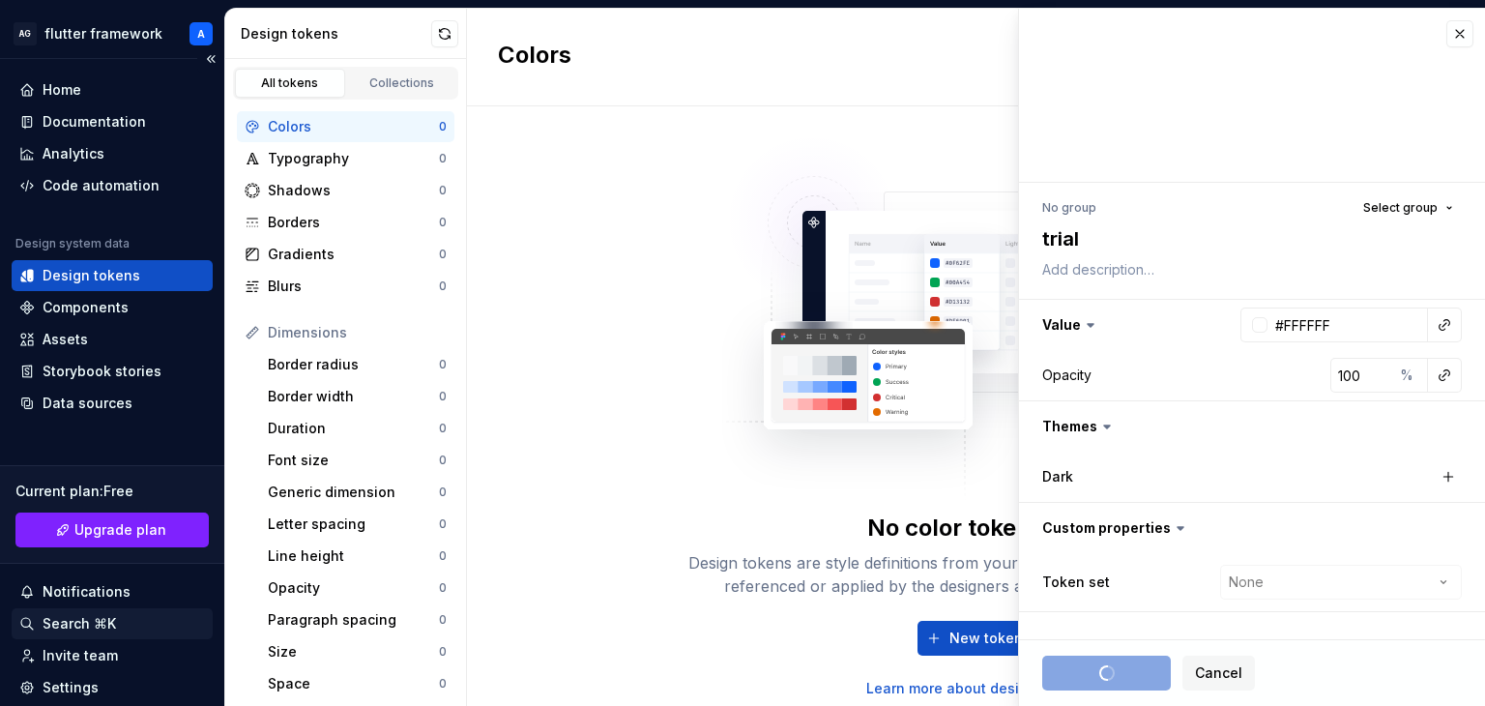
scroll to position [128, 0]
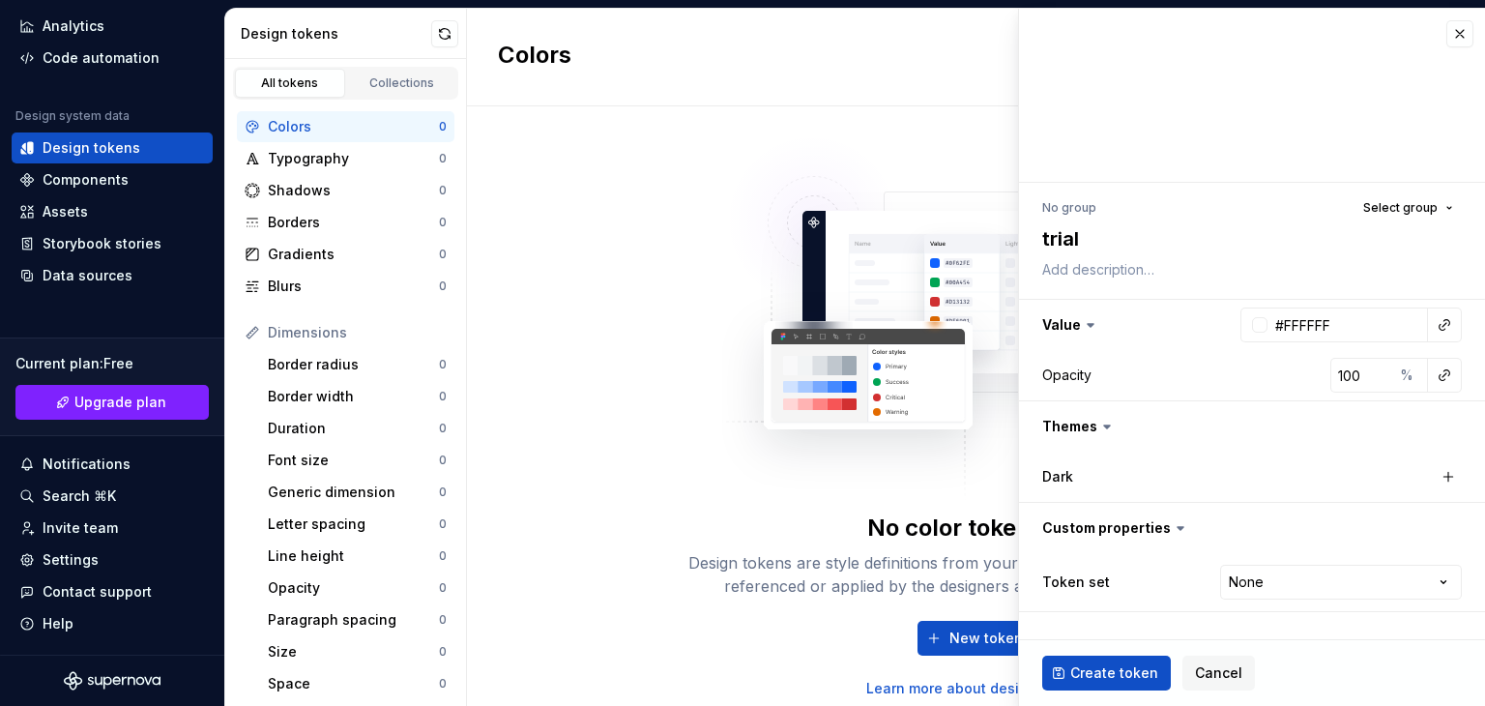
type textarea "*"
